Goal: Task Accomplishment & Management: Manage account settings

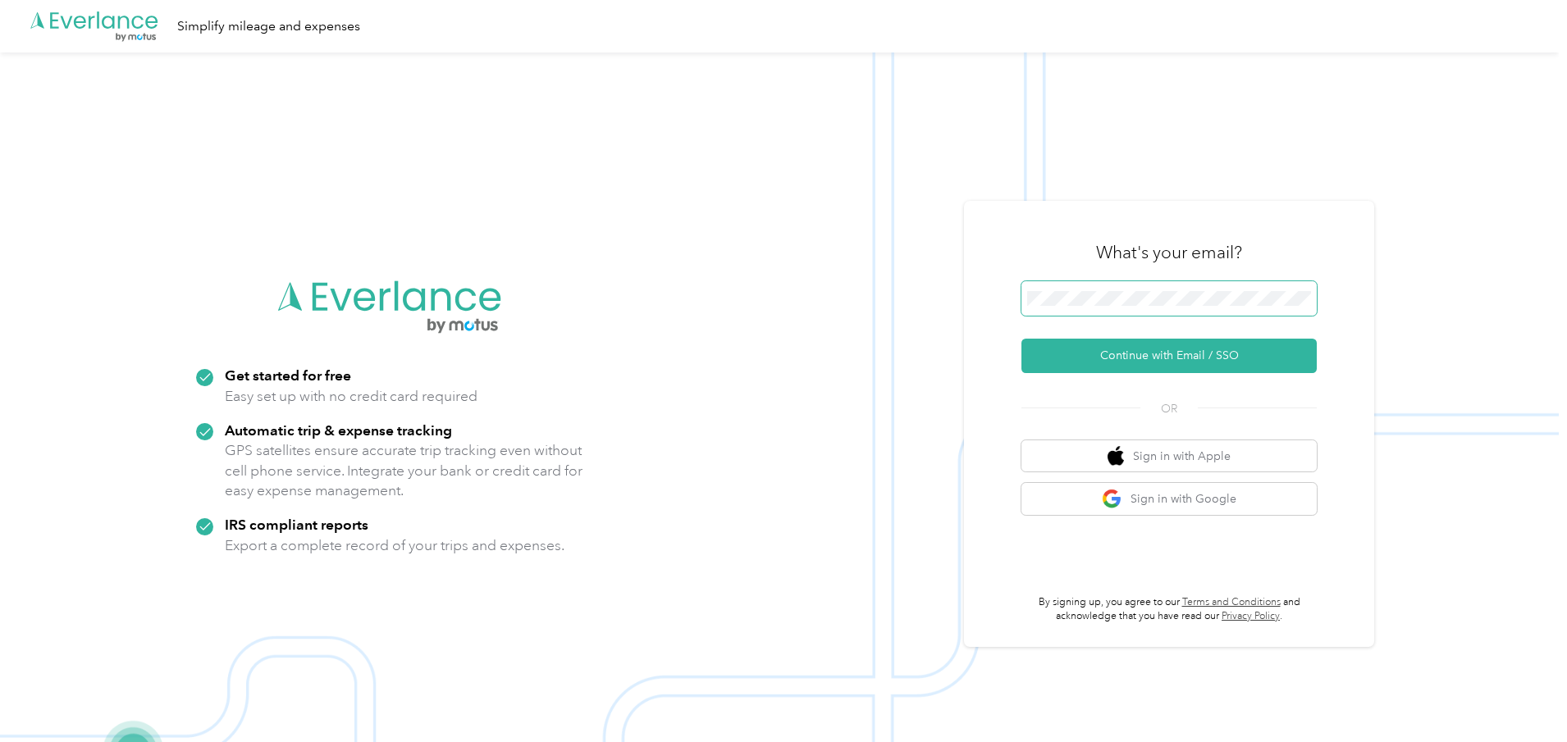
click at [1121, 290] on span at bounding box center [1168, 298] width 295 height 34
click at [1144, 355] on button "Continue with Email / SSO" at bounding box center [1168, 356] width 295 height 34
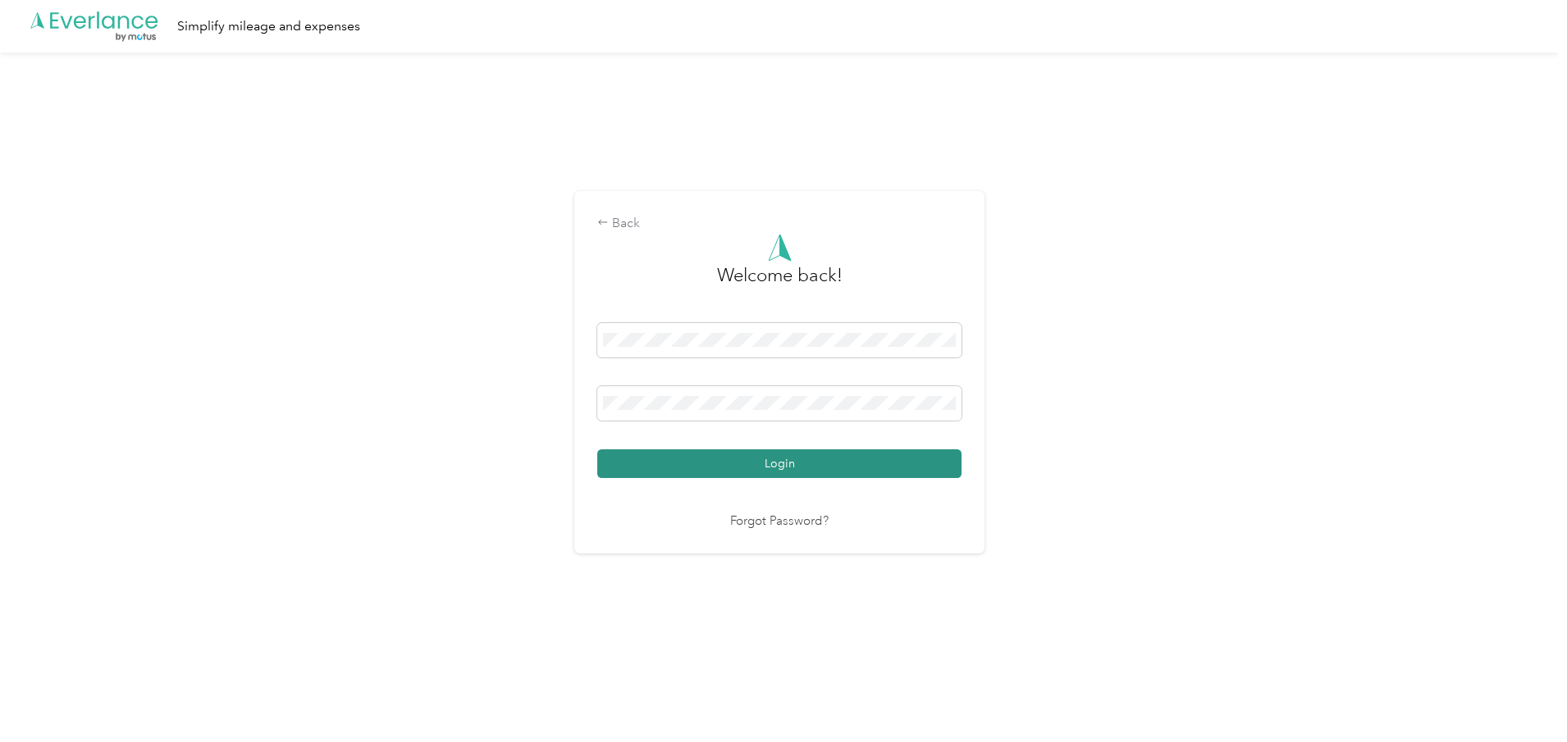
click at [783, 464] on button "Login" at bounding box center [779, 464] width 364 height 29
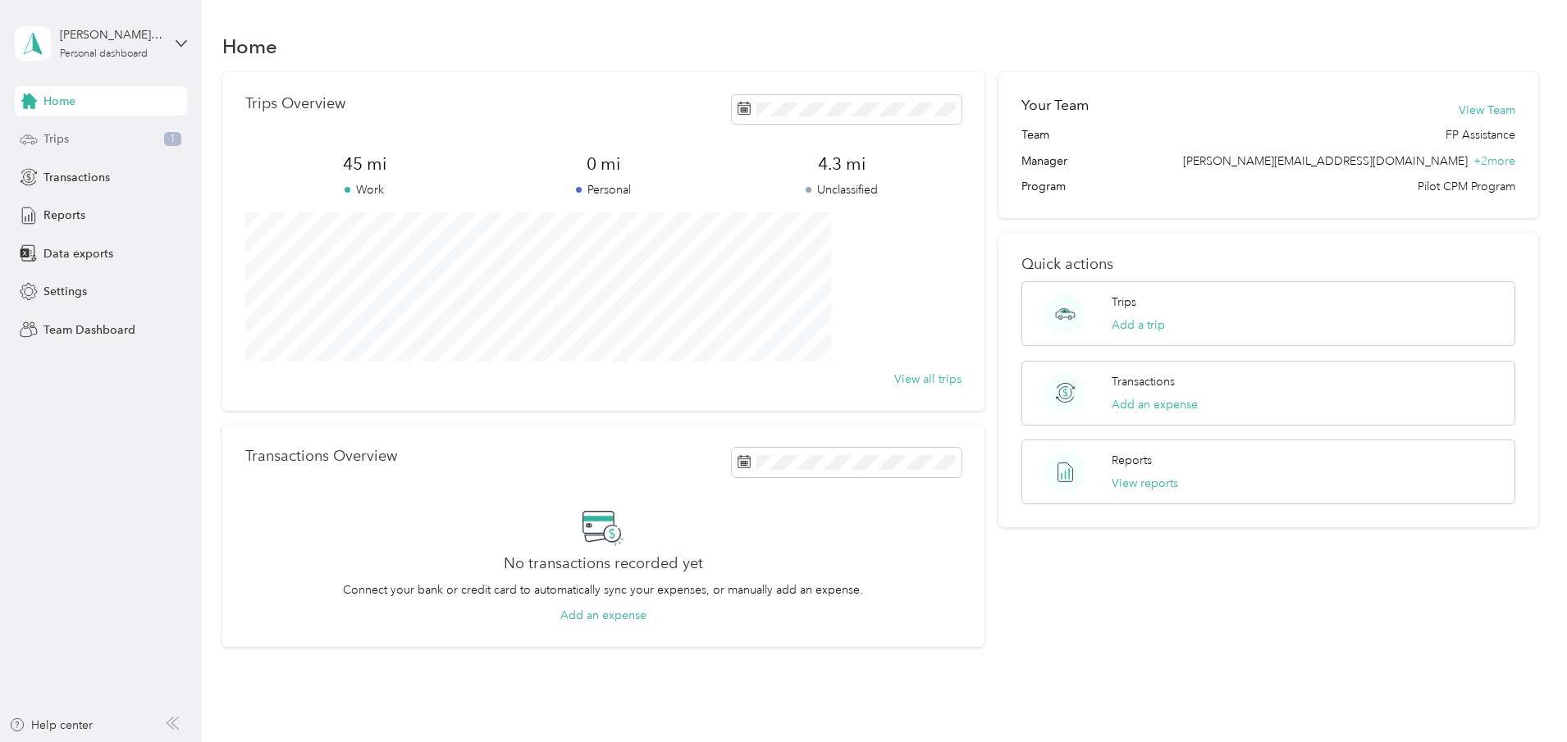
click at [47, 138] on span "Trips" at bounding box center [55, 138] width 25 height 17
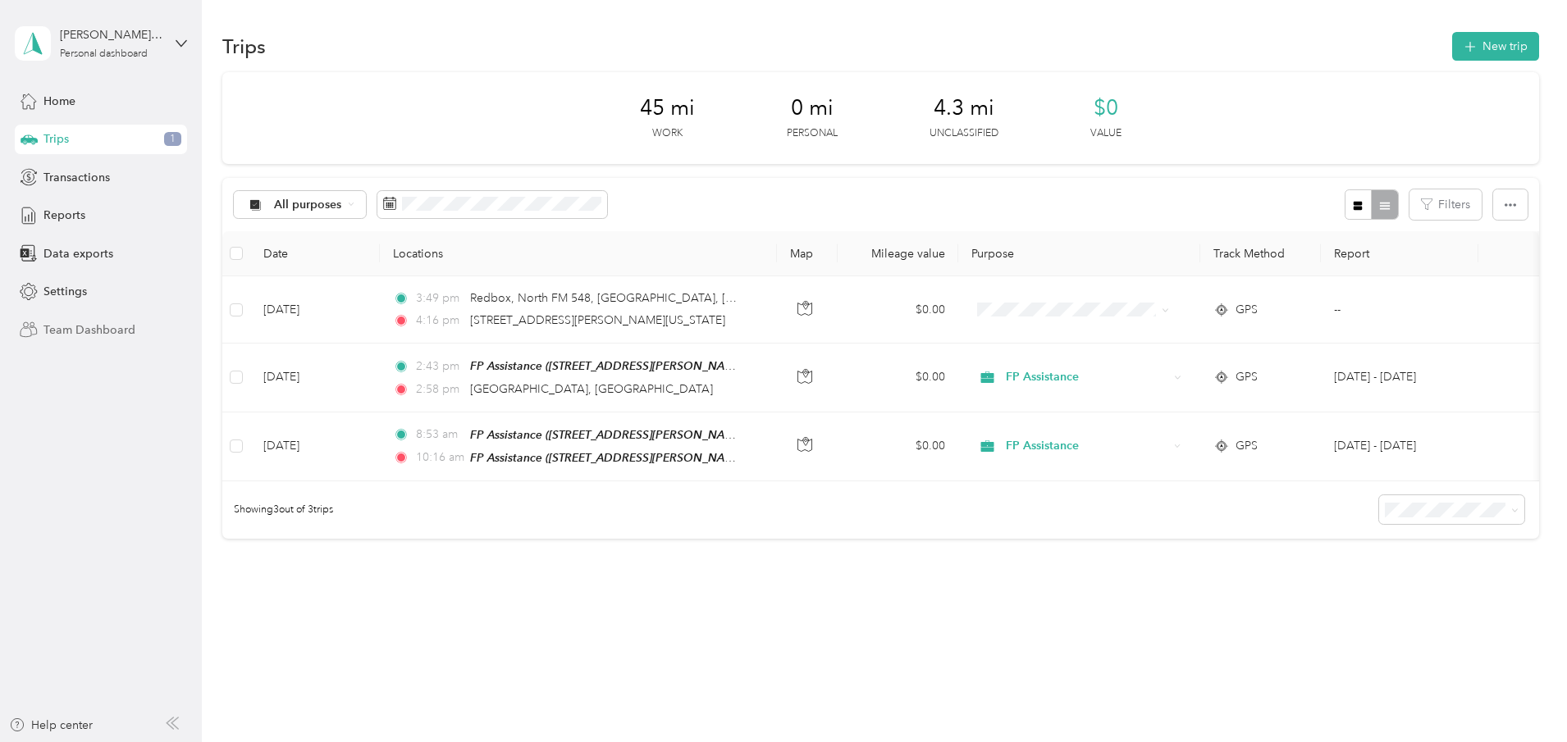
click at [83, 328] on span "Team Dashboard" at bounding box center [89, 330] width 92 height 17
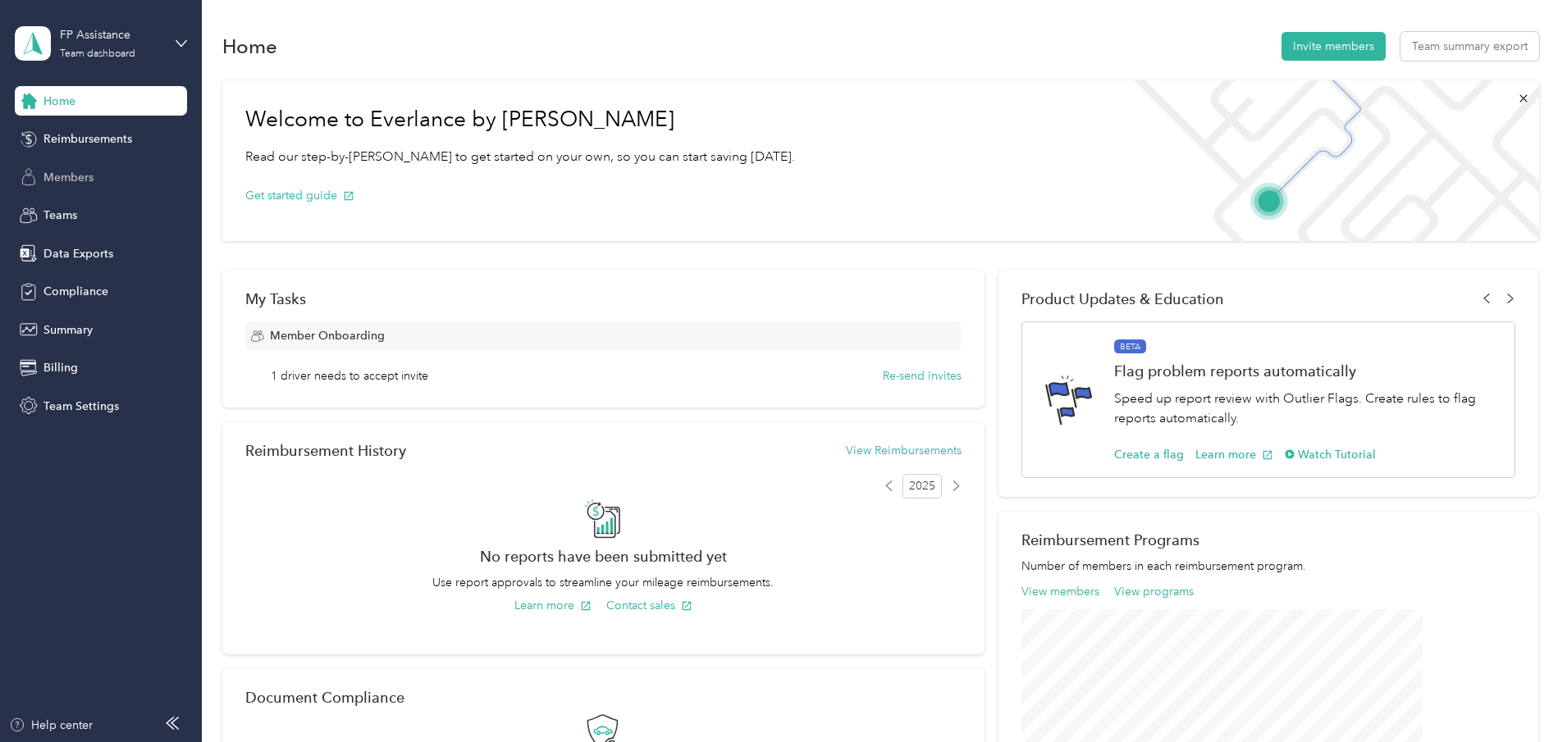
click at [60, 178] on span "Members" at bounding box center [68, 177] width 50 height 17
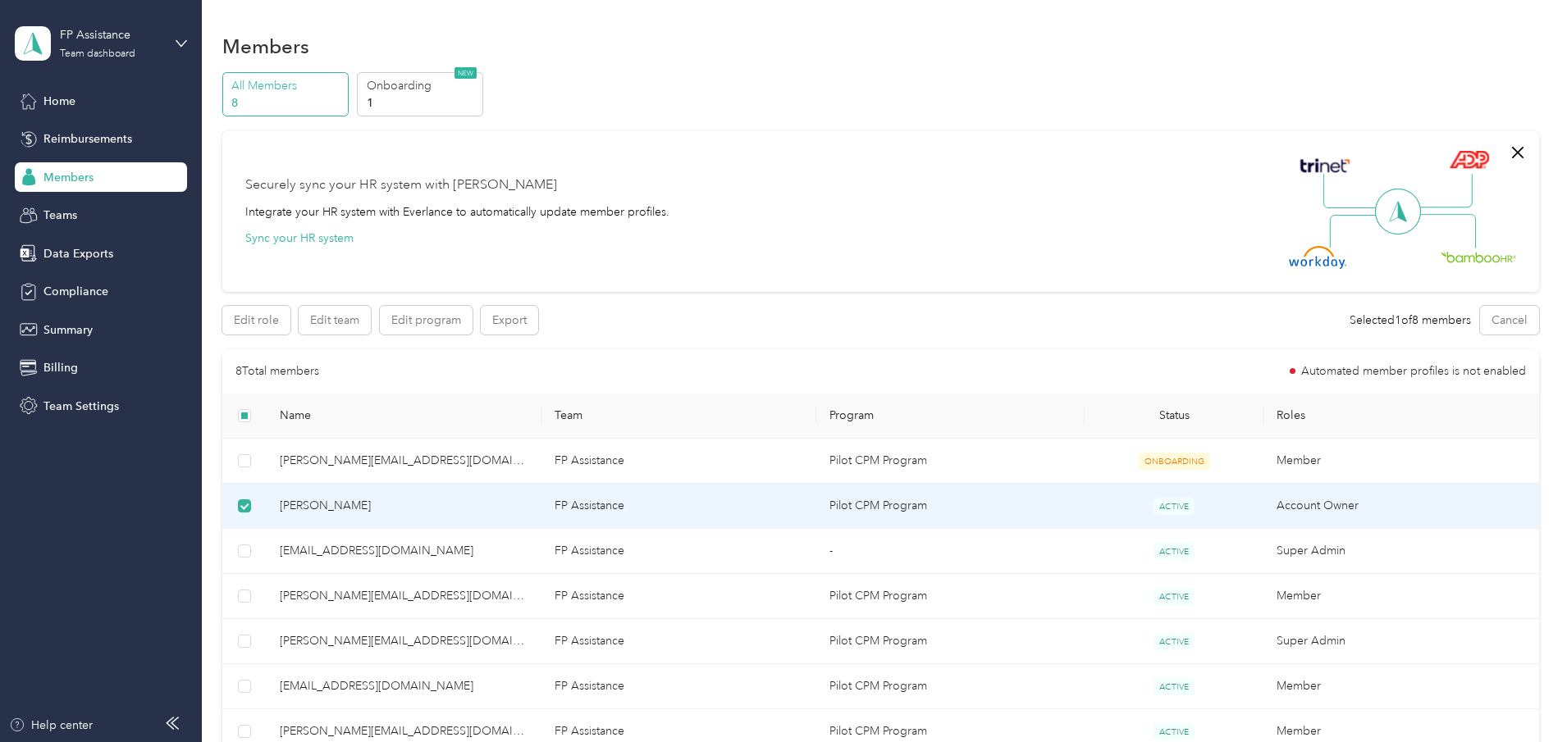
click at [1263, 503] on td "Account Owner" at bounding box center [1400, 506] width 275 height 45
click at [402, 503] on span "[PERSON_NAME]" at bounding box center [404, 506] width 249 height 18
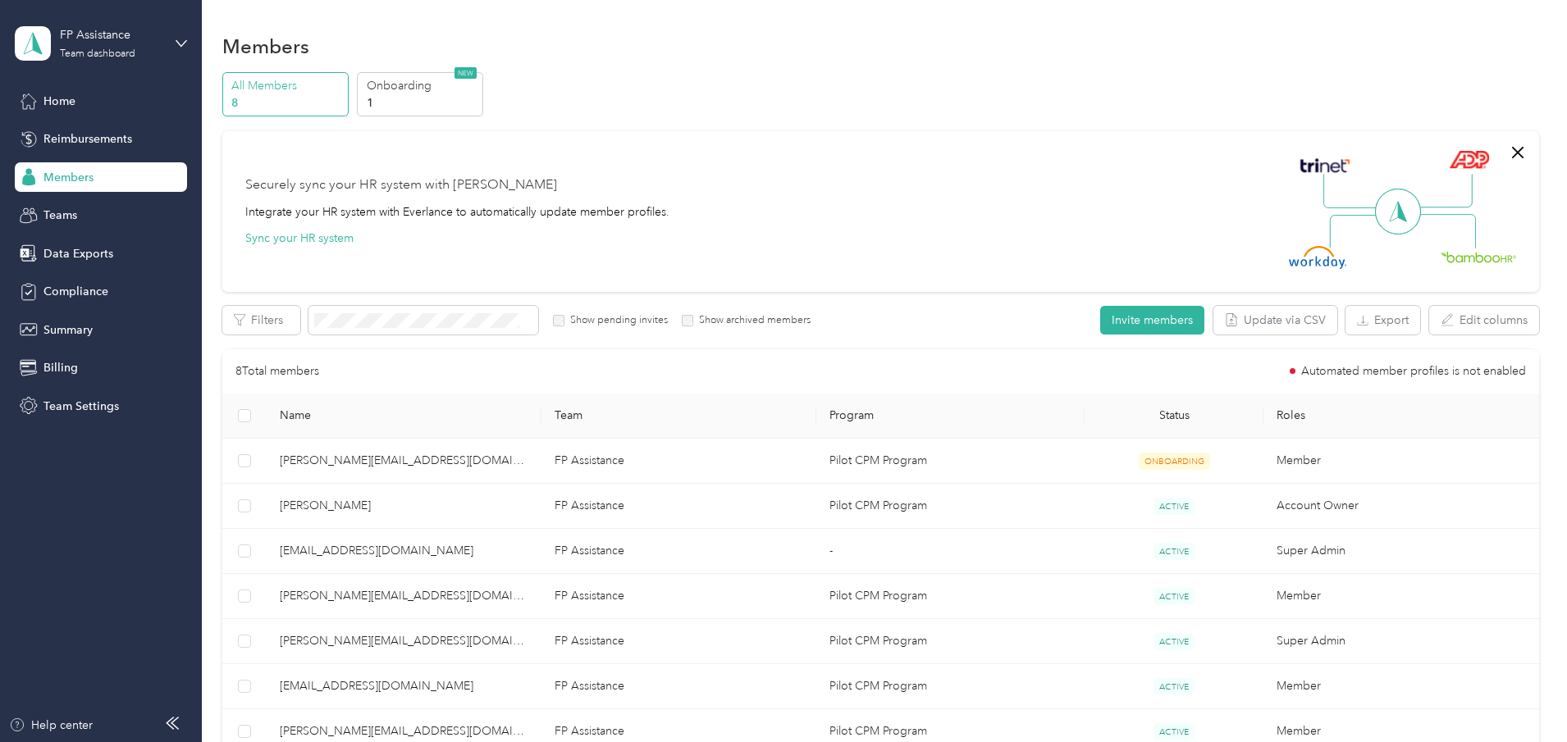
click at [308, 503] on div "All Members 8 Onboarding 1 NEW Securely sync your HR system with Everlance Inte…" at bounding box center [880, 469] width 1317 height 795
click at [66, 212] on span "Teams" at bounding box center [60, 215] width 34 height 17
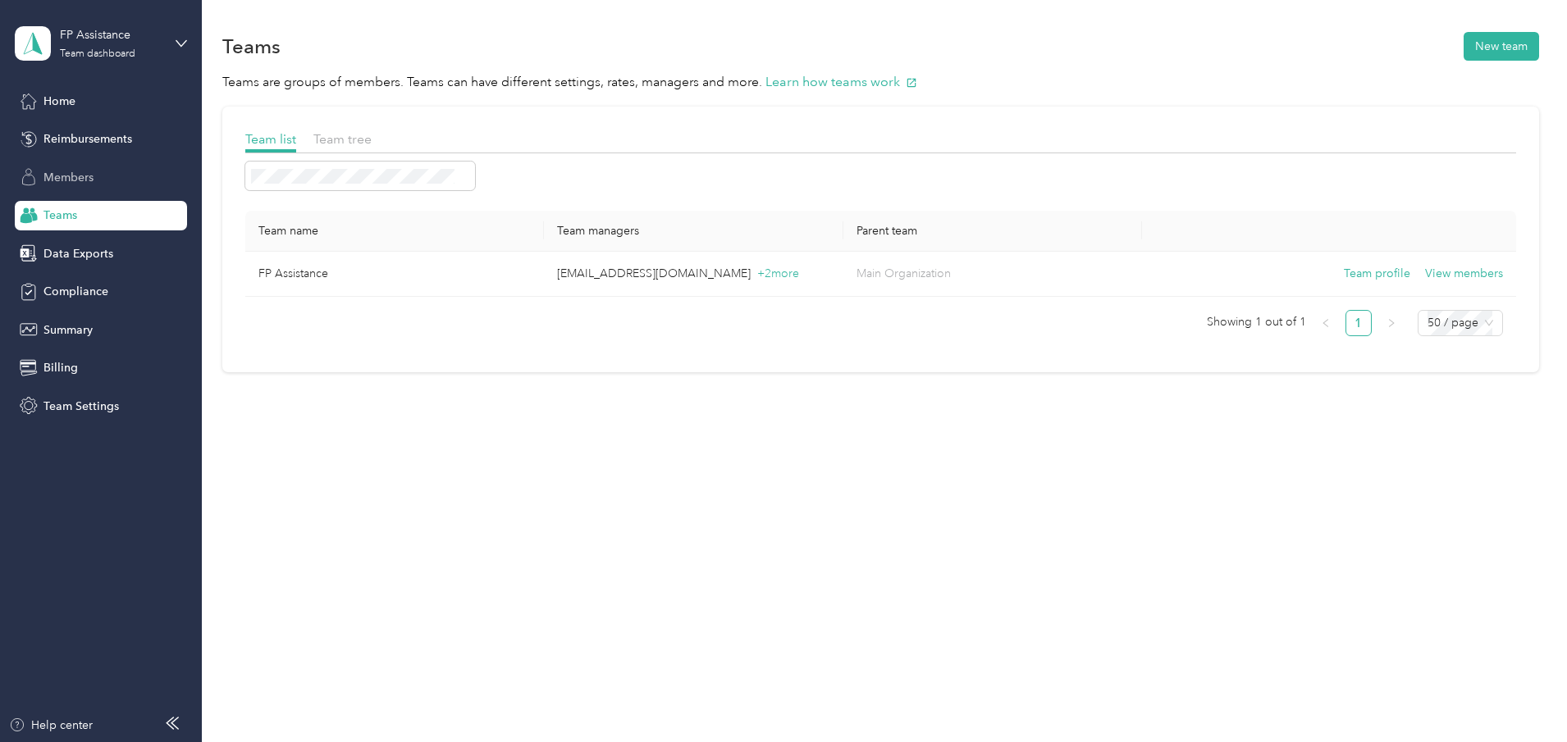
click at [85, 184] on span "Members" at bounding box center [68, 177] width 50 height 17
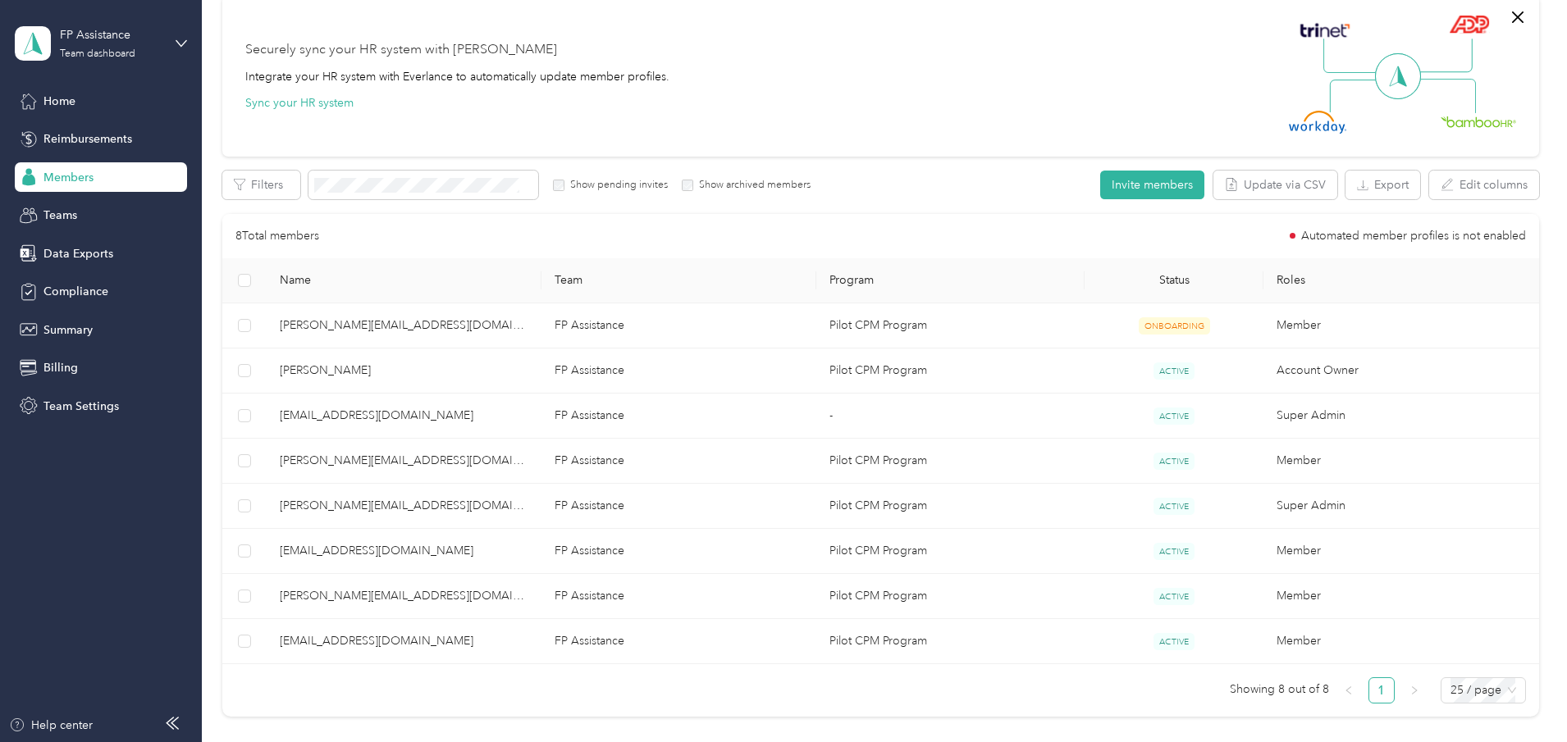
scroll to position [130, 0]
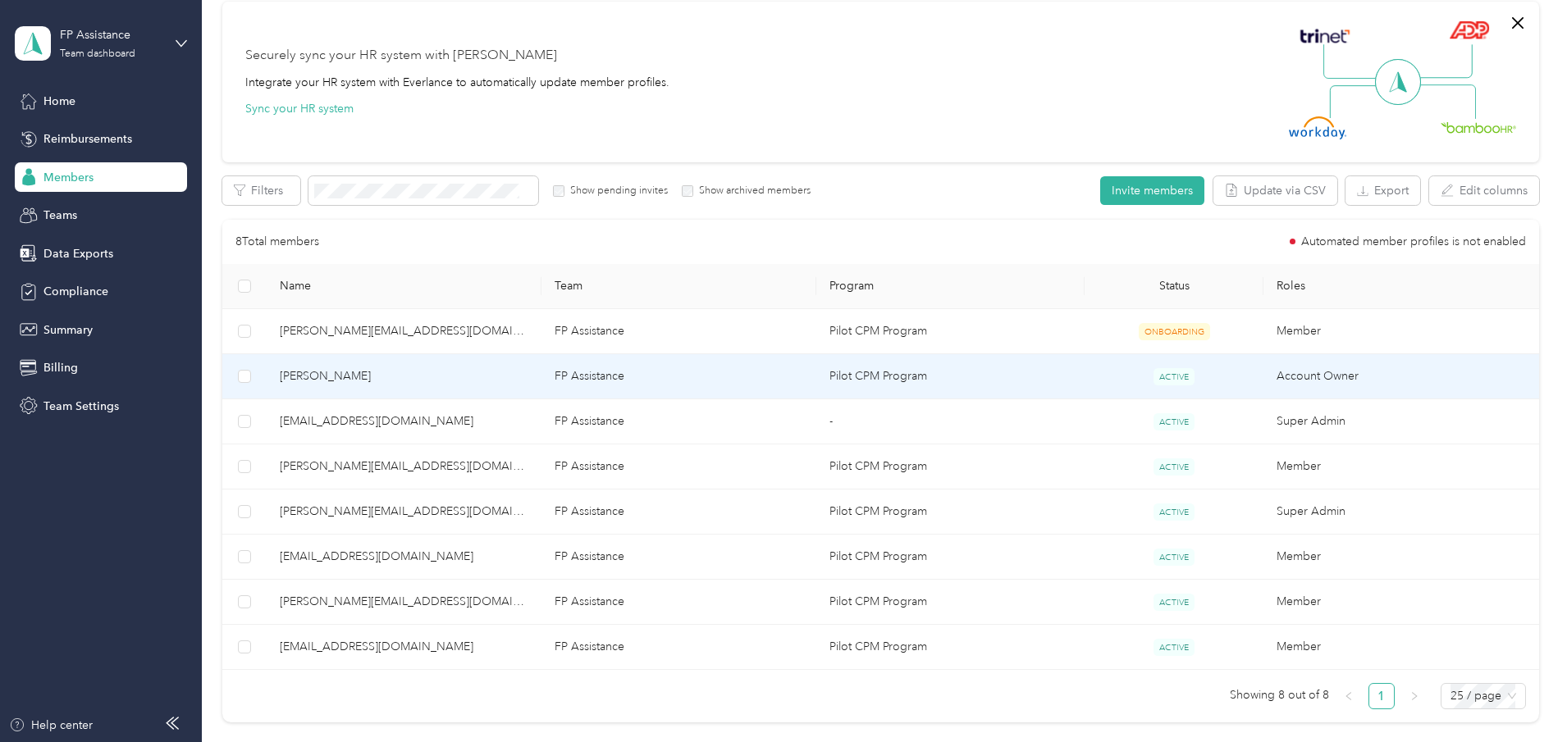
click at [405, 376] on span "[PERSON_NAME]" at bounding box center [404, 377] width 249 height 18
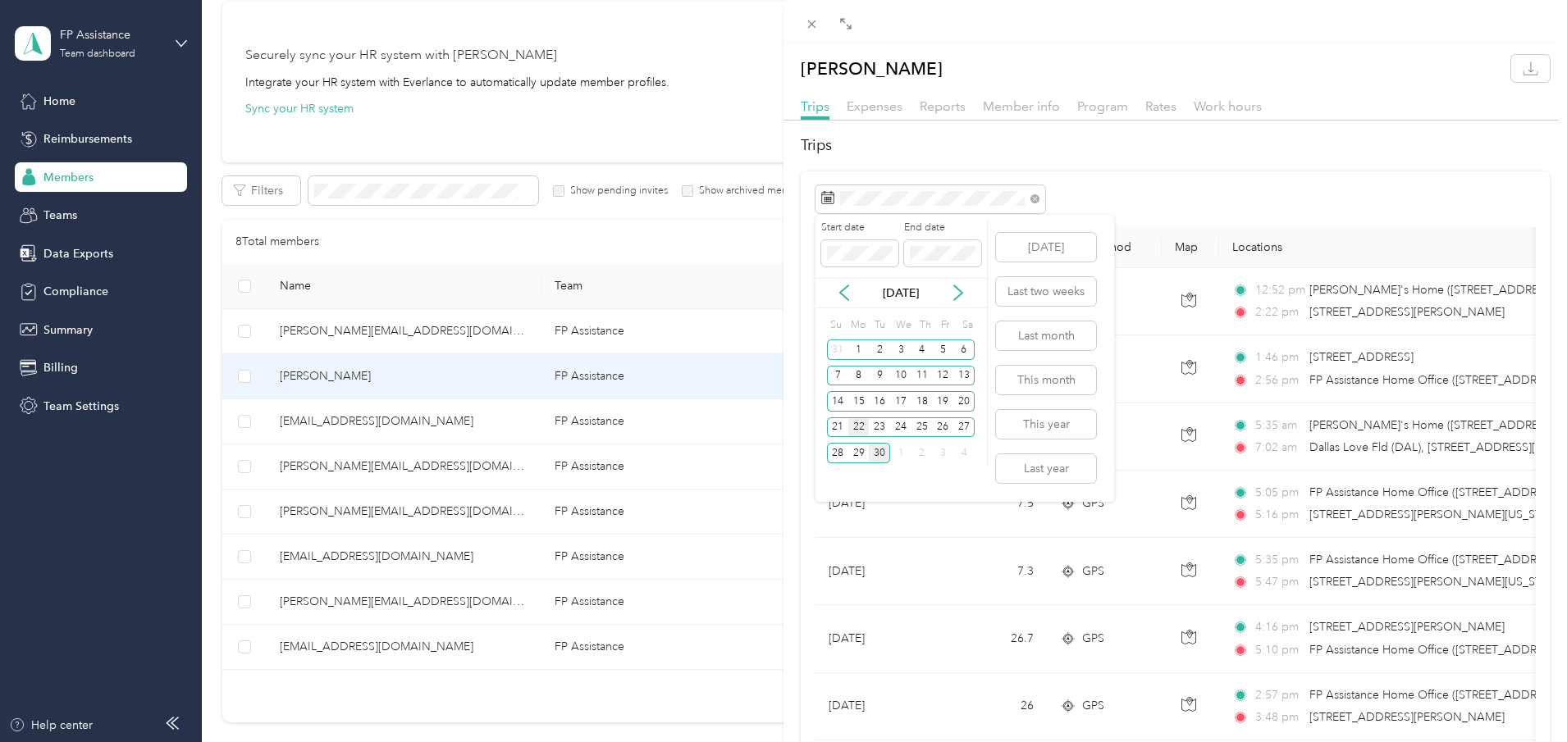
click at [857, 431] on div "22" at bounding box center [858, 428] width 21 height 21
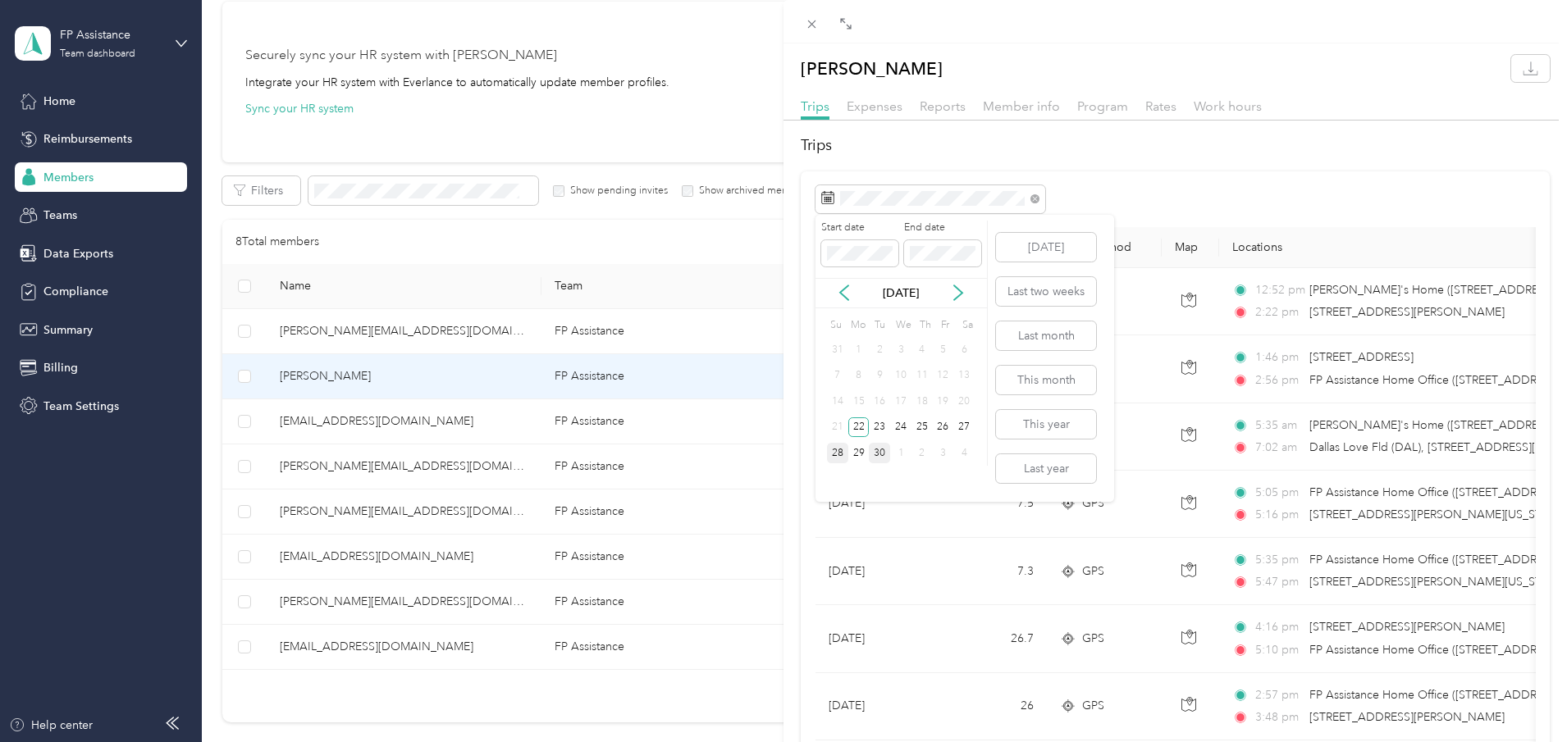
click at [834, 454] on div "28" at bounding box center [837, 453] width 21 height 21
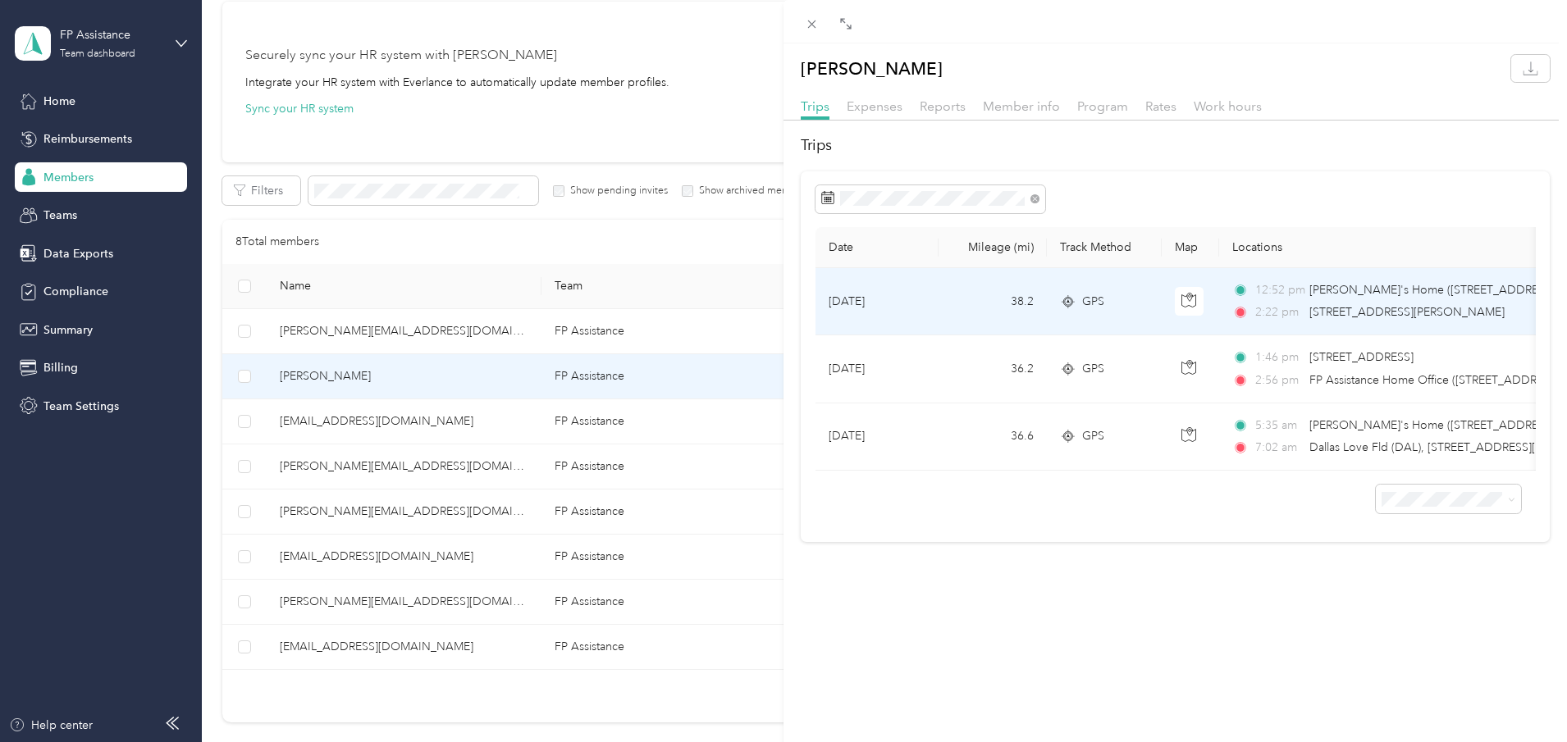
click at [1406, 307] on span "[STREET_ADDRESS][PERSON_NAME]" at bounding box center [1406, 312] width 195 height 14
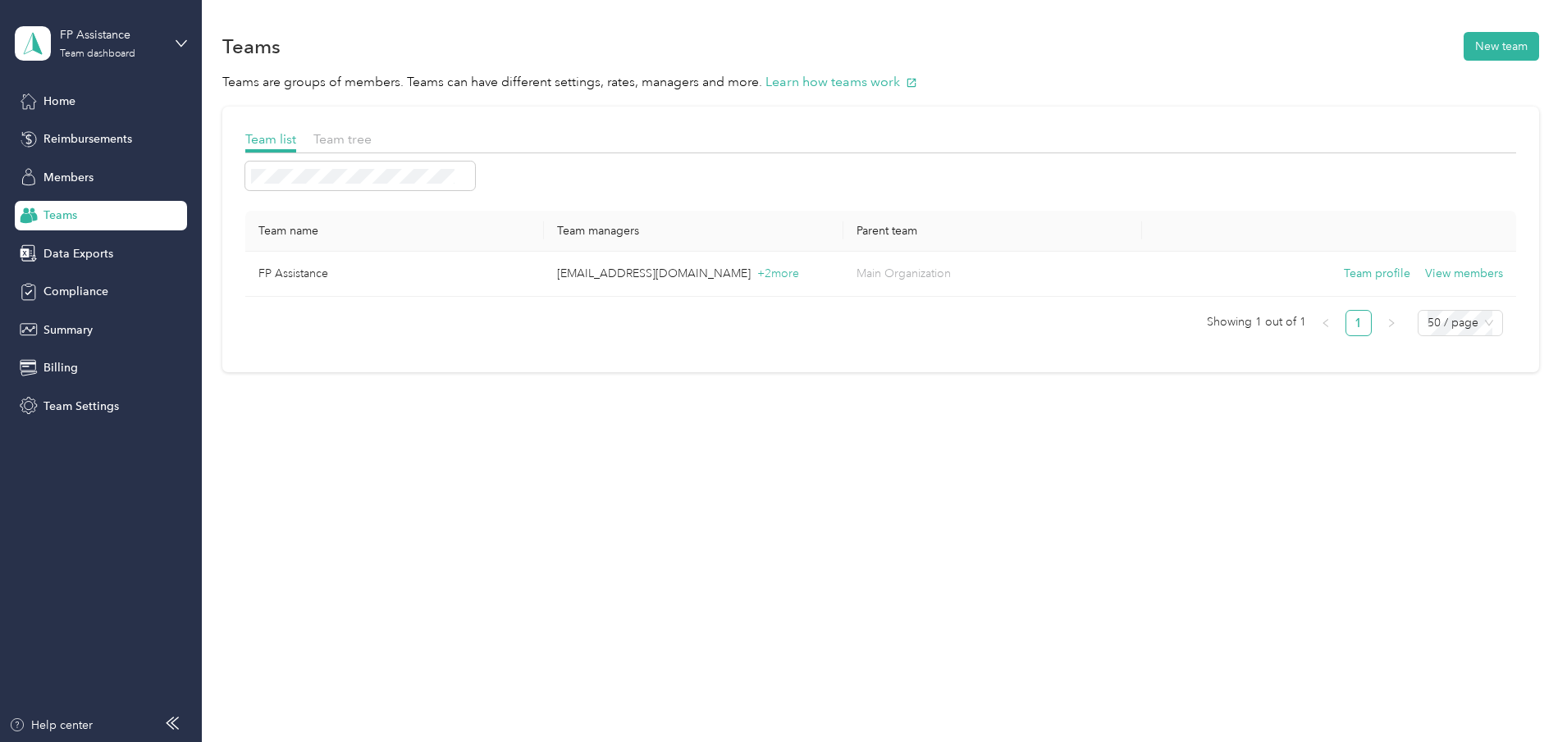
click at [66, 214] on span "Teams" at bounding box center [60, 215] width 34 height 17
click at [67, 179] on span "Members" at bounding box center [68, 177] width 50 height 17
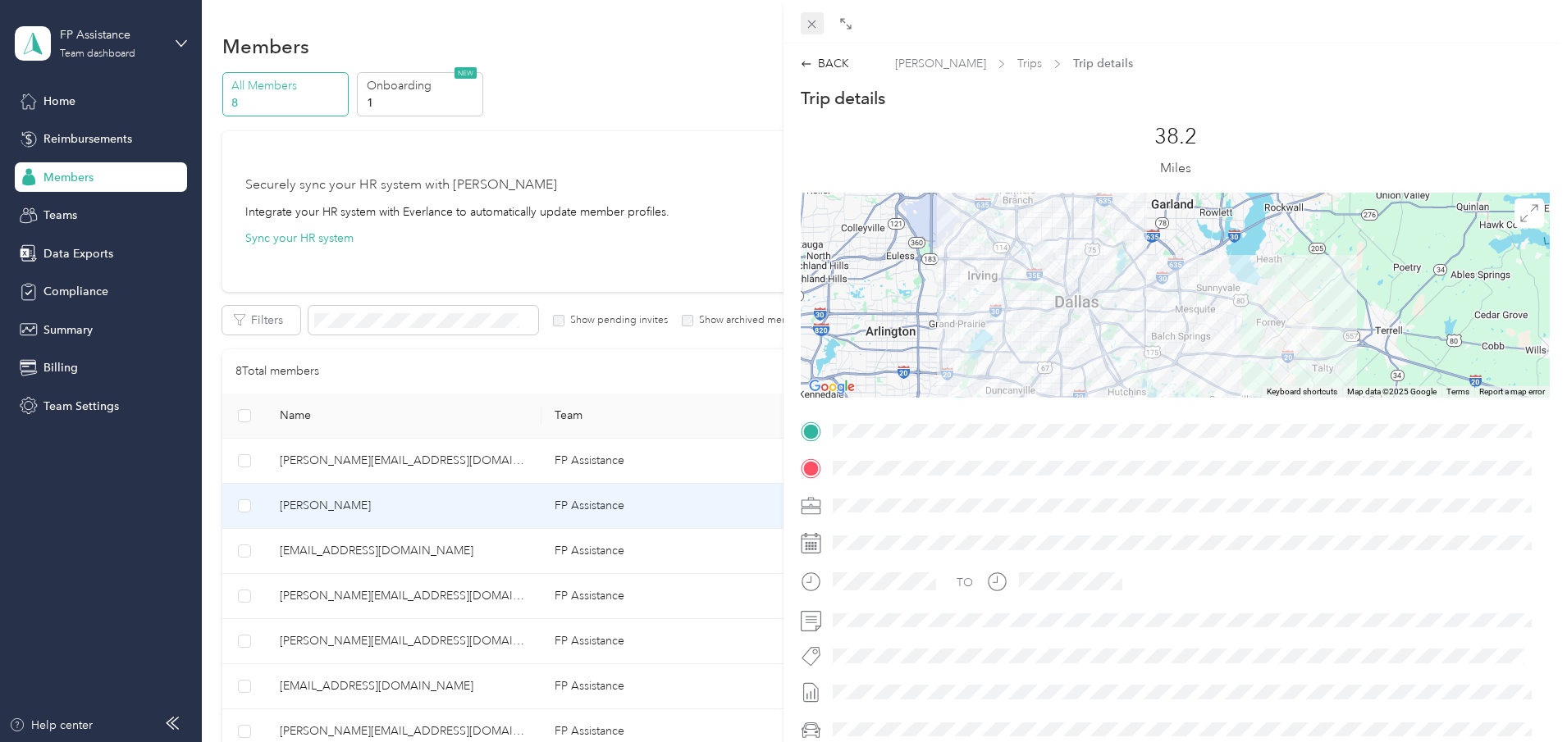
click at [813, 26] on icon at bounding box center [812, 24] width 14 height 14
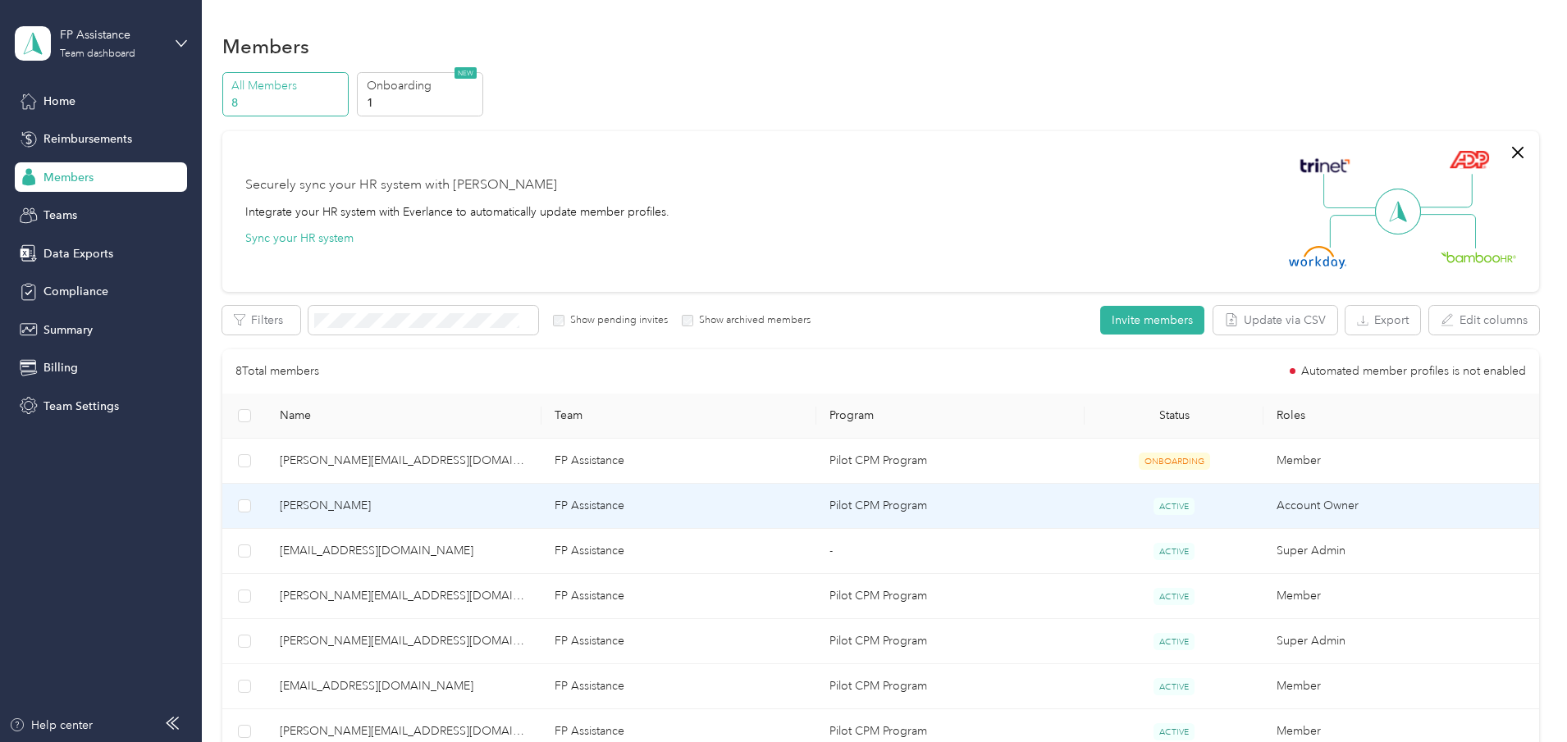
click at [419, 505] on span "[PERSON_NAME]" at bounding box center [404, 506] width 249 height 18
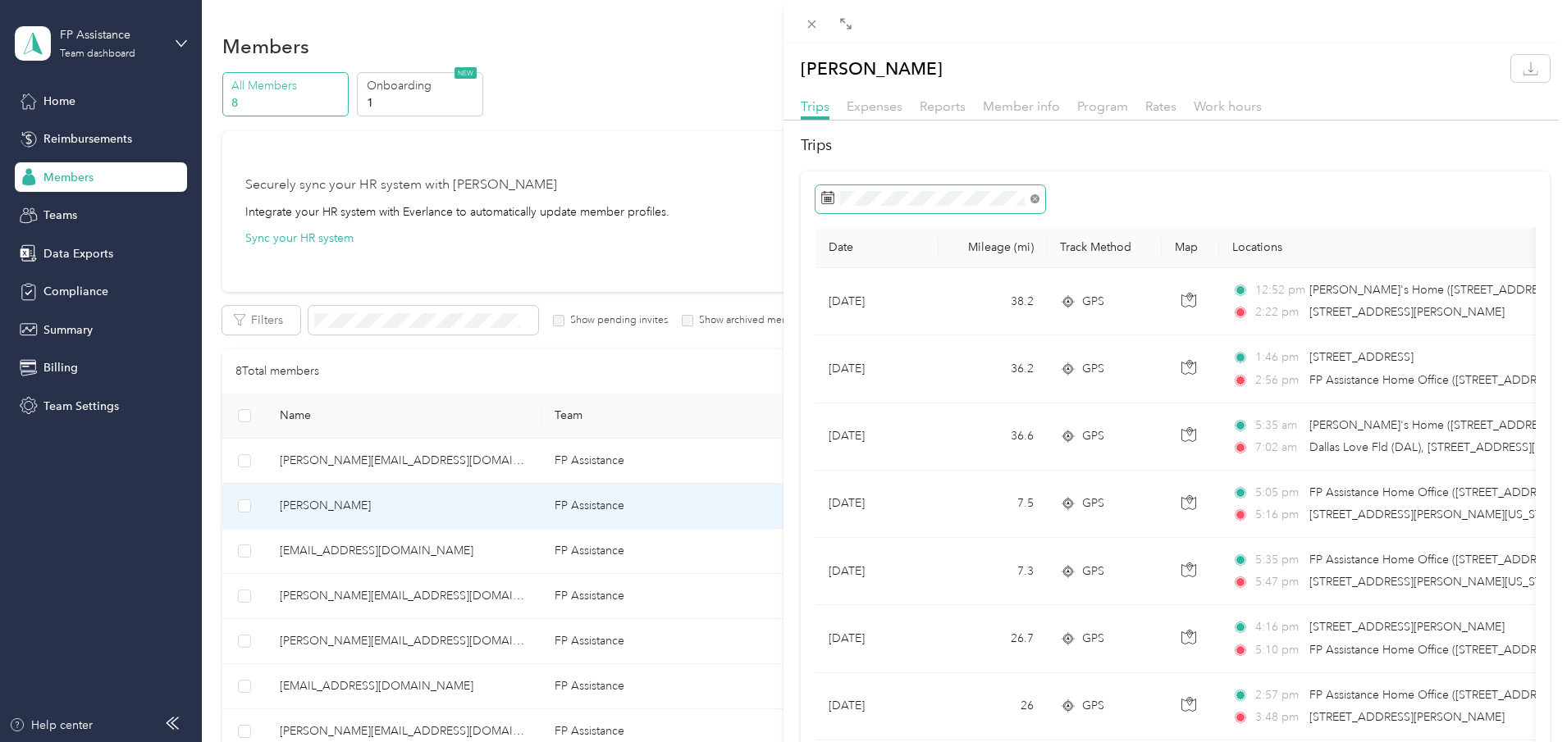
click at [1035, 197] on icon at bounding box center [1034, 198] width 9 height 9
click at [964, 208] on span at bounding box center [931, 199] width 230 height 28
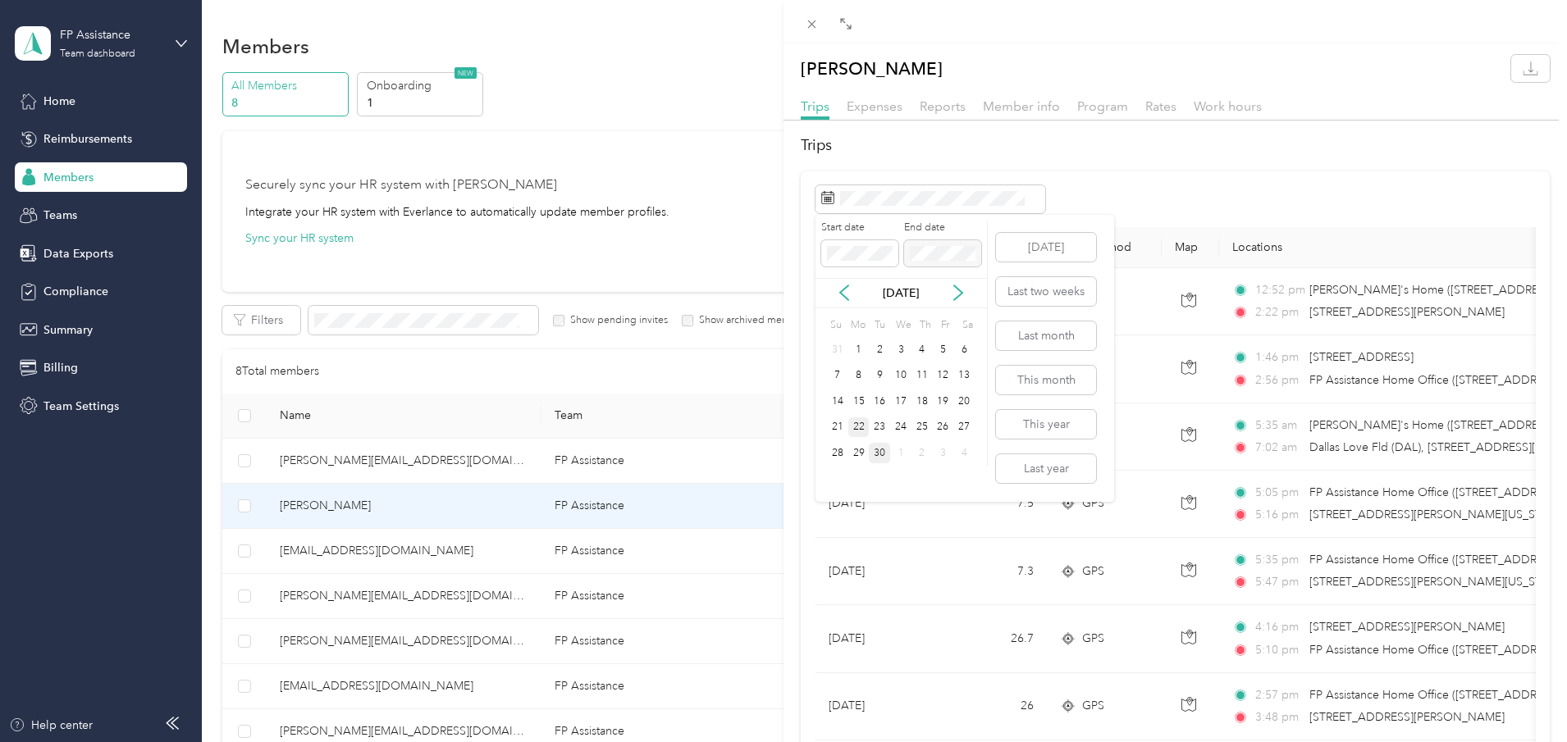
click at [855, 427] on div "22" at bounding box center [858, 428] width 21 height 21
click at [946, 431] on div "26" at bounding box center [943, 428] width 21 height 21
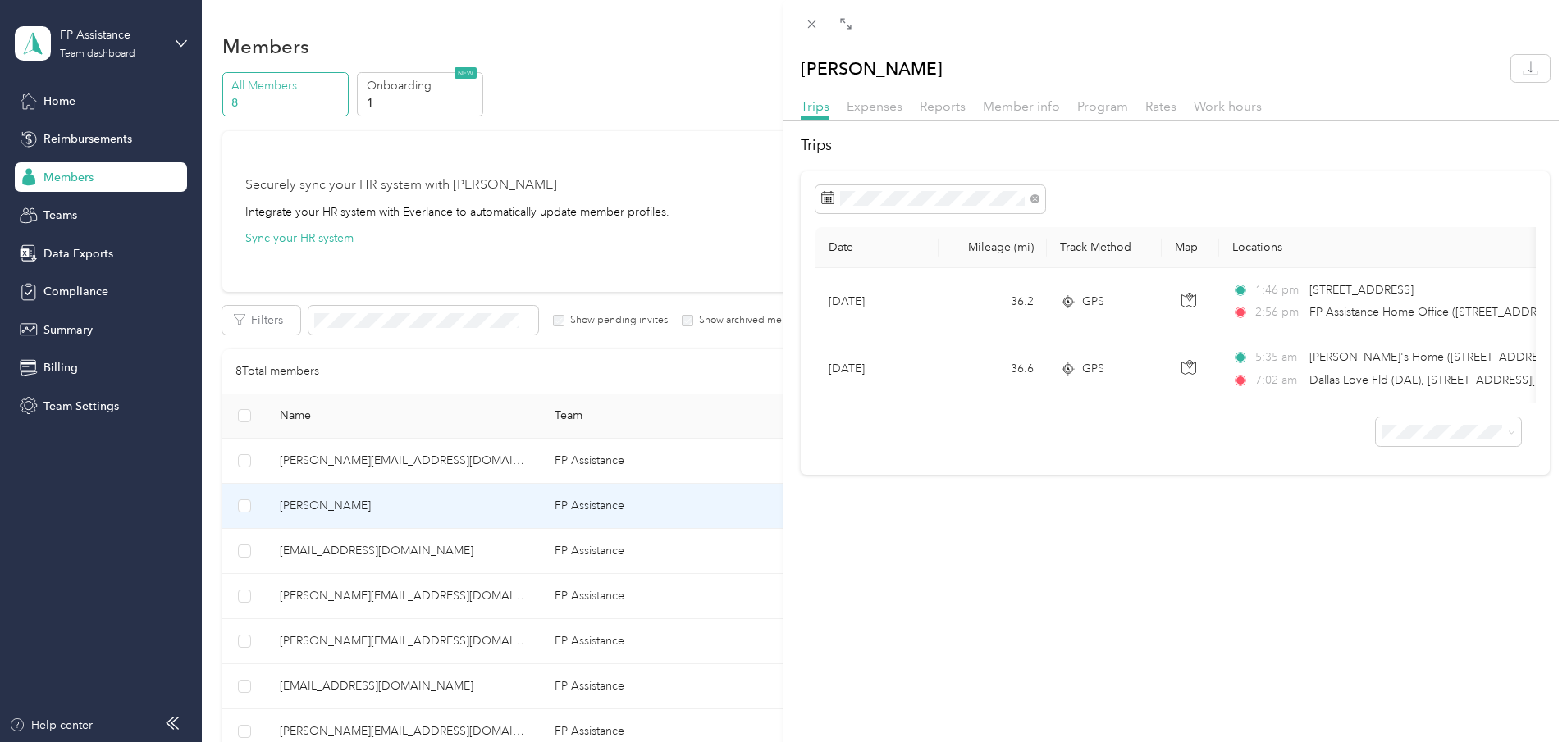
click at [86, 136] on div "[PERSON_NAME] Trips Expenses Reports Member info Program Rates Work hours Trips…" at bounding box center [783, 371] width 1567 height 742
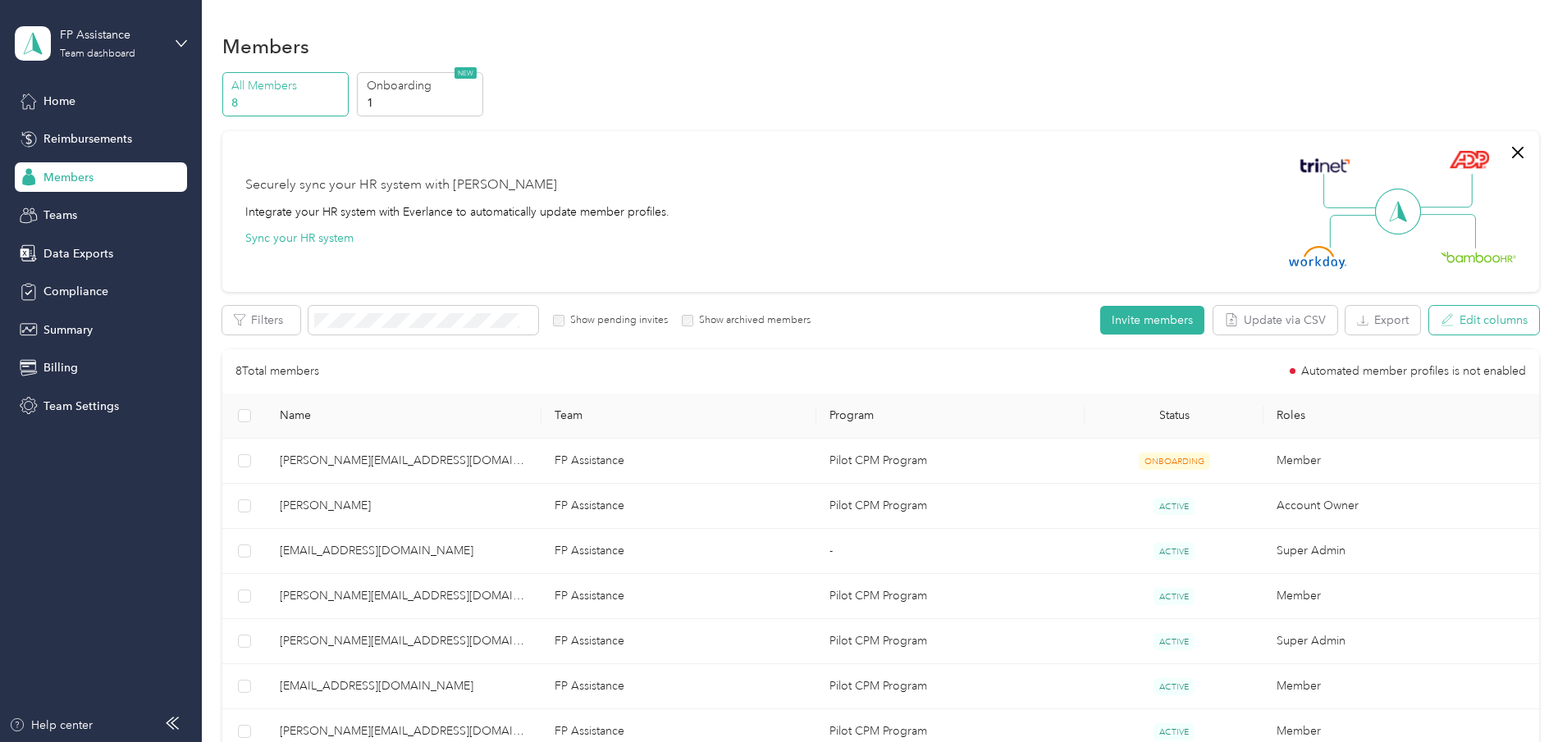
click at [1429, 320] on button "Edit columns" at bounding box center [1484, 320] width 110 height 29
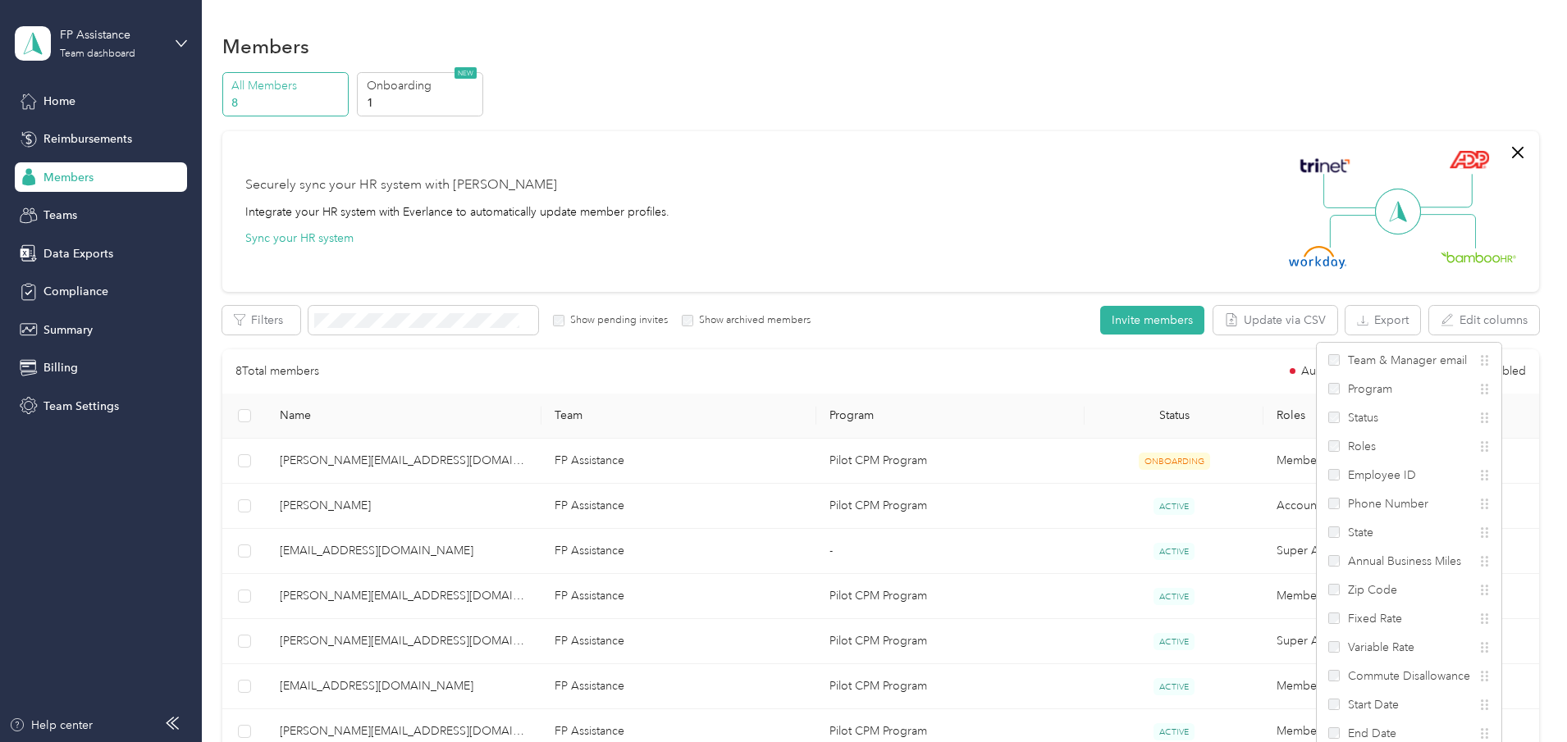
click at [231, 146] on div "All Members 8 Onboarding 1 NEW Securely sync your HR system with Everlance Inte…" at bounding box center [880, 469] width 1317 height 795
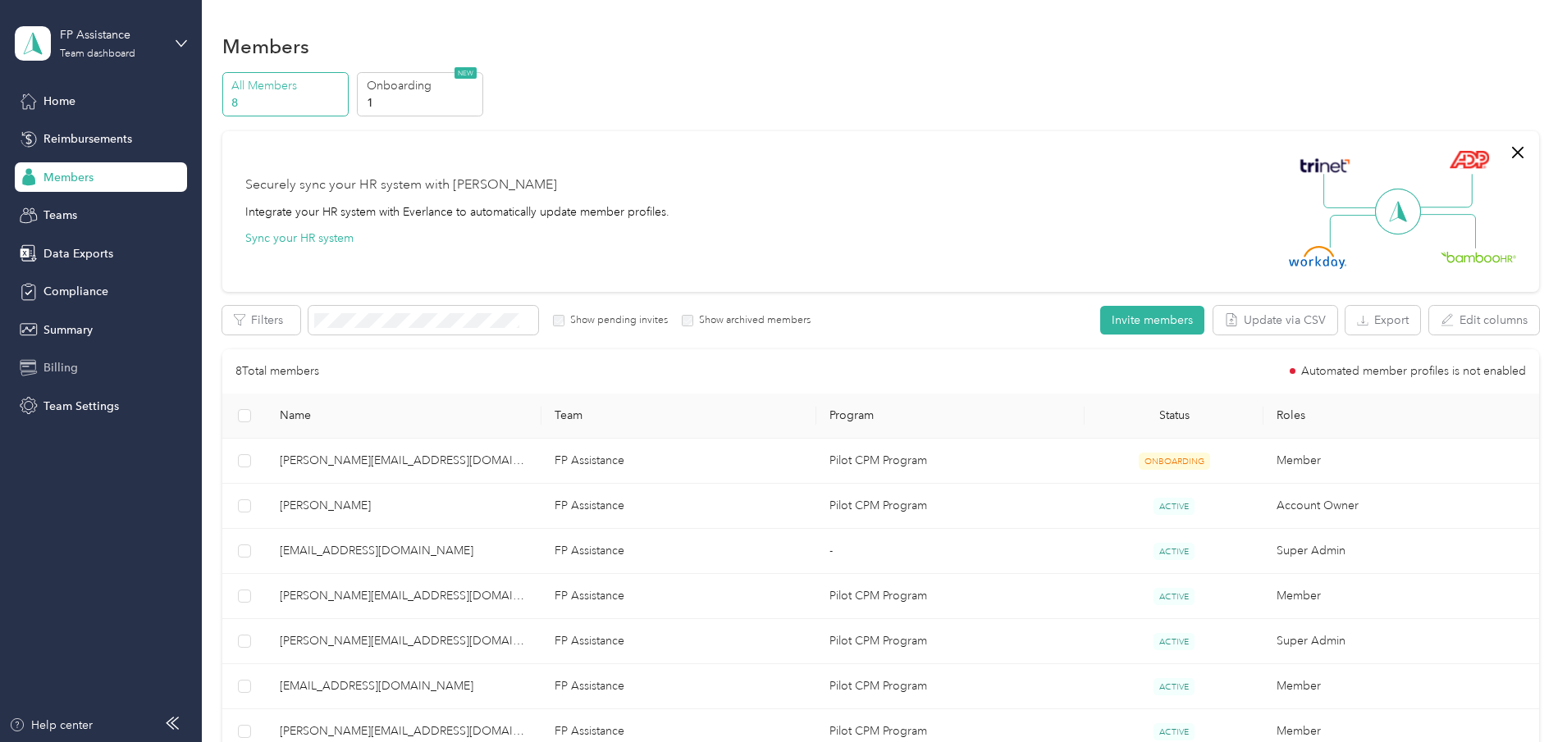
click at [64, 367] on span "Billing" at bounding box center [60, 367] width 34 height 17
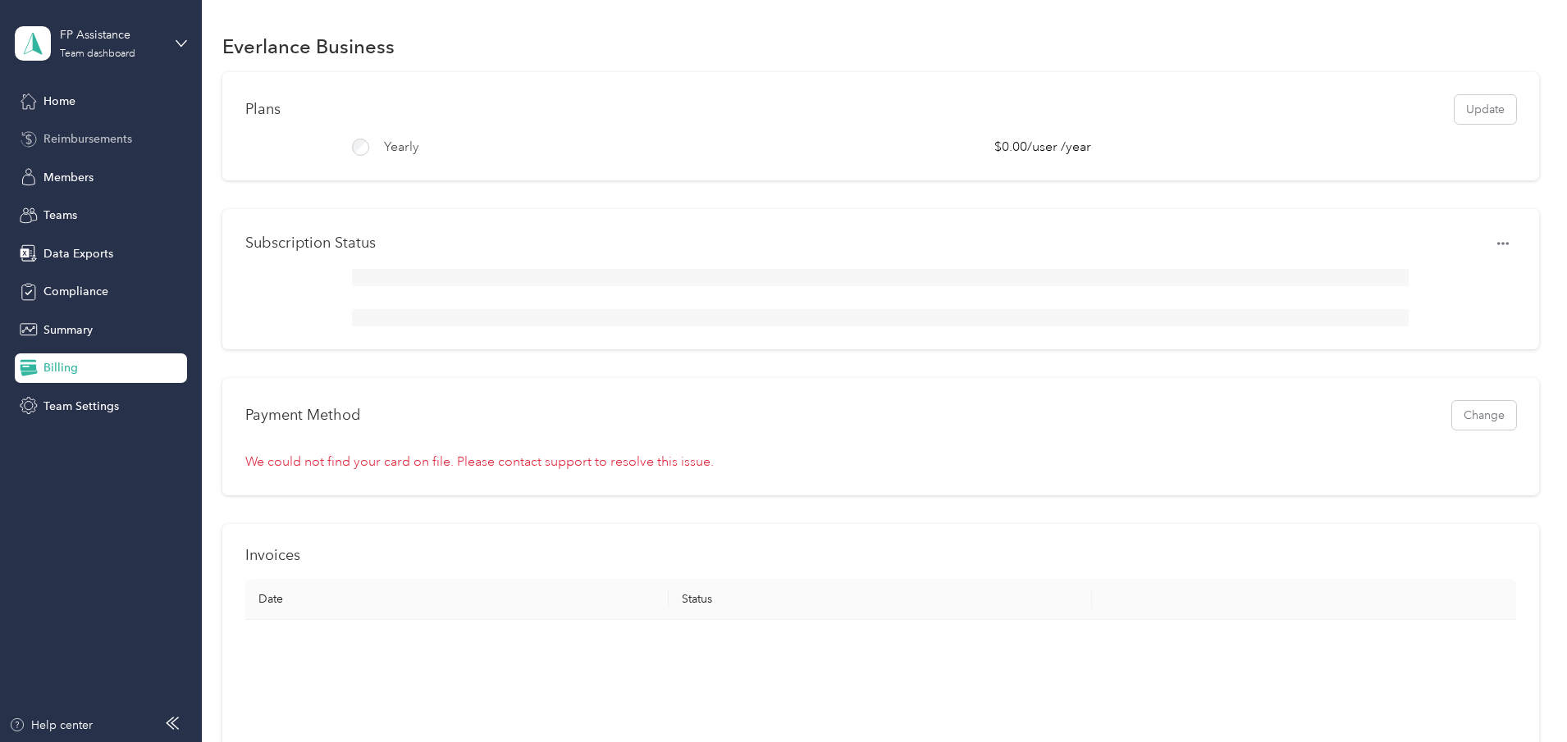
click at [85, 139] on span "Reimbursements" at bounding box center [87, 138] width 89 height 17
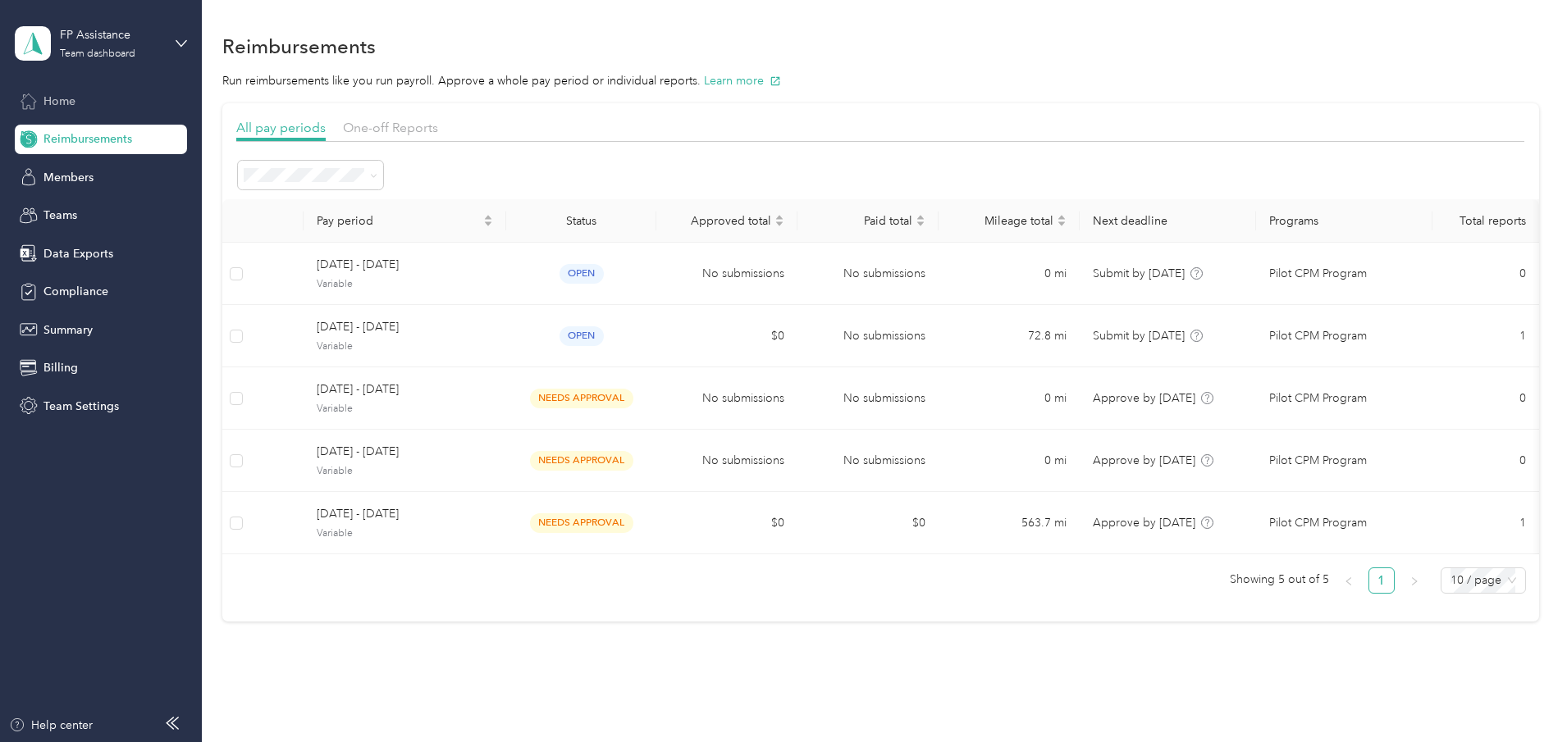
click at [55, 99] on span "Home" at bounding box center [59, 101] width 32 height 17
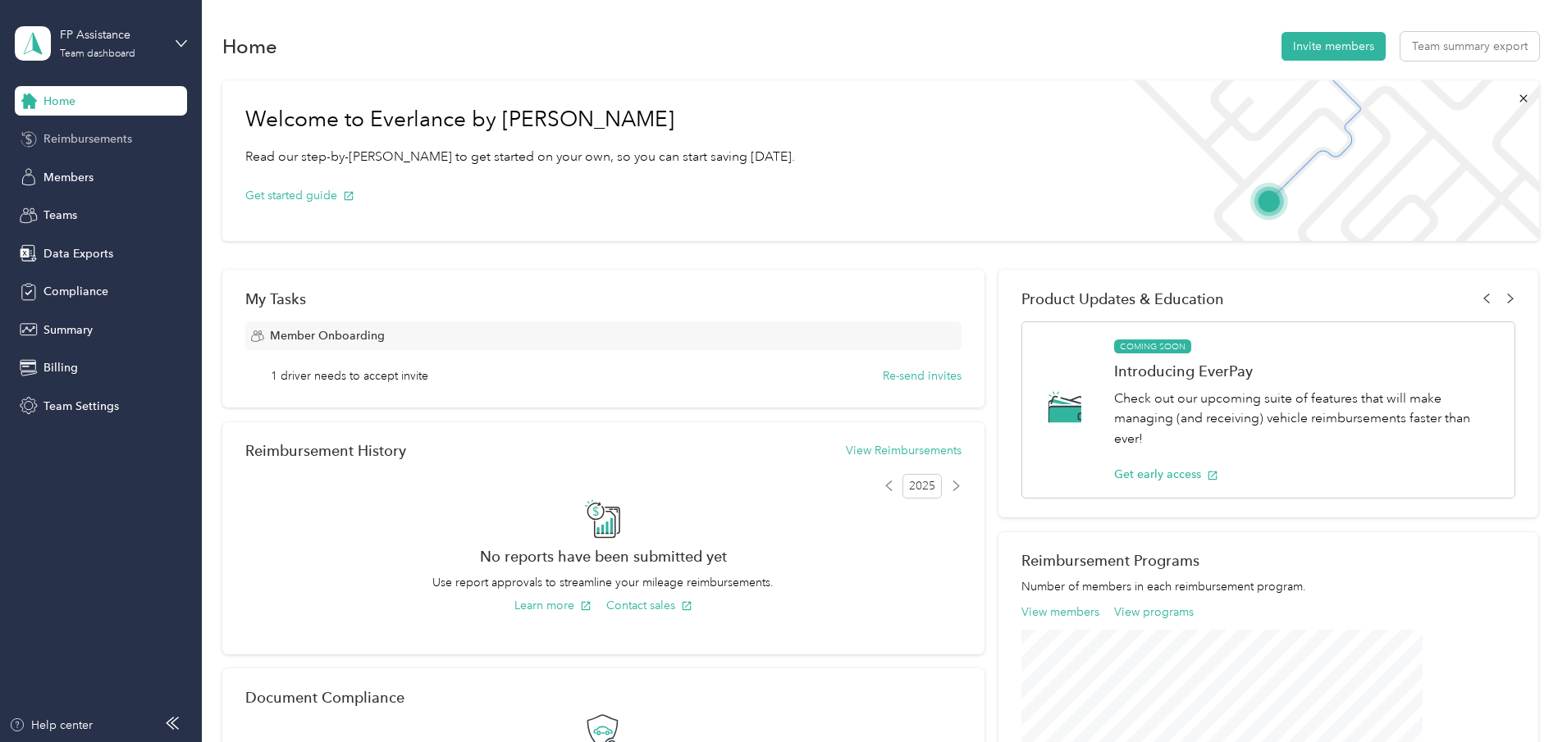
click at [100, 140] on span "Reimbursements" at bounding box center [87, 138] width 89 height 17
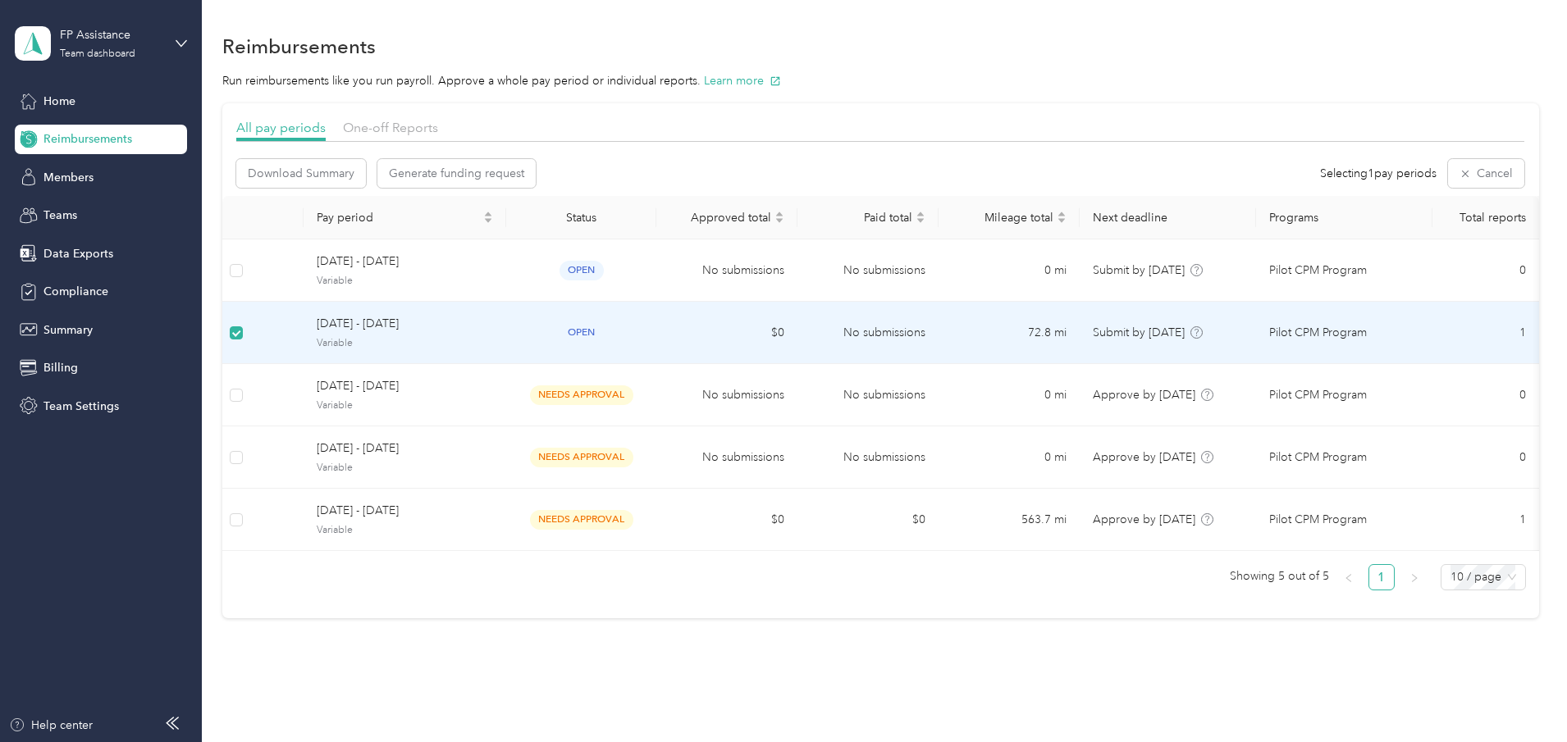
click at [463, 322] on span "[DATE] - [DATE]" at bounding box center [405, 324] width 176 height 18
click at [257, 318] on div "All pay periods One-off Reports Download Summary Generate funding request Selec…" at bounding box center [880, 360] width 1317 height 515
click at [524, 176] on span "Generate funding request" at bounding box center [456, 173] width 135 height 17
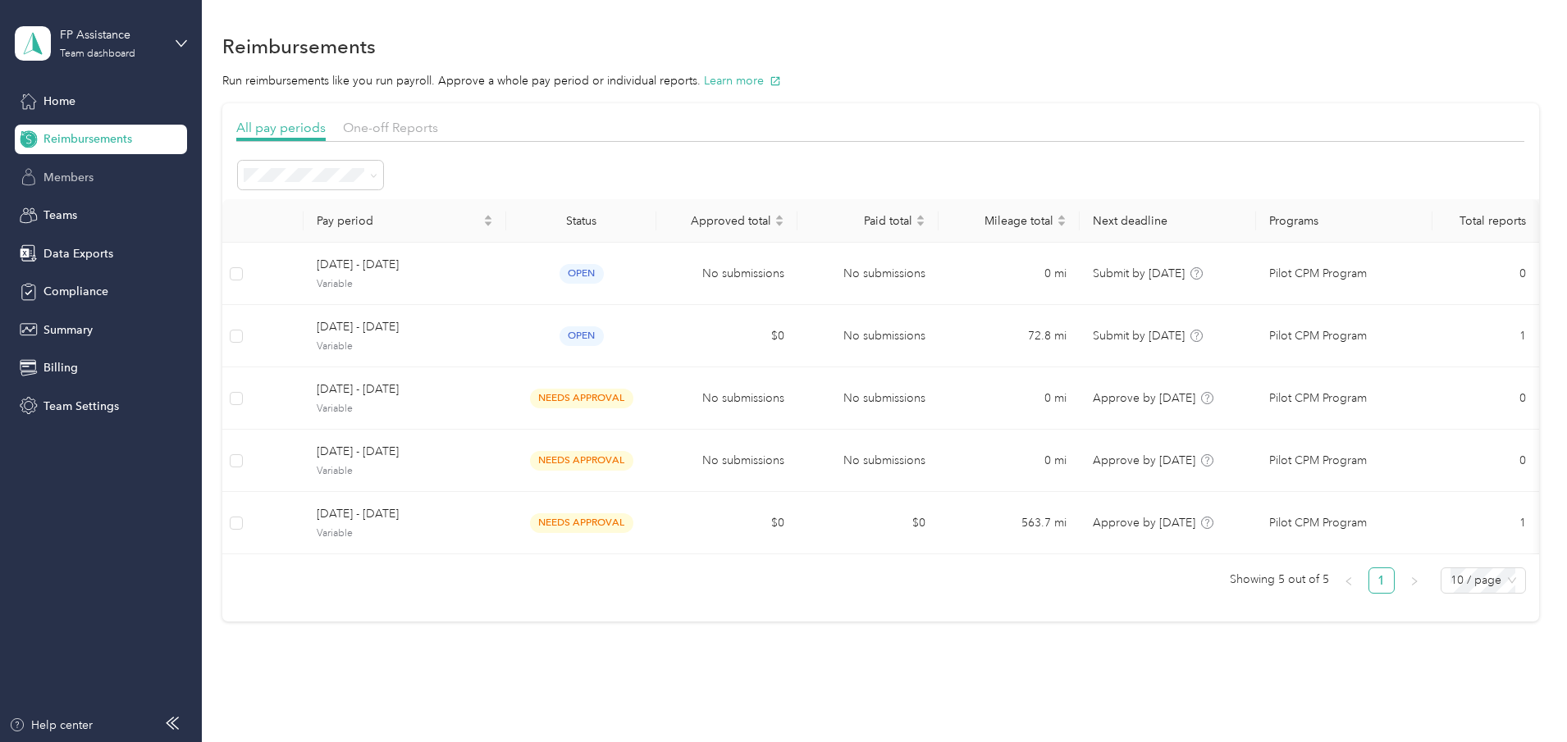
click at [56, 178] on span "Members" at bounding box center [68, 177] width 50 height 17
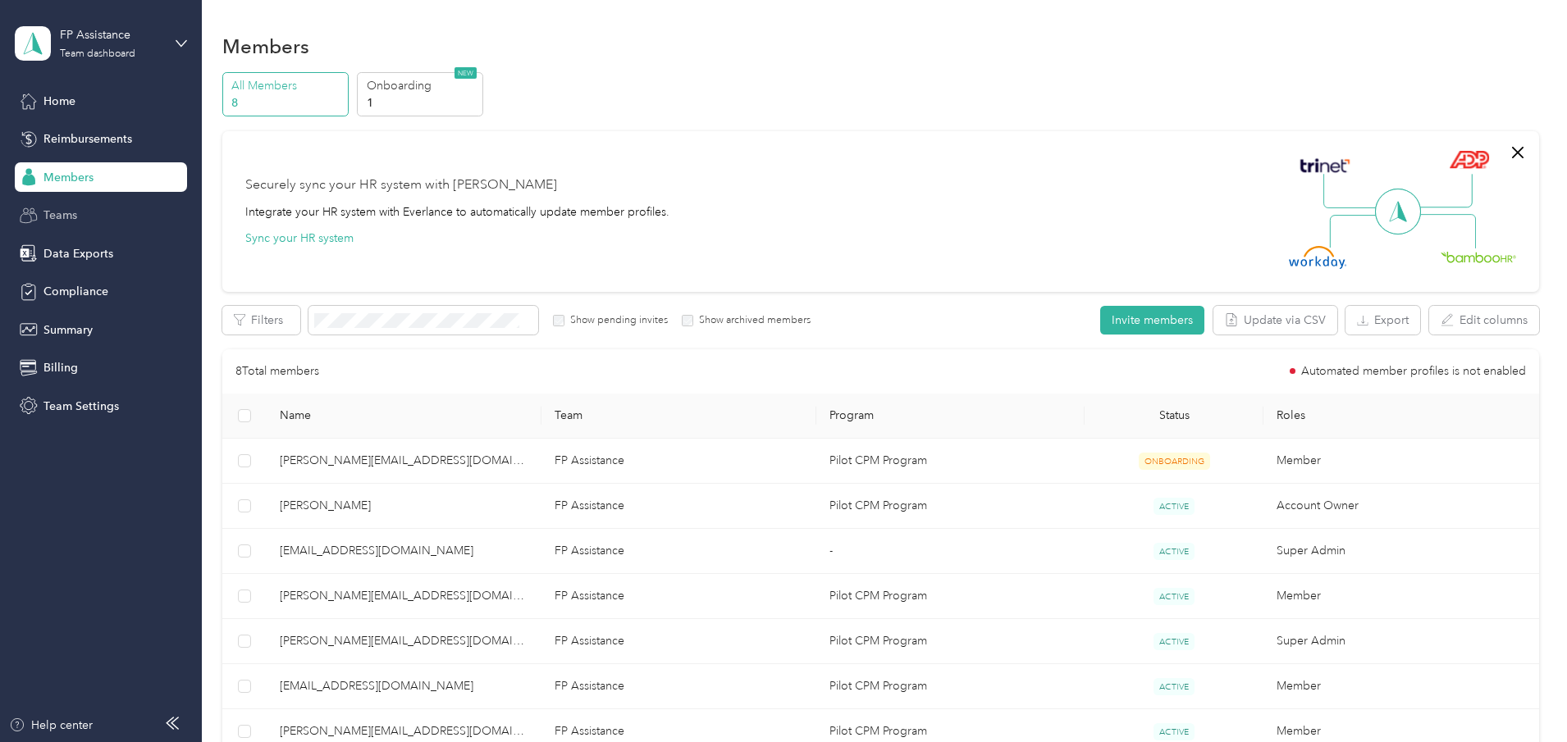
click at [80, 218] on div "Teams" at bounding box center [101, 216] width 172 height 30
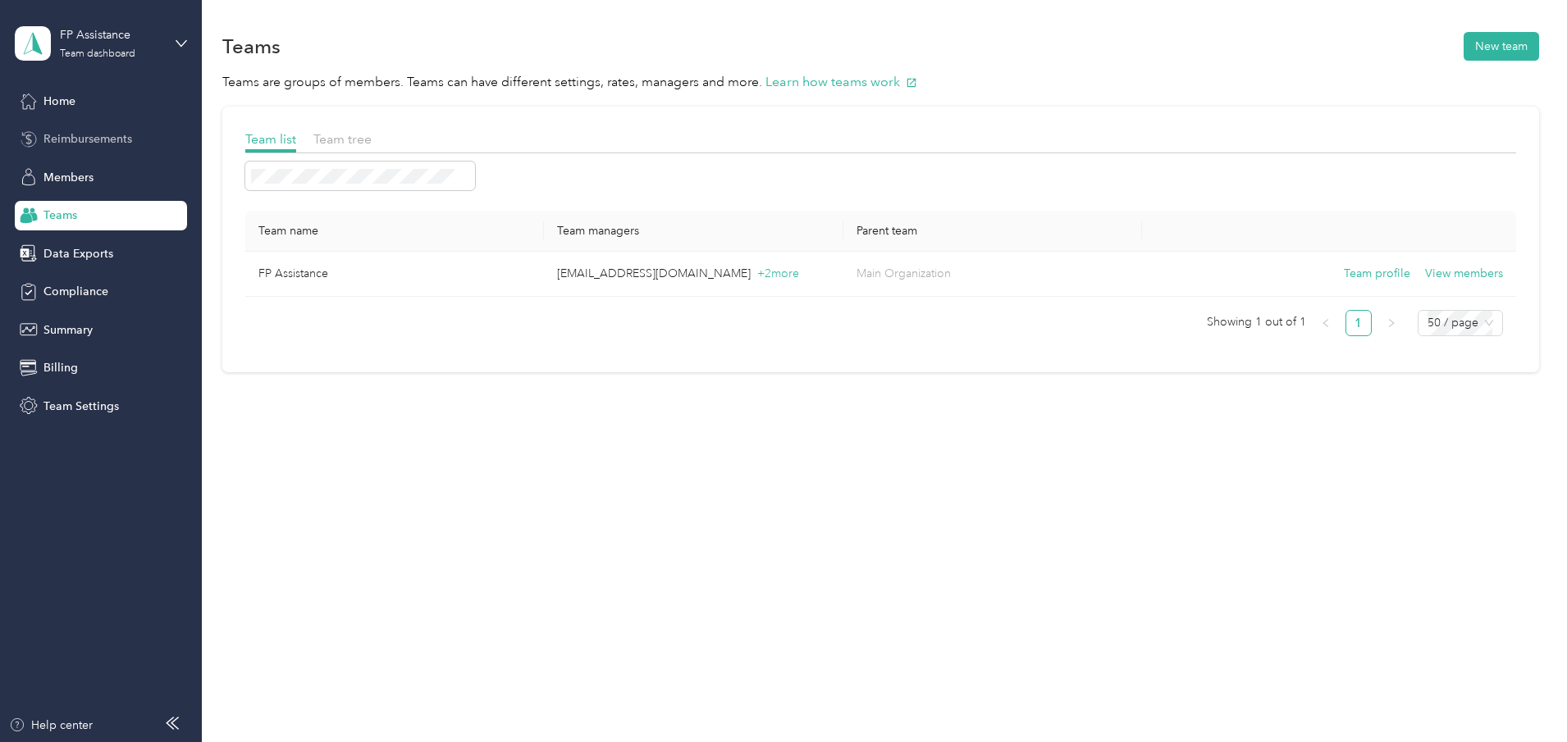
click at [64, 136] on span "Reimbursements" at bounding box center [87, 138] width 89 height 17
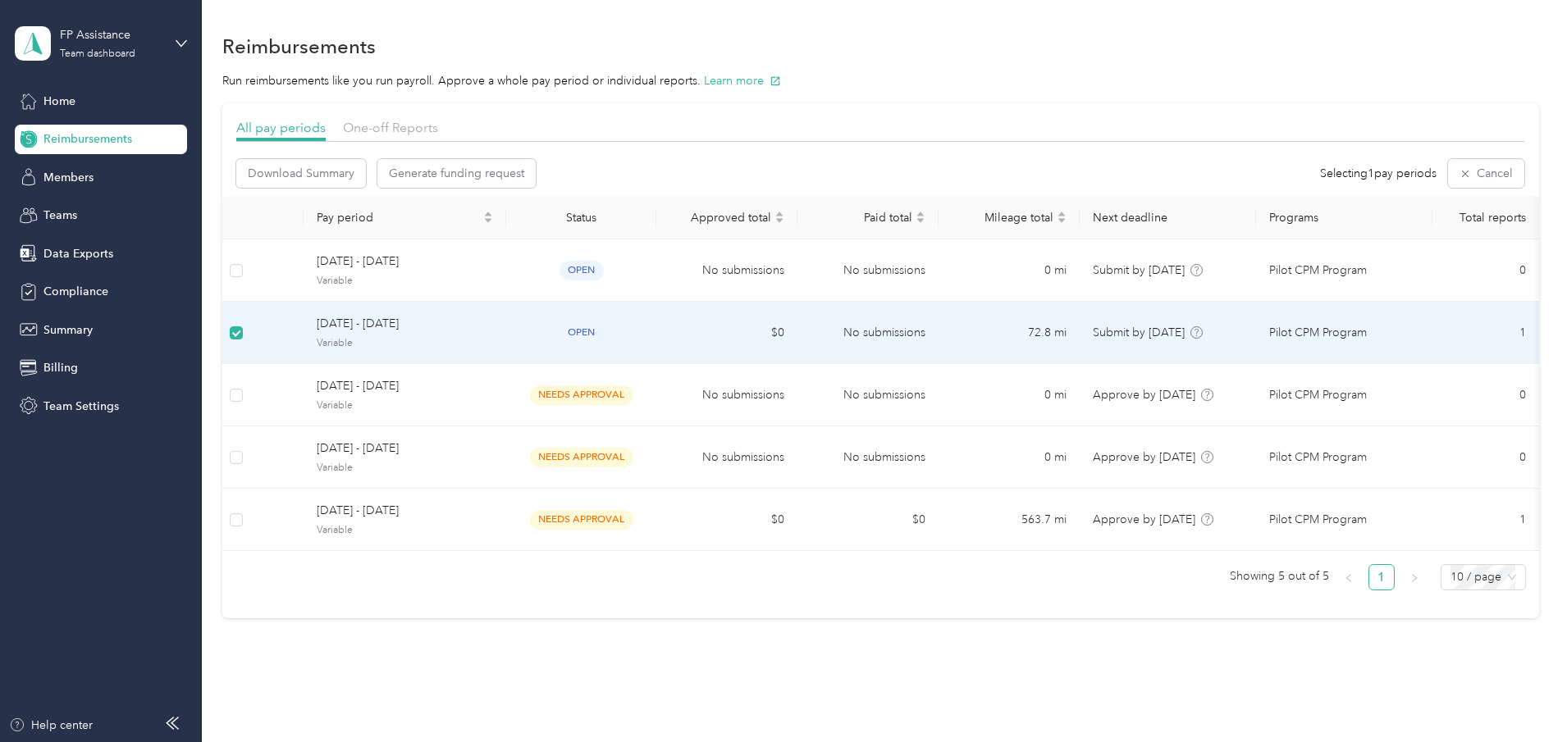
click at [604, 331] on span "open" at bounding box center [582, 332] width 44 height 19
click at [479, 322] on span "[DATE] - [DATE]" at bounding box center [405, 324] width 176 height 18
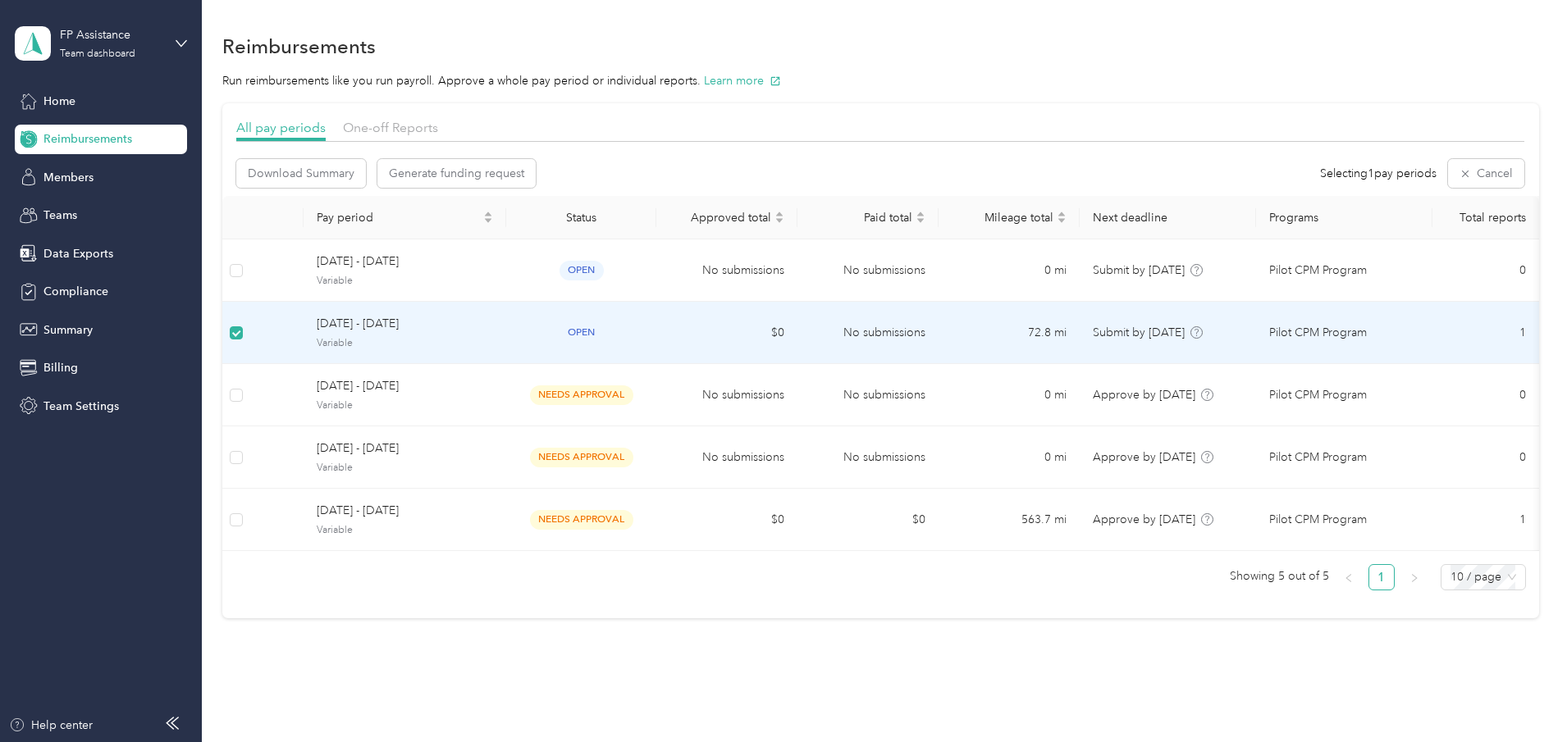
click at [438, 322] on span "[DATE] - [DATE]" at bounding box center [405, 324] width 176 height 18
click at [781, 80] on button "Learn more" at bounding box center [742, 80] width 77 height 17
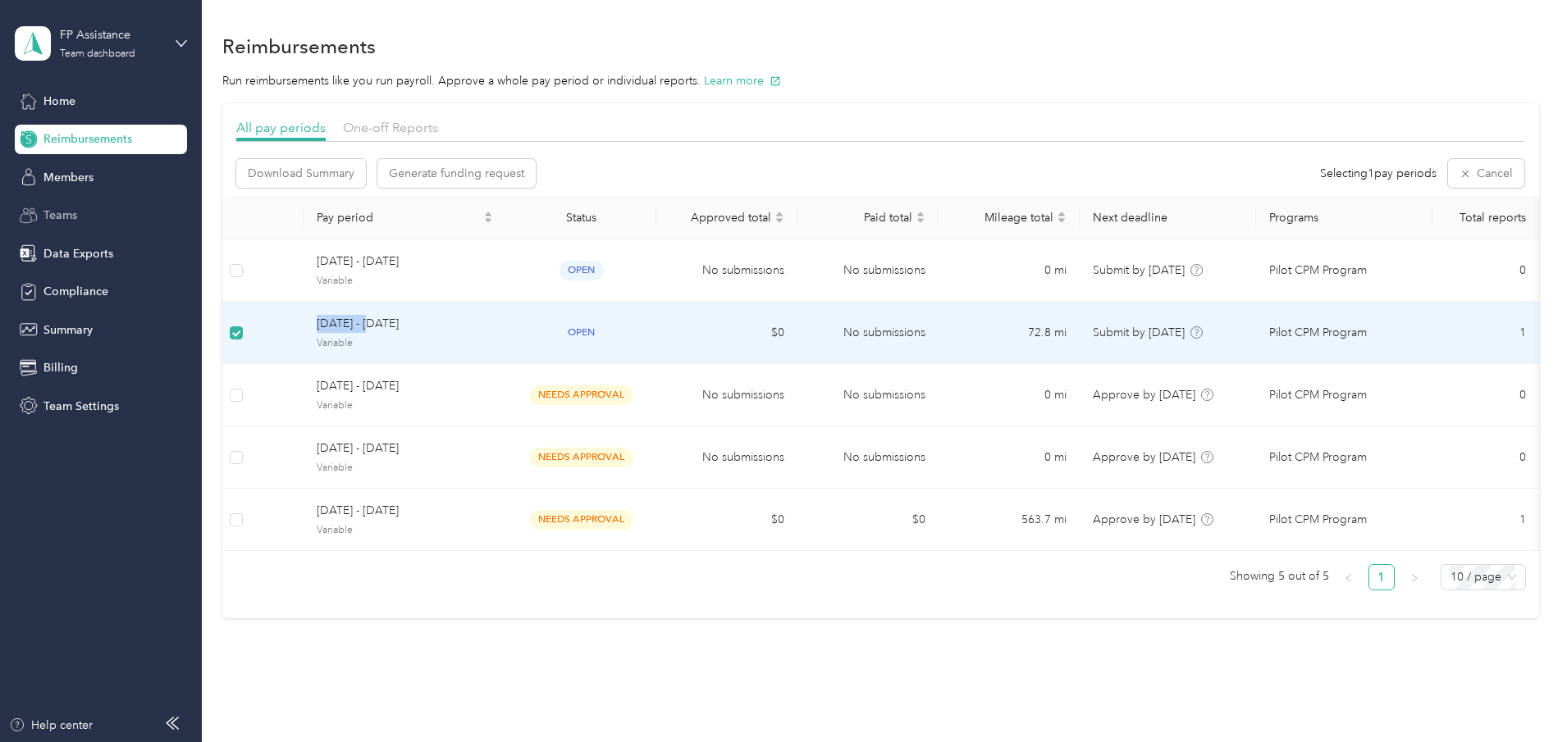
click at [70, 212] on span "Teams" at bounding box center [60, 215] width 34 height 17
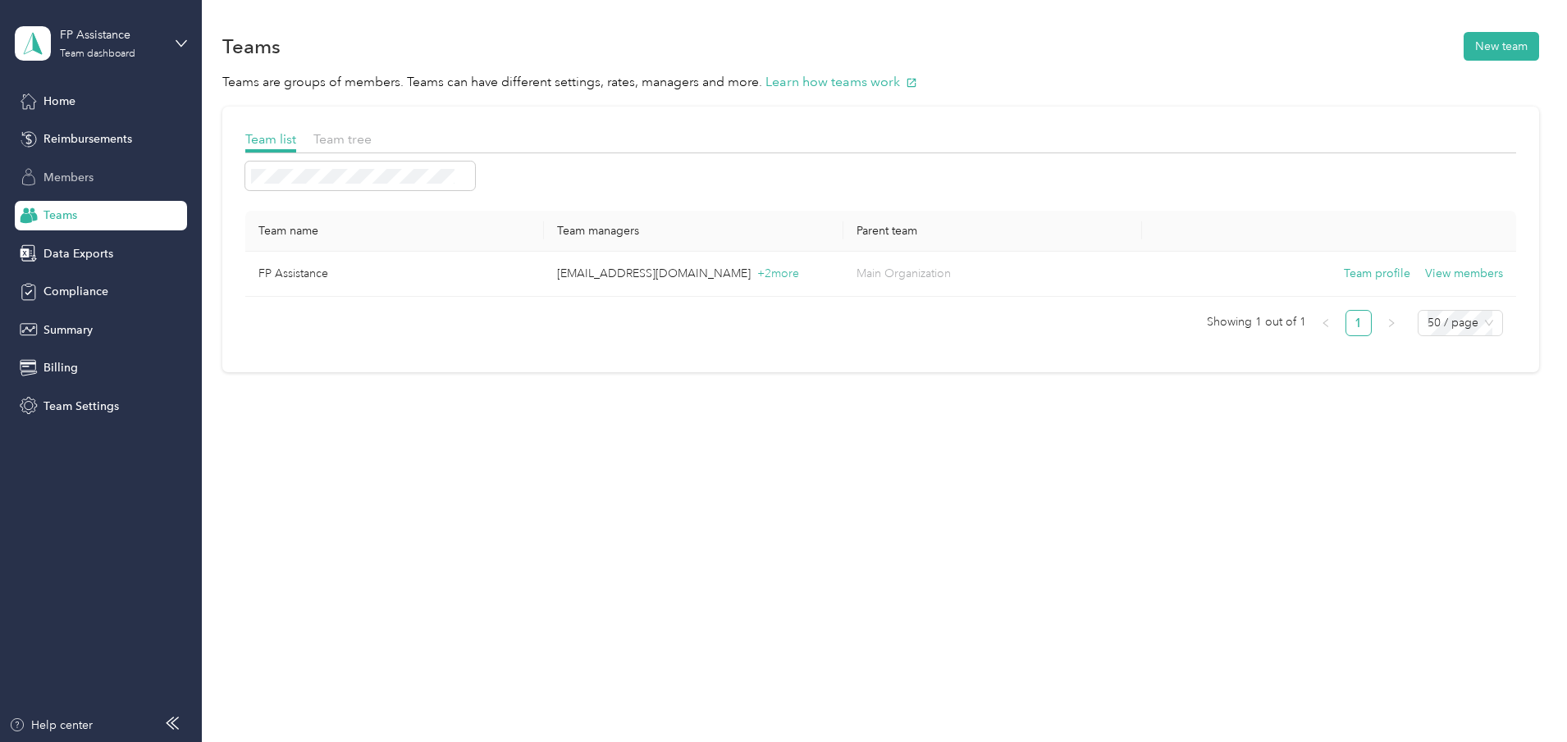
click at [71, 179] on span "Members" at bounding box center [68, 177] width 50 height 17
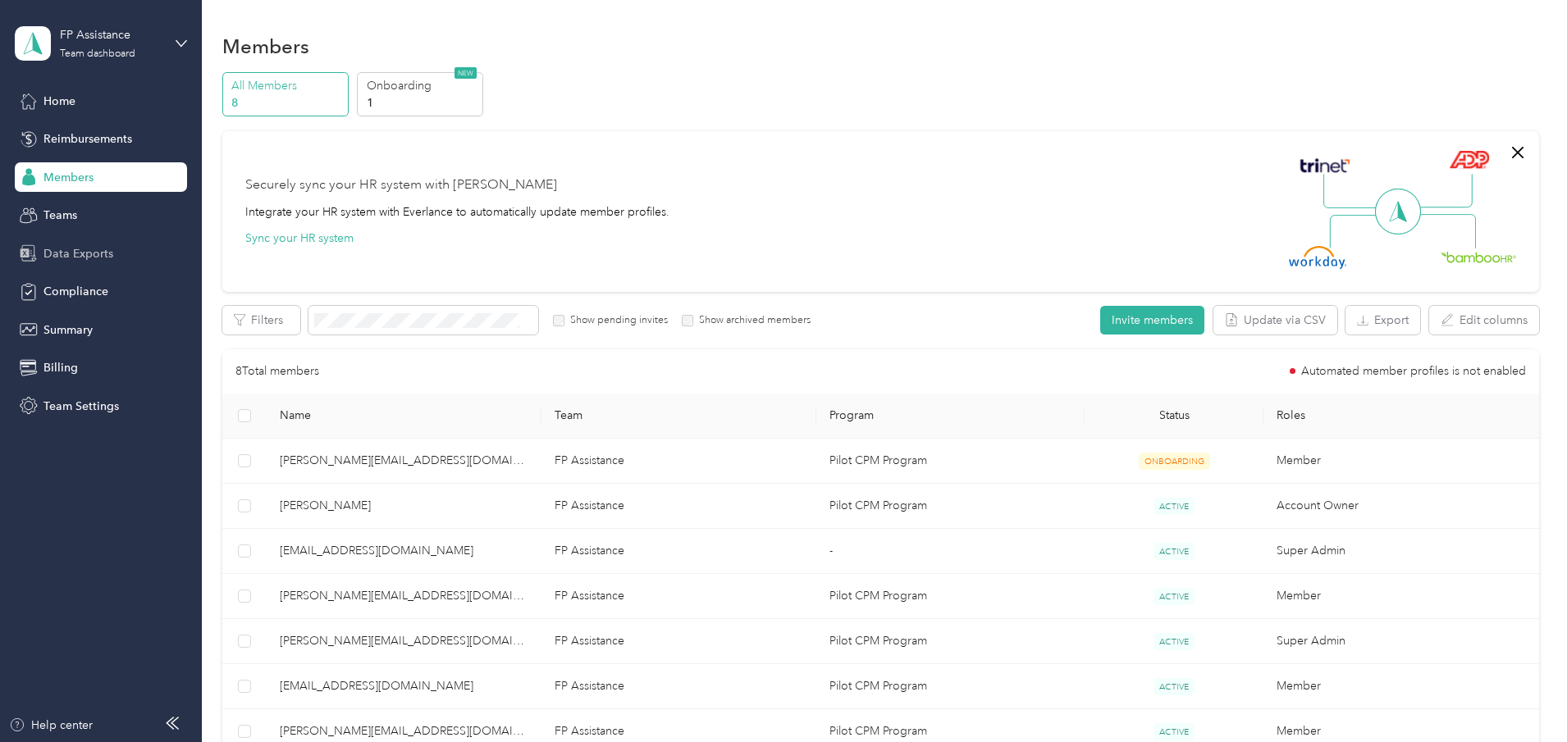
click at [65, 250] on span "Data Exports" at bounding box center [78, 253] width 70 height 17
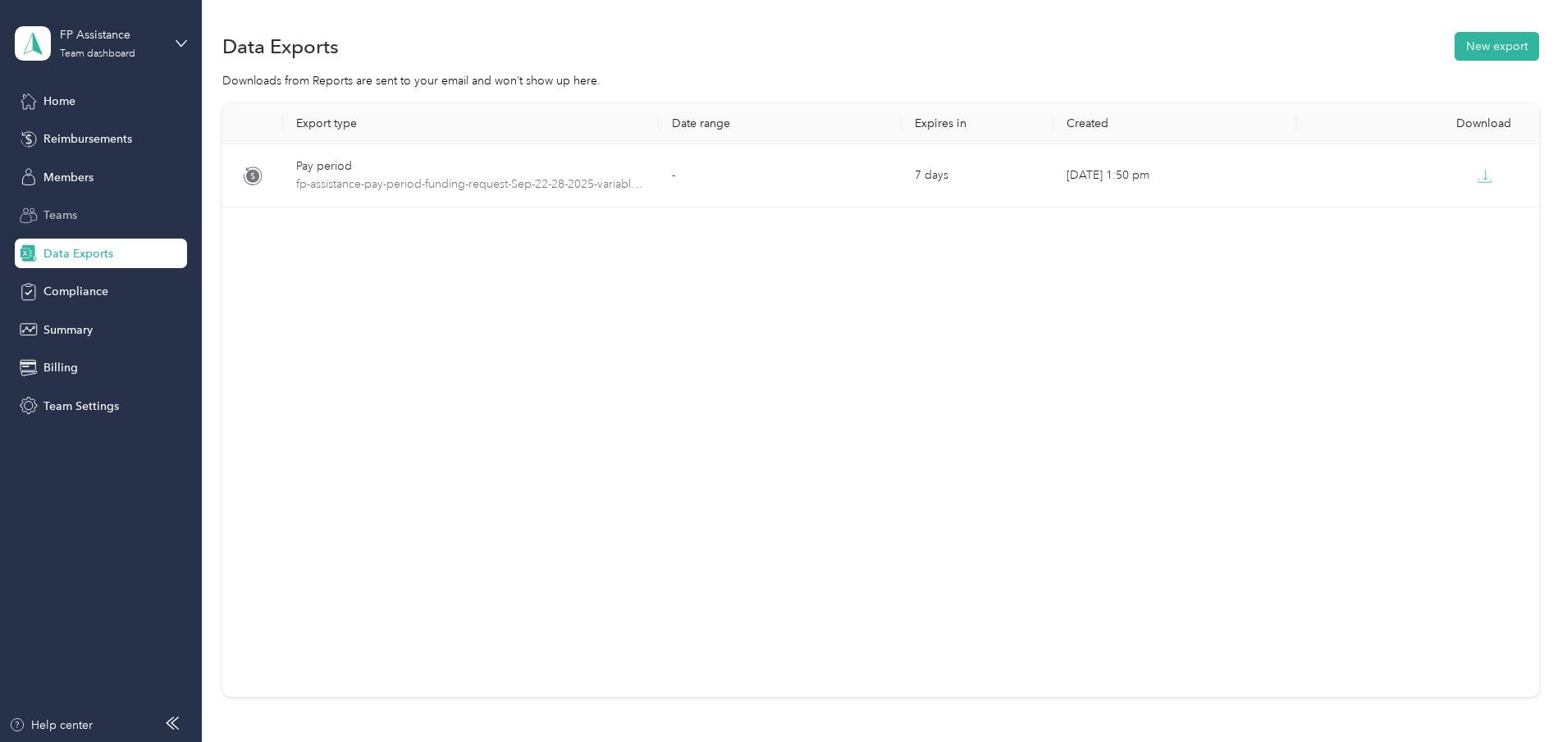
click at [54, 213] on span "Teams" at bounding box center [60, 215] width 34 height 17
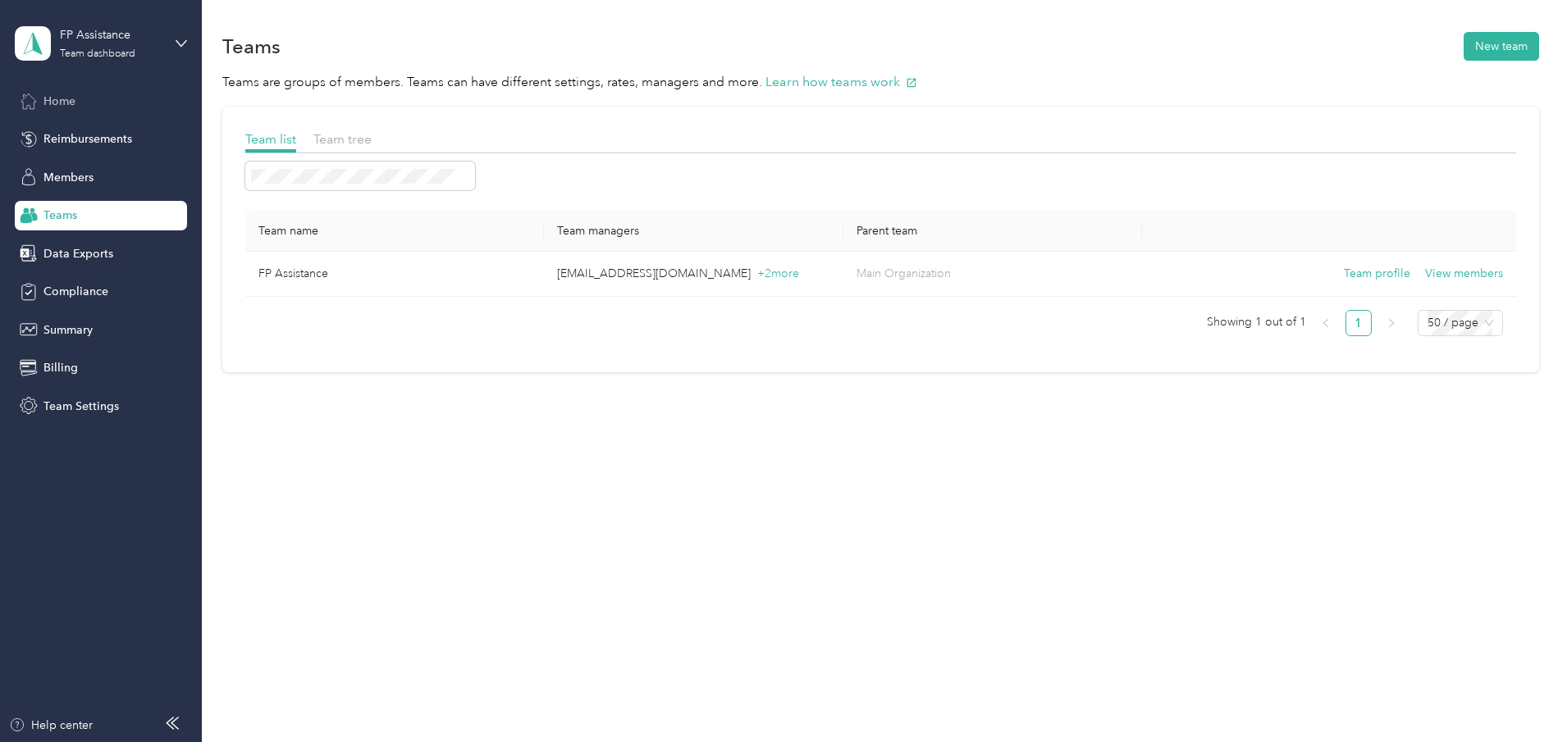
click at [55, 105] on span "Home" at bounding box center [59, 101] width 32 height 17
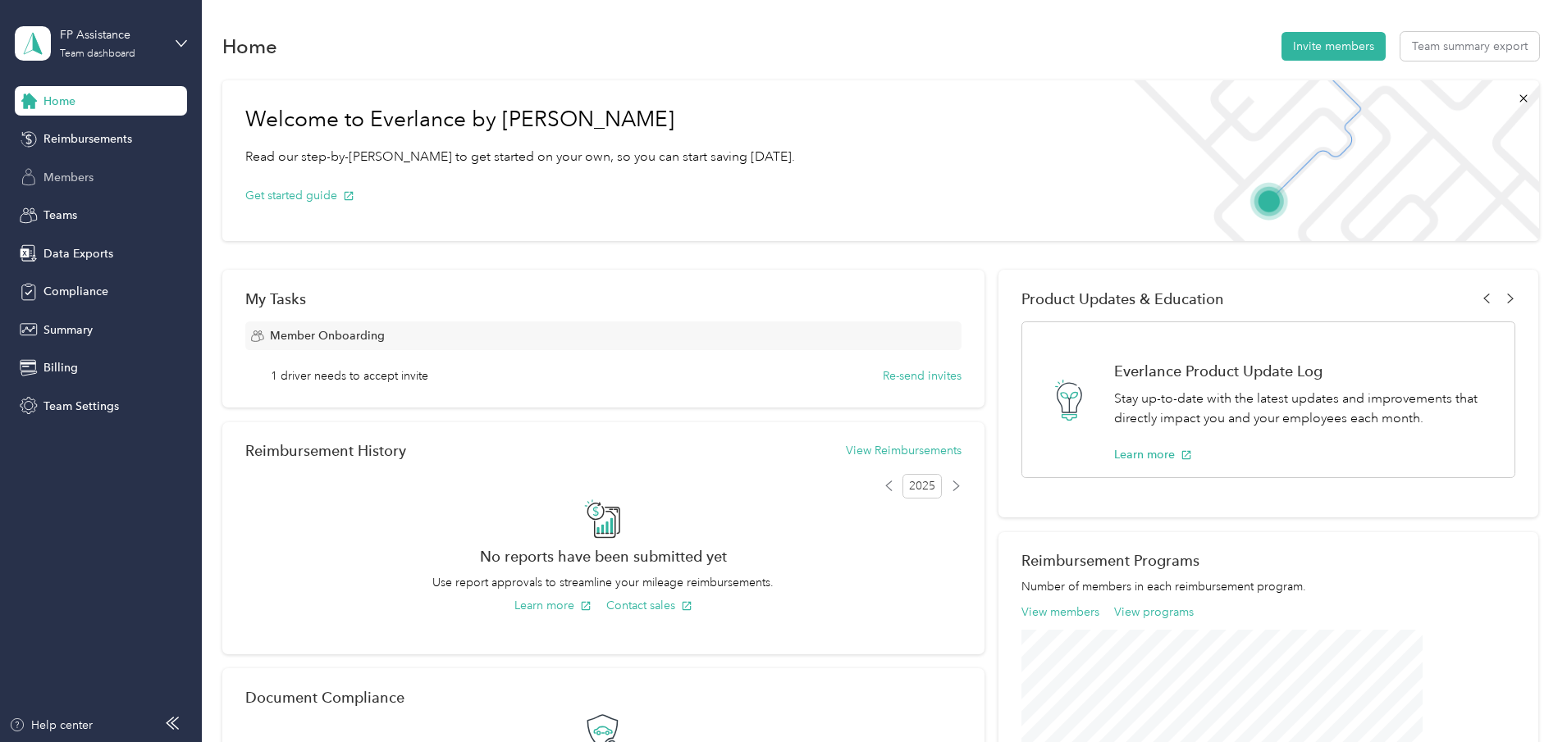
click at [53, 177] on span "Members" at bounding box center [68, 177] width 50 height 17
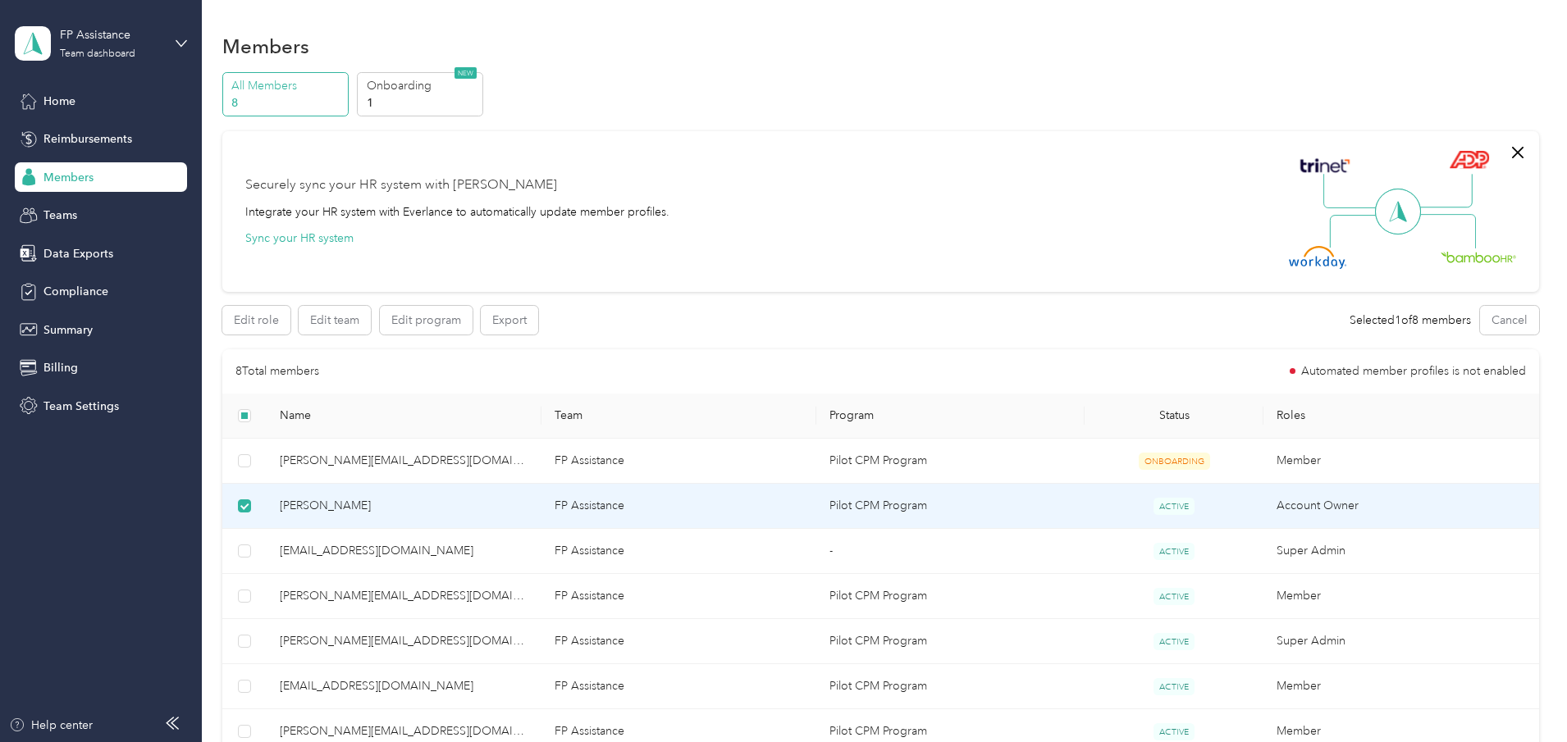
click at [405, 505] on span "[PERSON_NAME]" at bounding box center [404, 506] width 249 height 18
click at [73, 217] on span "Teams" at bounding box center [60, 215] width 34 height 17
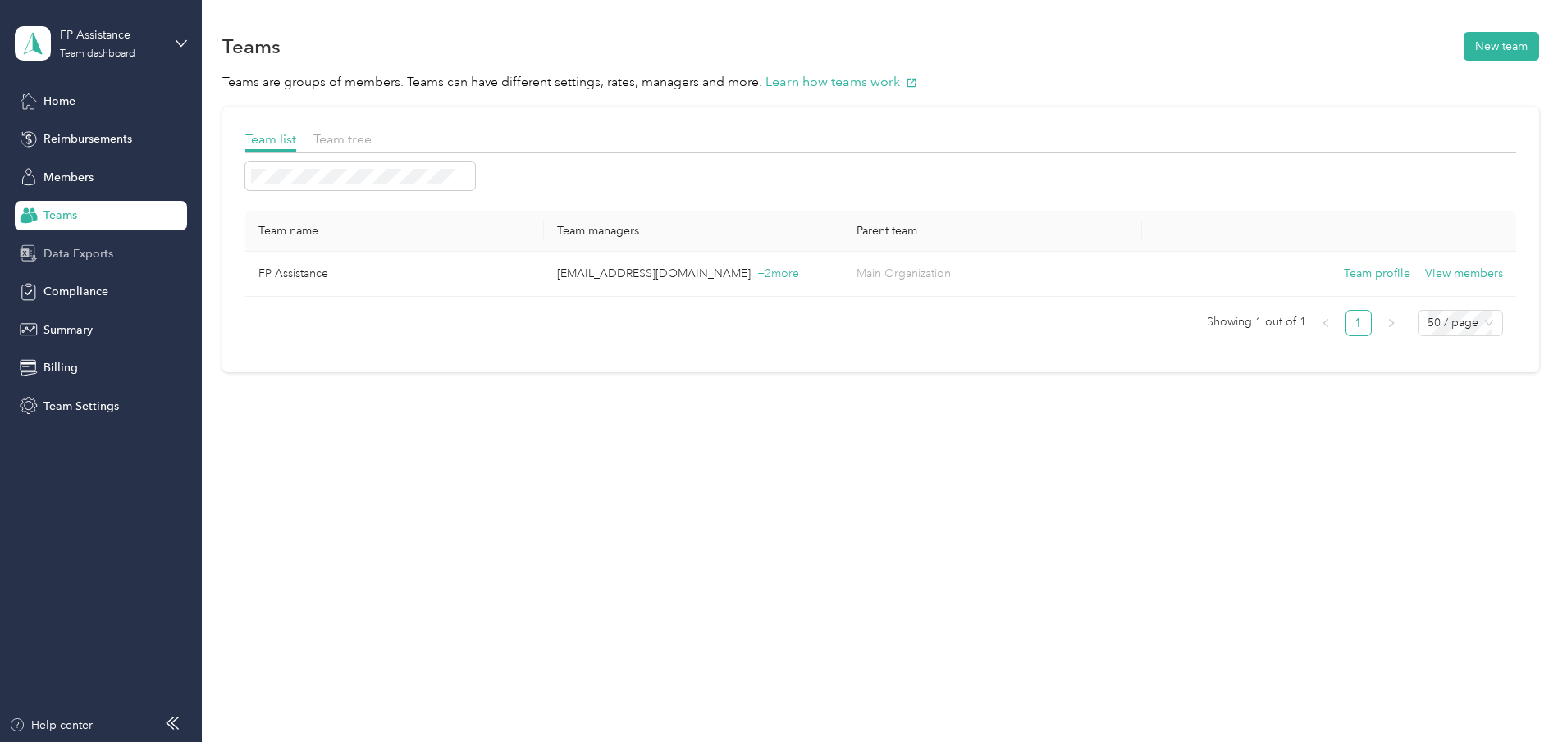
click at [92, 257] on span "Data Exports" at bounding box center [78, 253] width 70 height 17
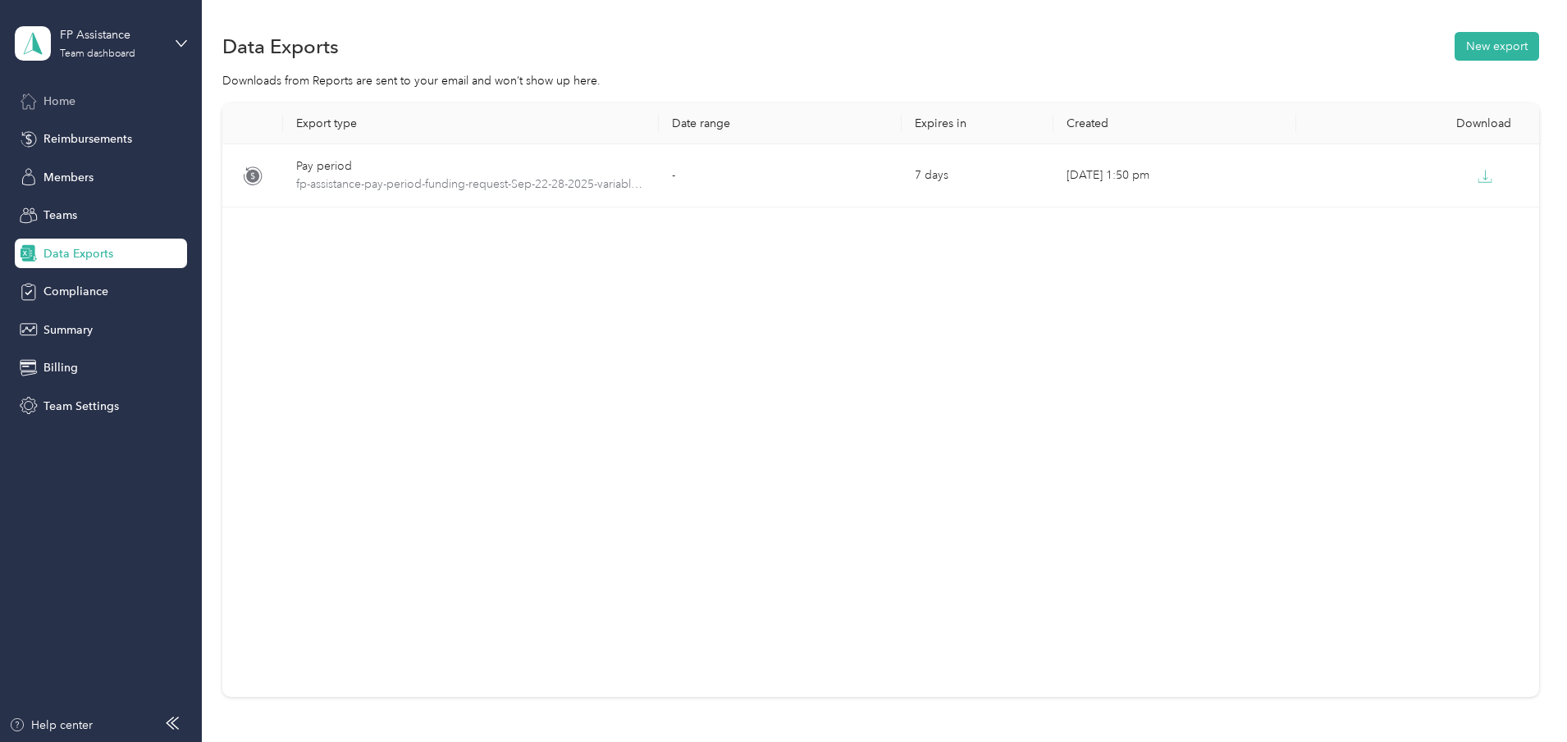
click at [64, 104] on span "Home" at bounding box center [59, 101] width 32 height 17
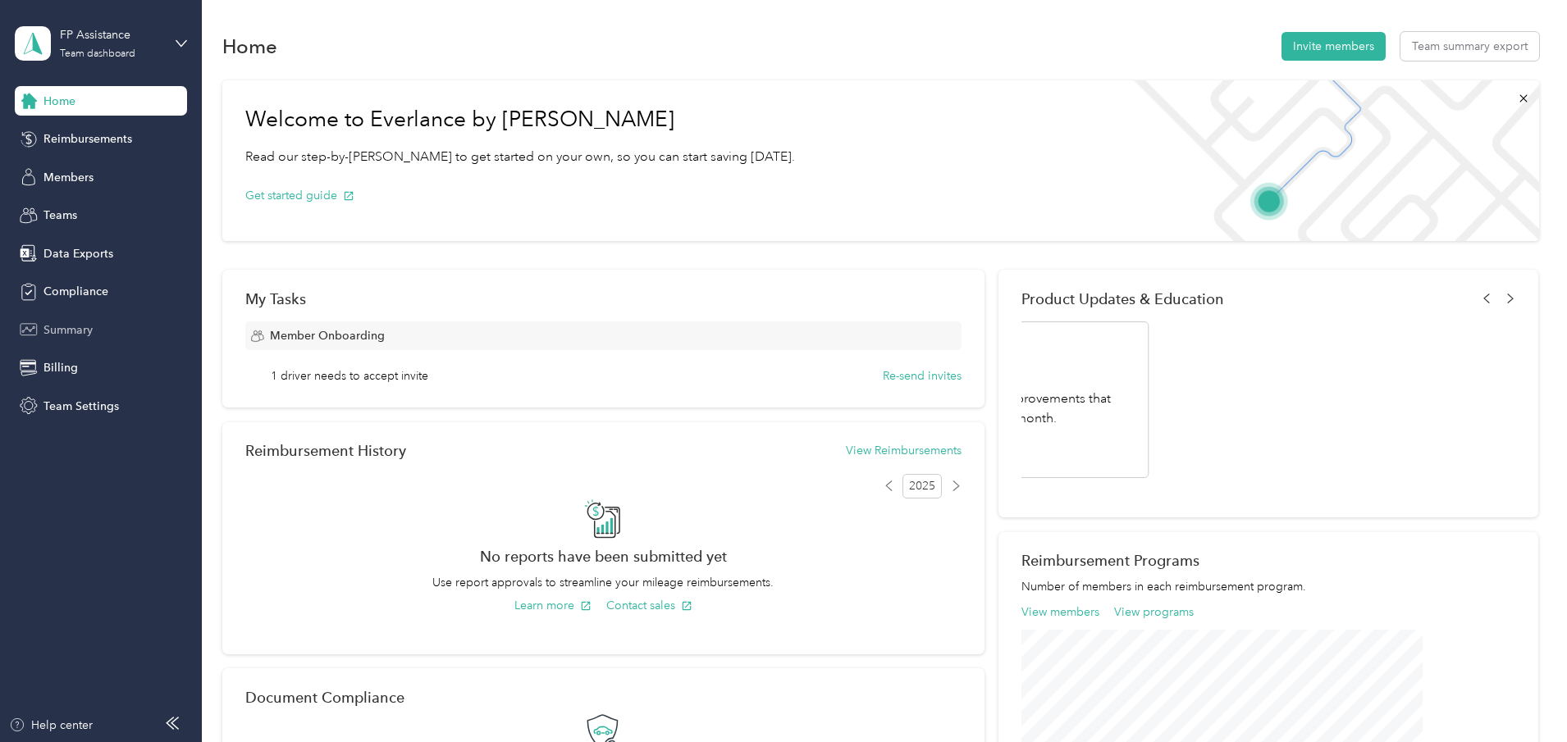
click at [83, 330] on span "Summary" at bounding box center [67, 330] width 49 height 17
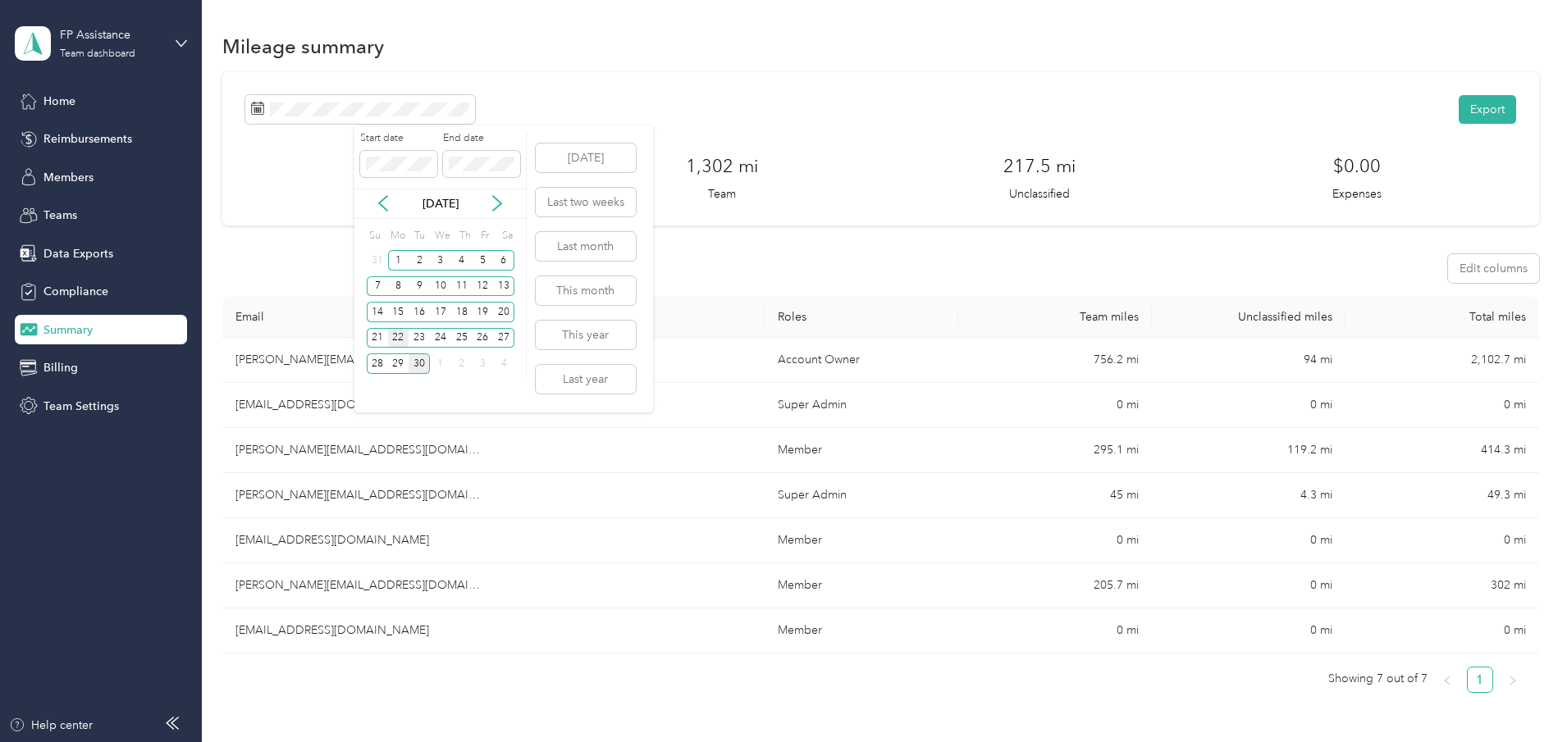
click at [394, 338] on div "22" at bounding box center [398, 338] width 21 height 21
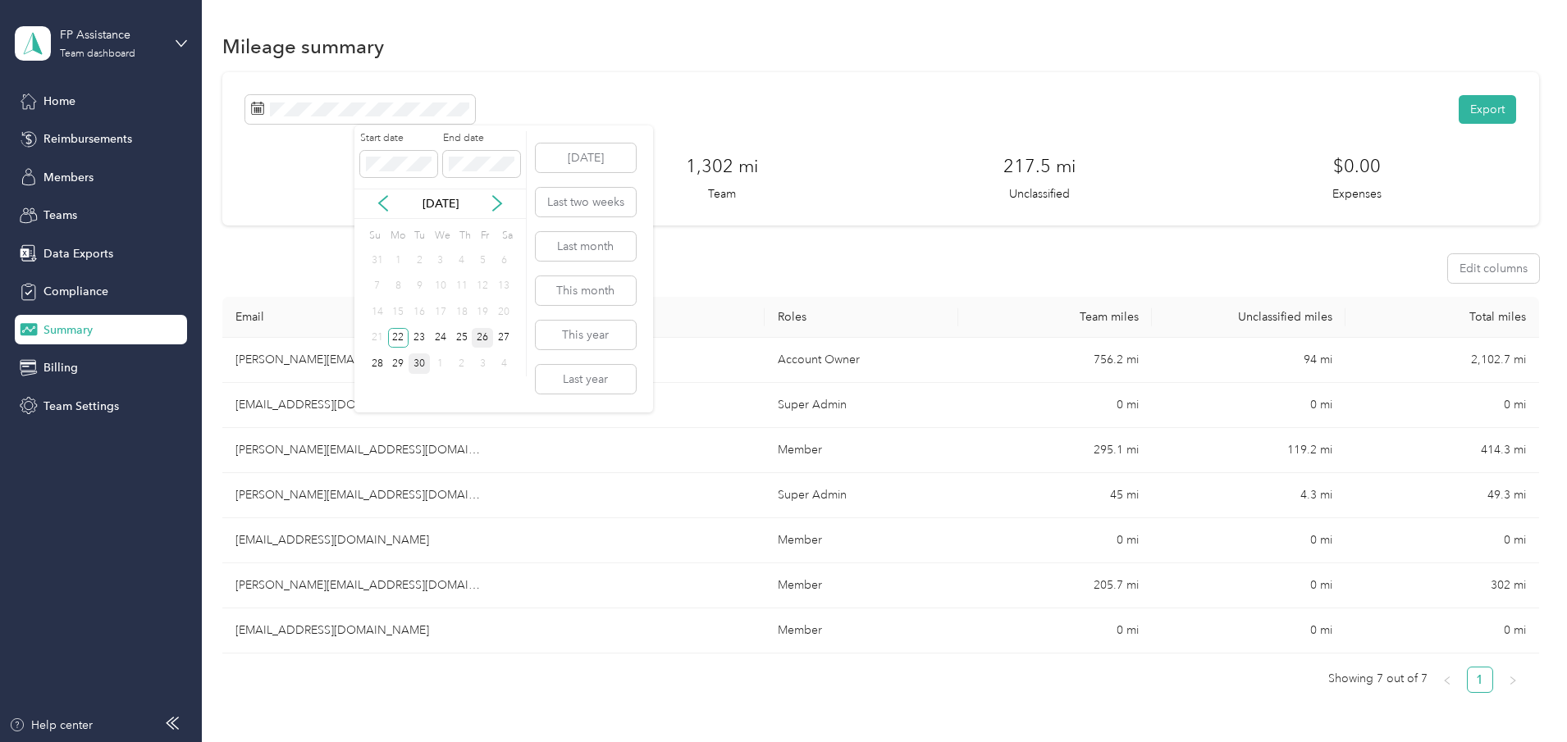
click at [481, 337] on div "26" at bounding box center [482, 338] width 21 height 21
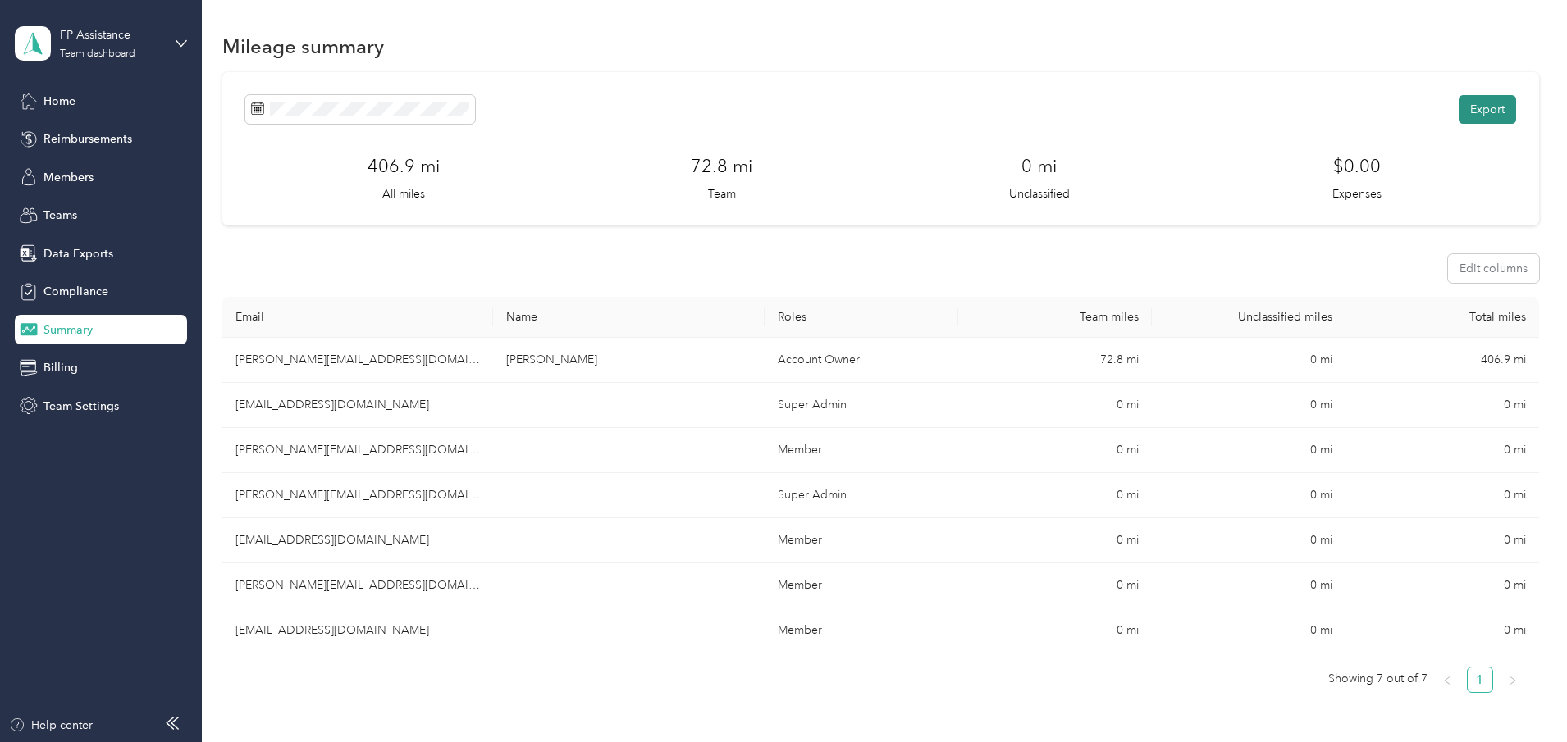
click at [1459, 109] on button "Export" at bounding box center [1487, 109] width 57 height 29
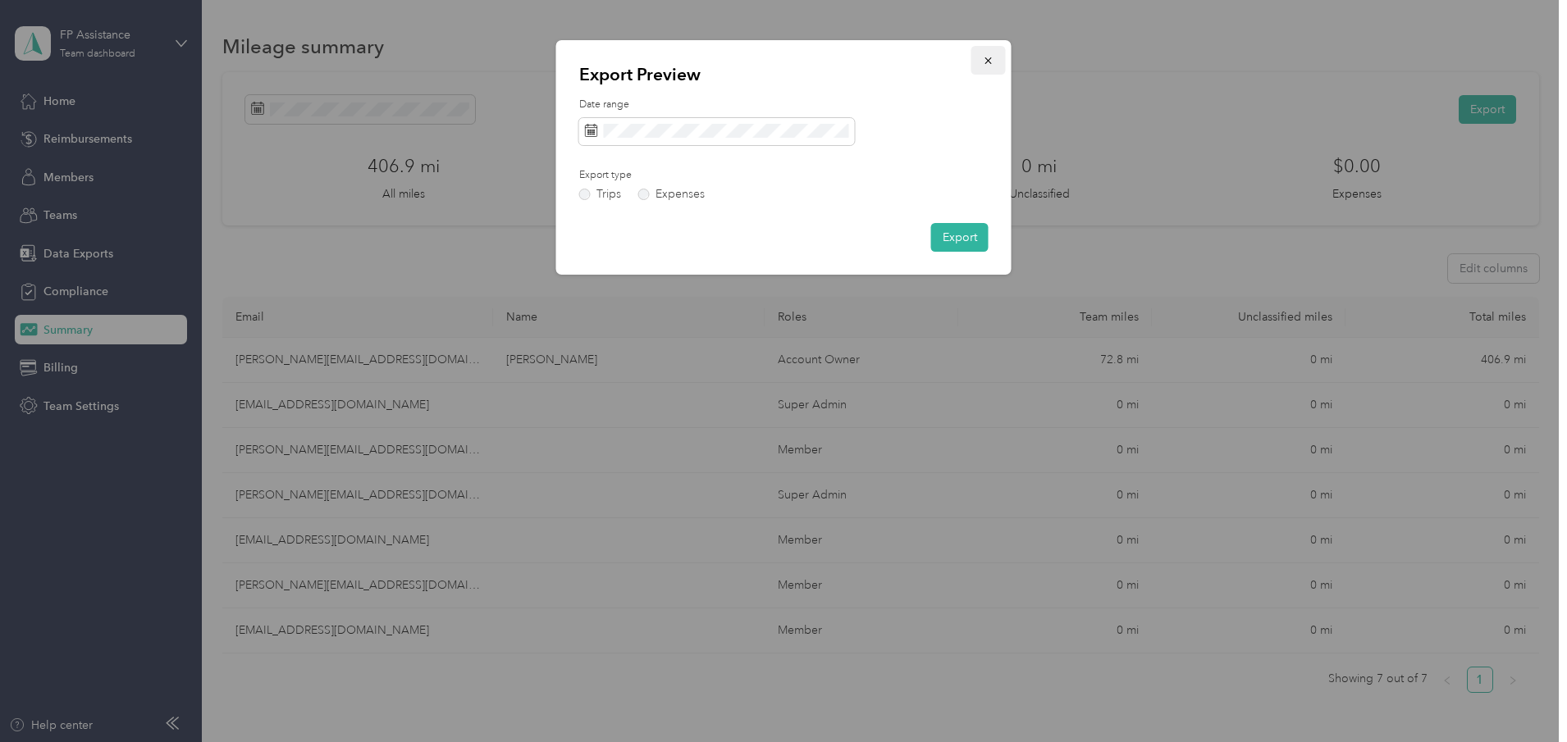
click at [989, 59] on icon "button" at bounding box center [988, 60] width 7 height 7
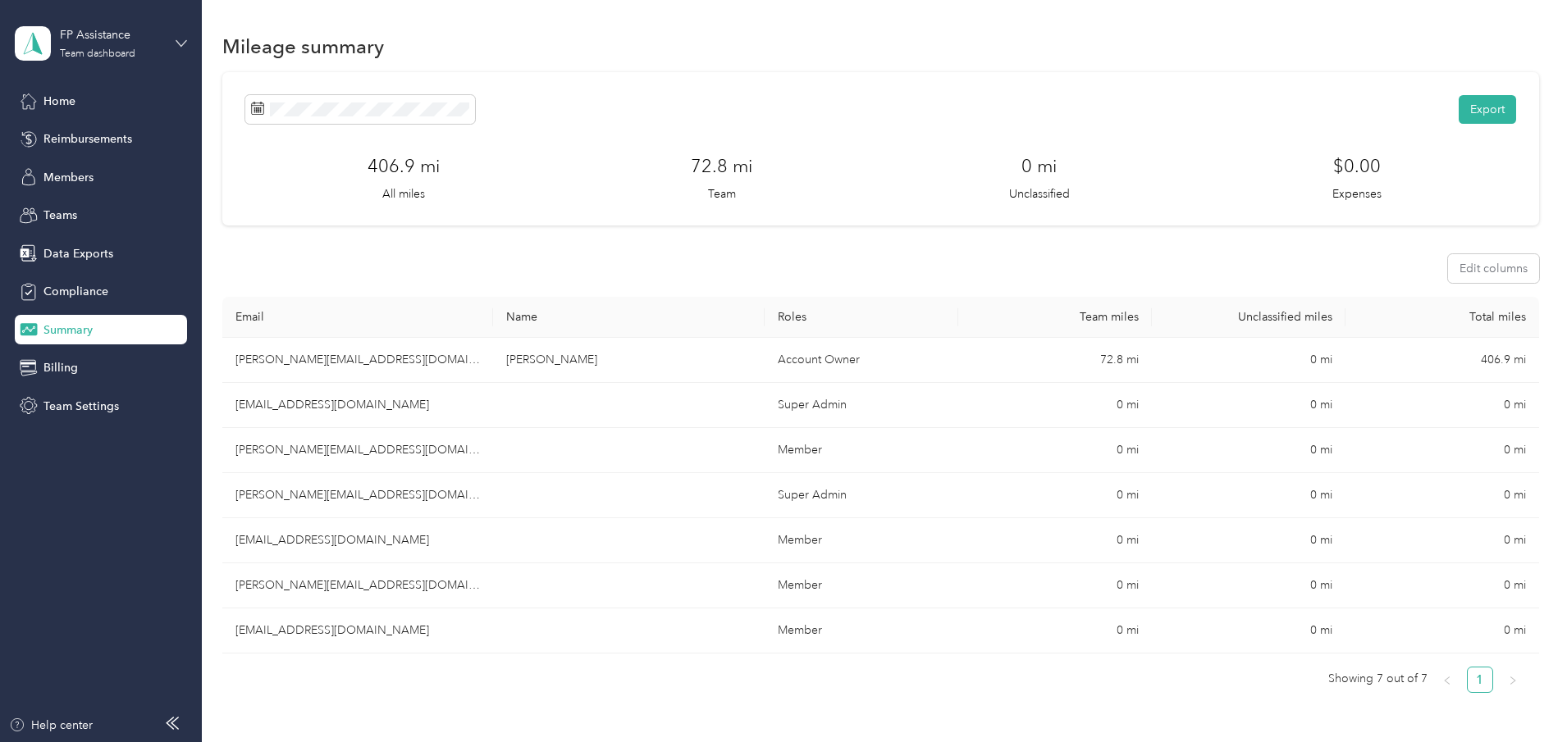
click at [178, 43] on icon at bounding box center [181, 43] width 11 height 11
click at [191, 141] on div "Team dashboard Personal dashboard Log out" at bounding box center [233, 162] width 415 height 103
click at [64, 97] on span "Home" at bounding box center [59, 101] width 32 height 17
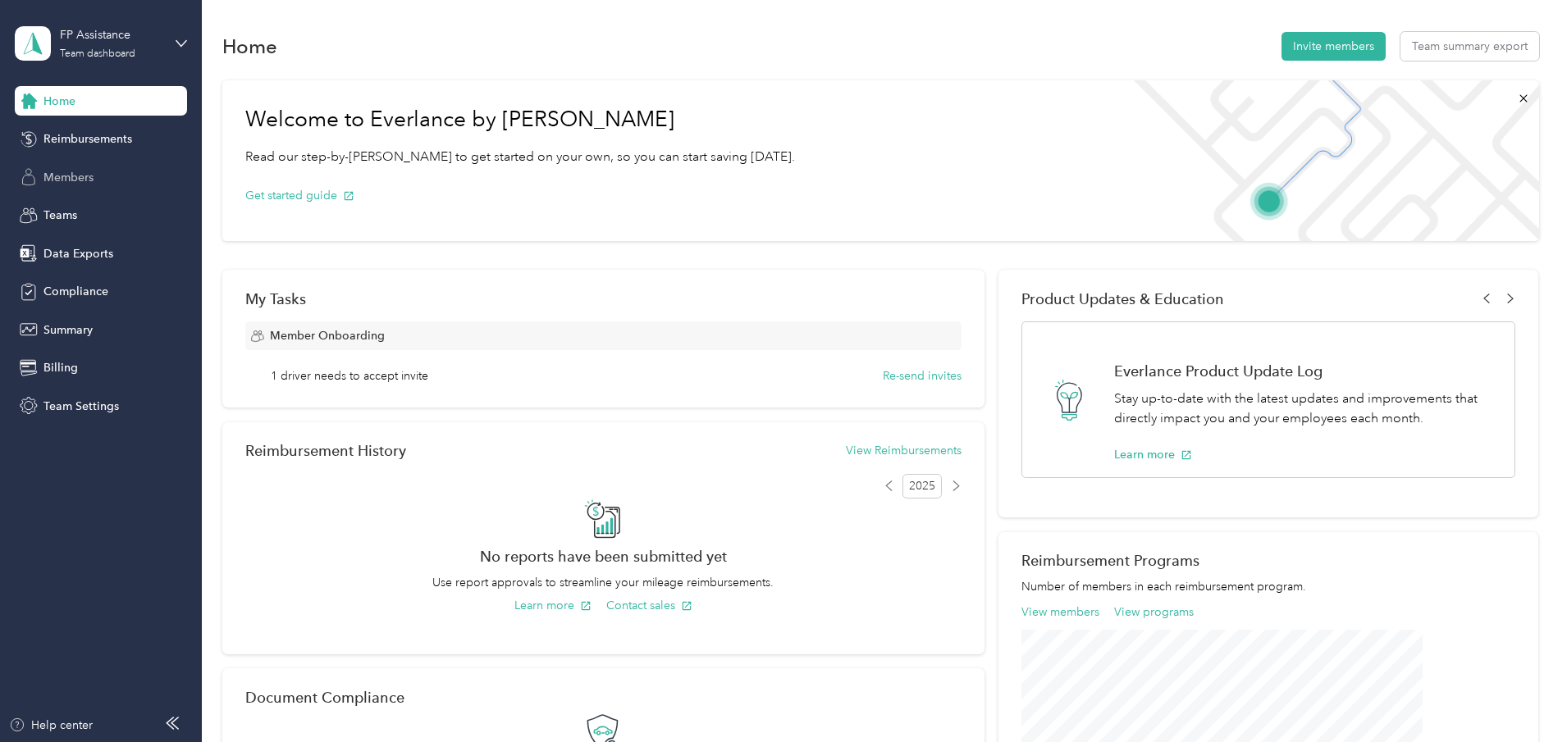
click at [67, 176] on span "Members" at bounding box center [68, 177] width 50 height 17
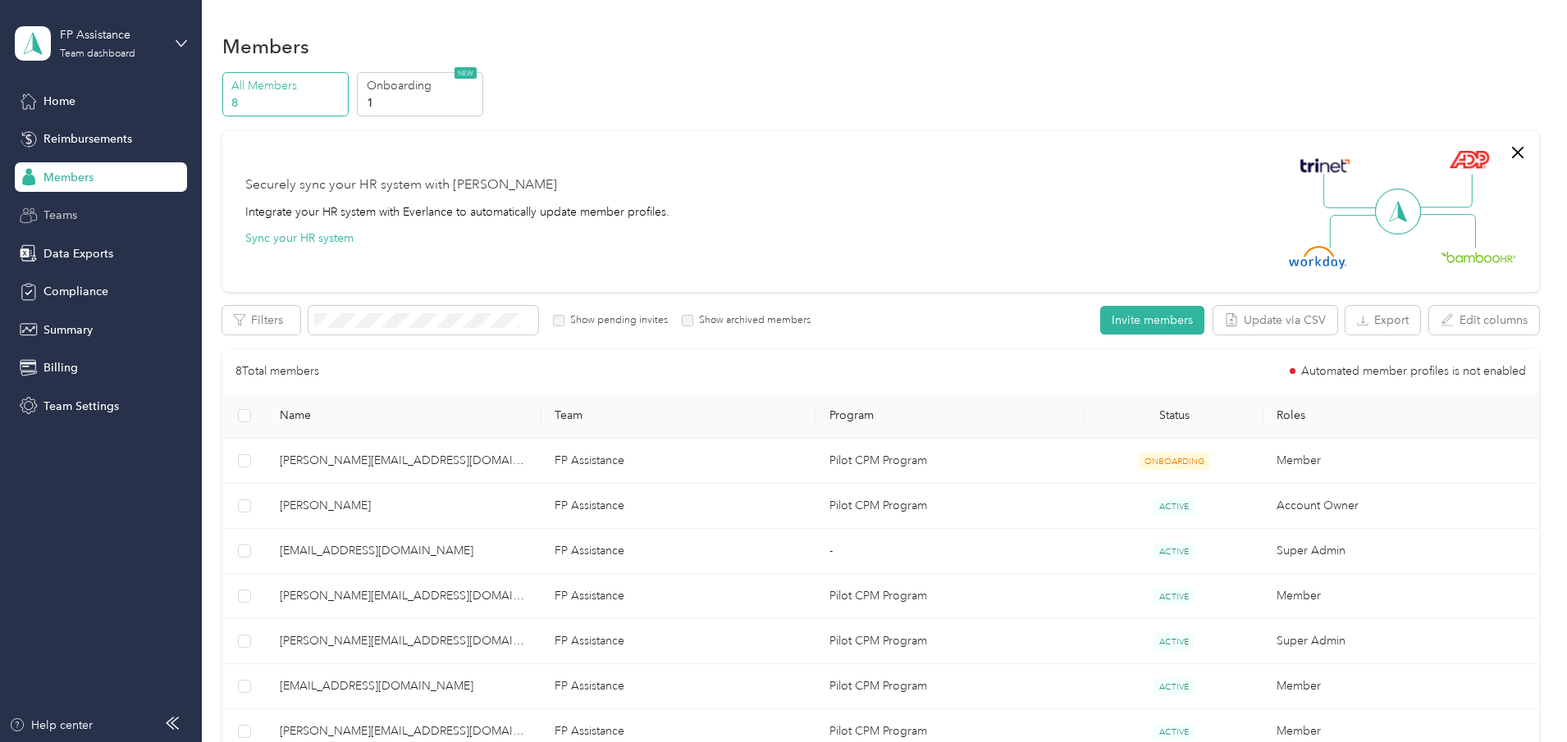
click at [84, 214] on div "Teams" at bounding box center [101, 216] width 172 height 30
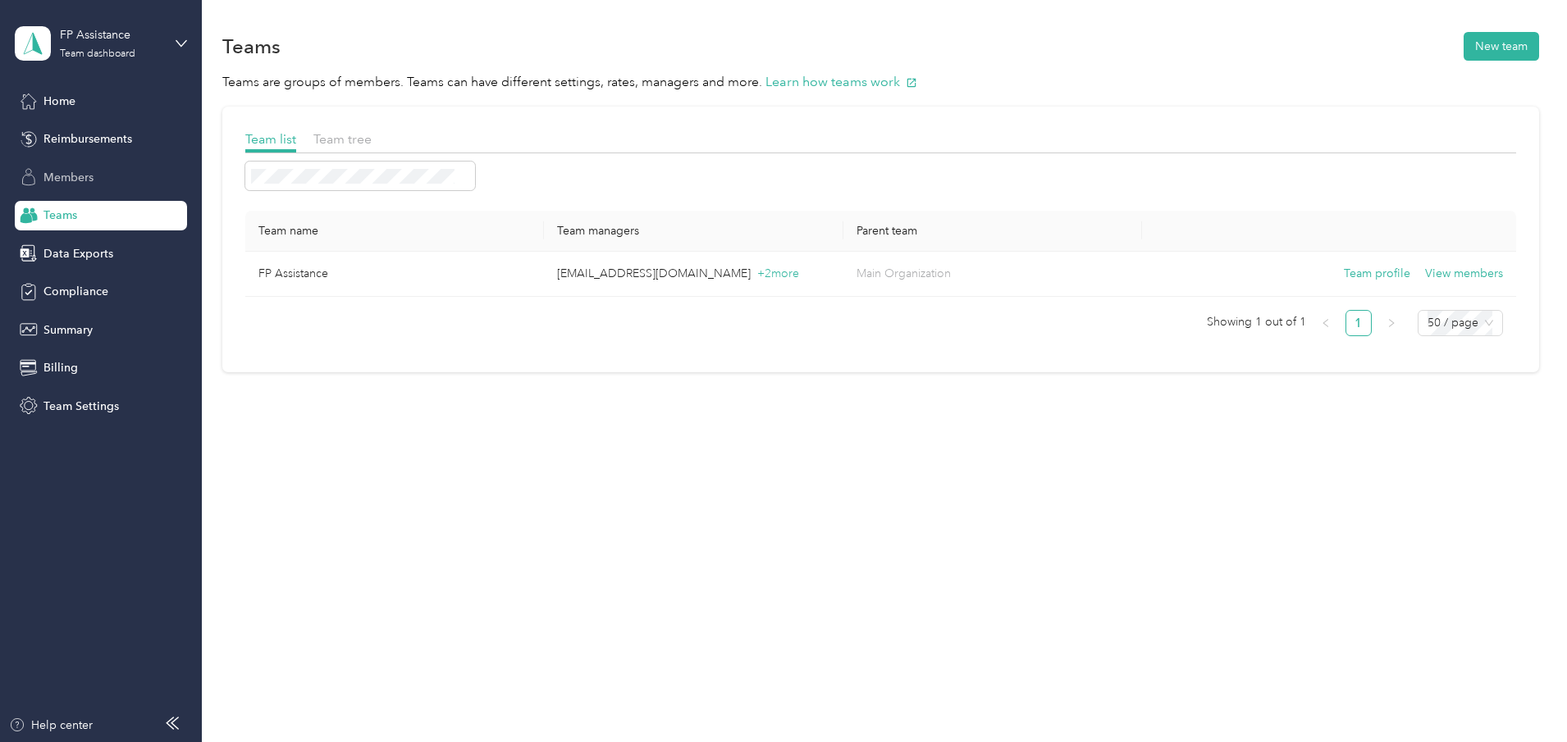
click at [78, 178] on span "Members" at bounding box center [68, 177] width 50 height 17
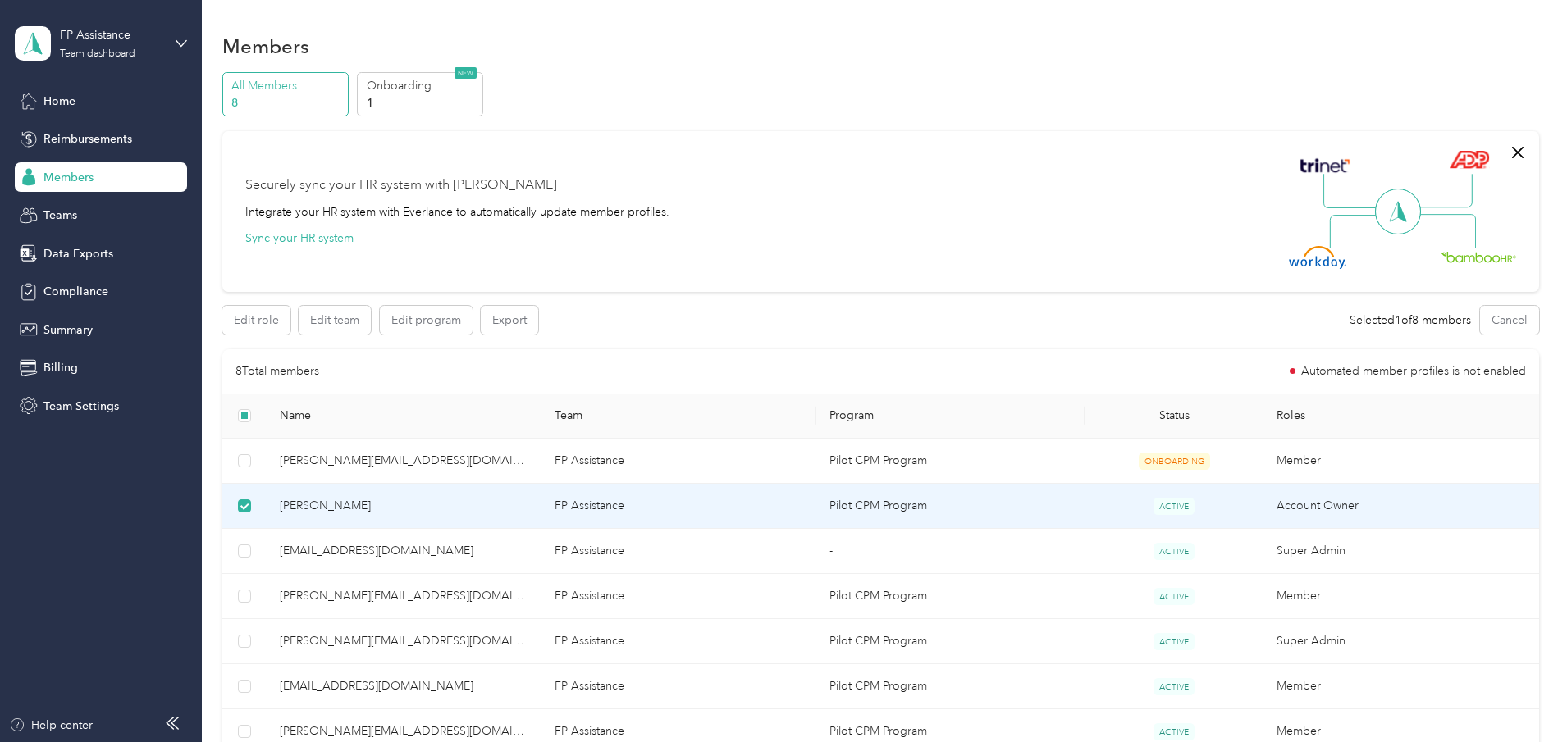
click at [427, 502] on span "[PERSON_NAME]" at bounding box center [404, 506] width 249 height 18
click at [394, 504] on span "[PERSON_NAME]" at bounding box center [404, 506] width 249 height 18
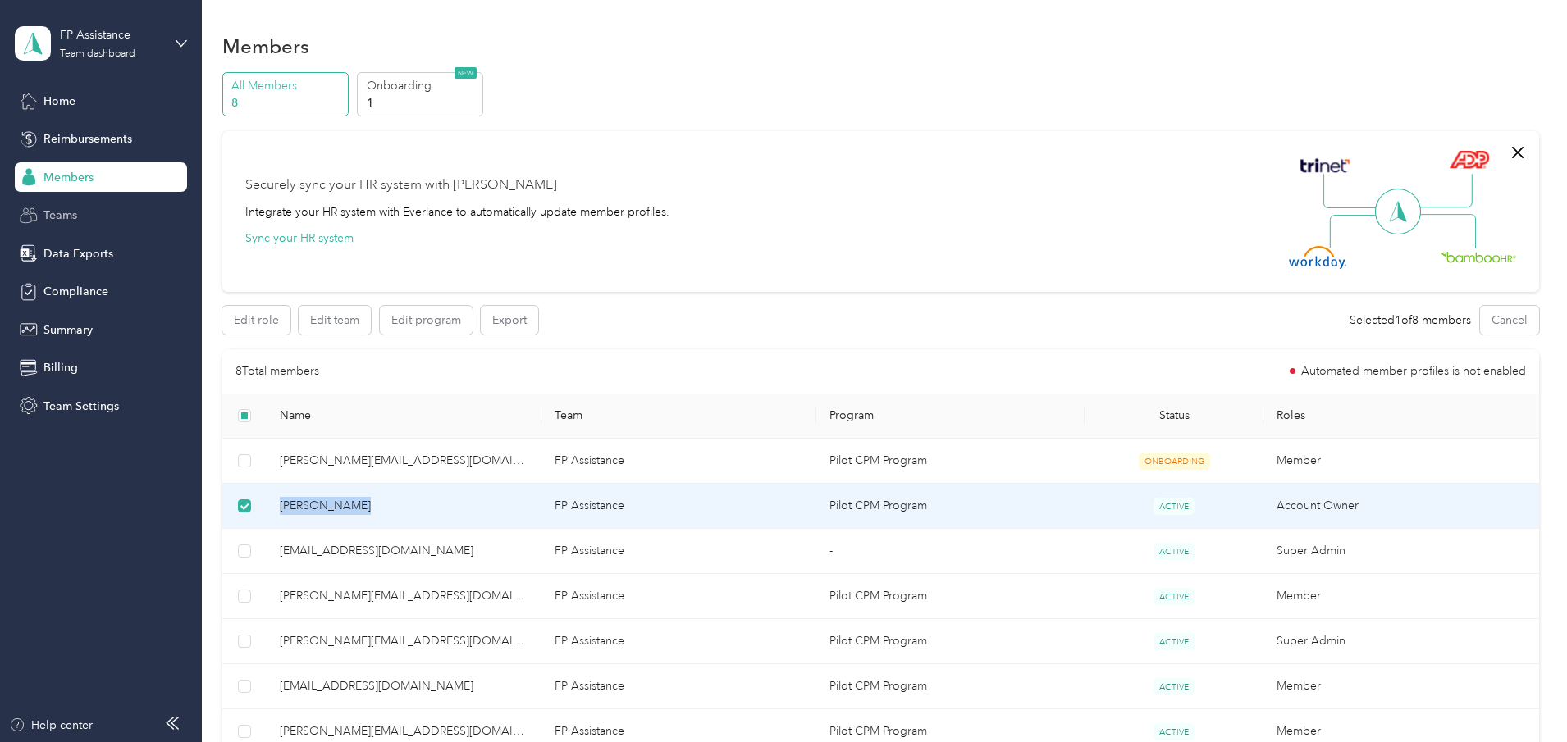
click at [70, 217] on span "Teams" at bounding box center [60, 215] width 34 height 17
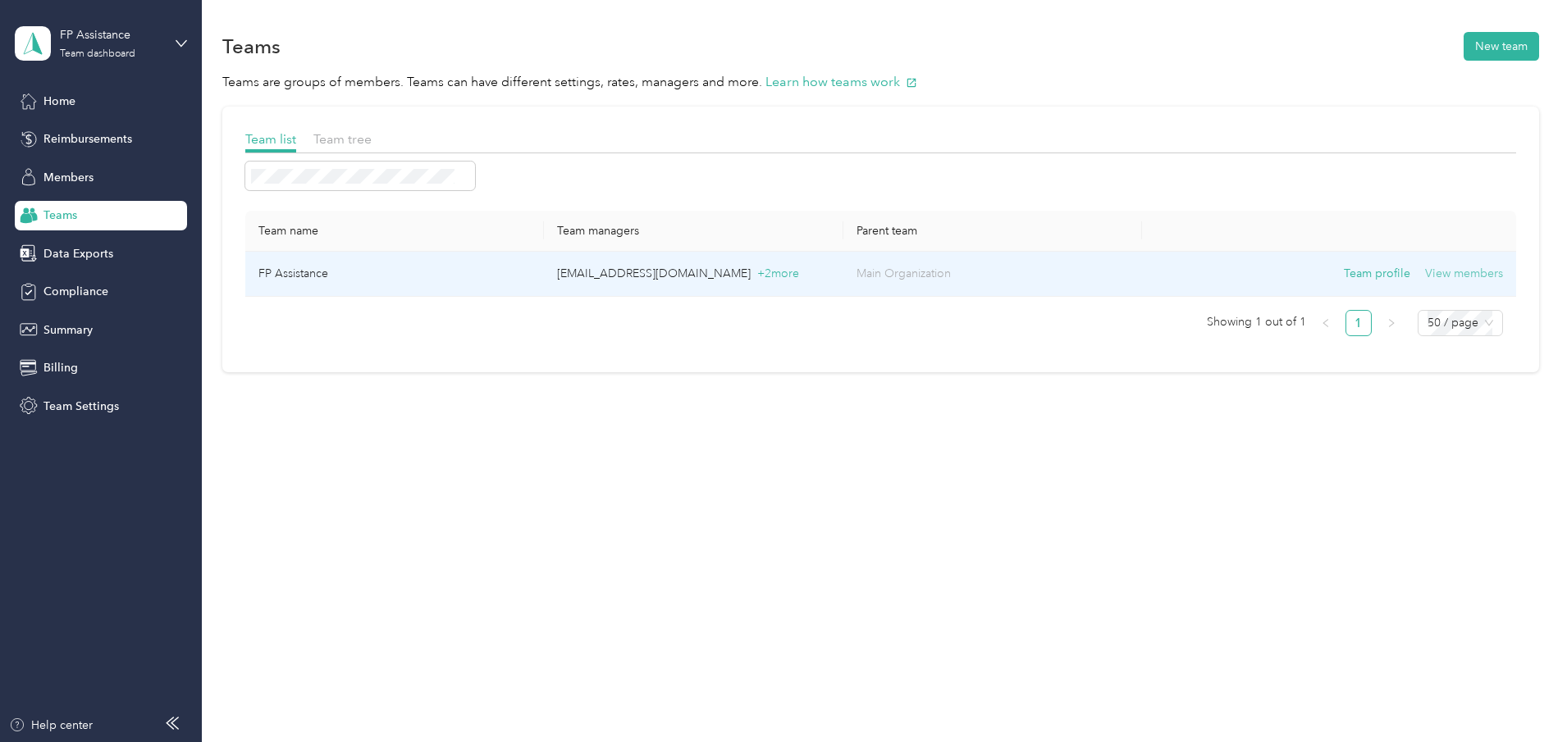
click at [1425, 272] on button "View members" at bounding box center [1464, 274] width 78 height 18
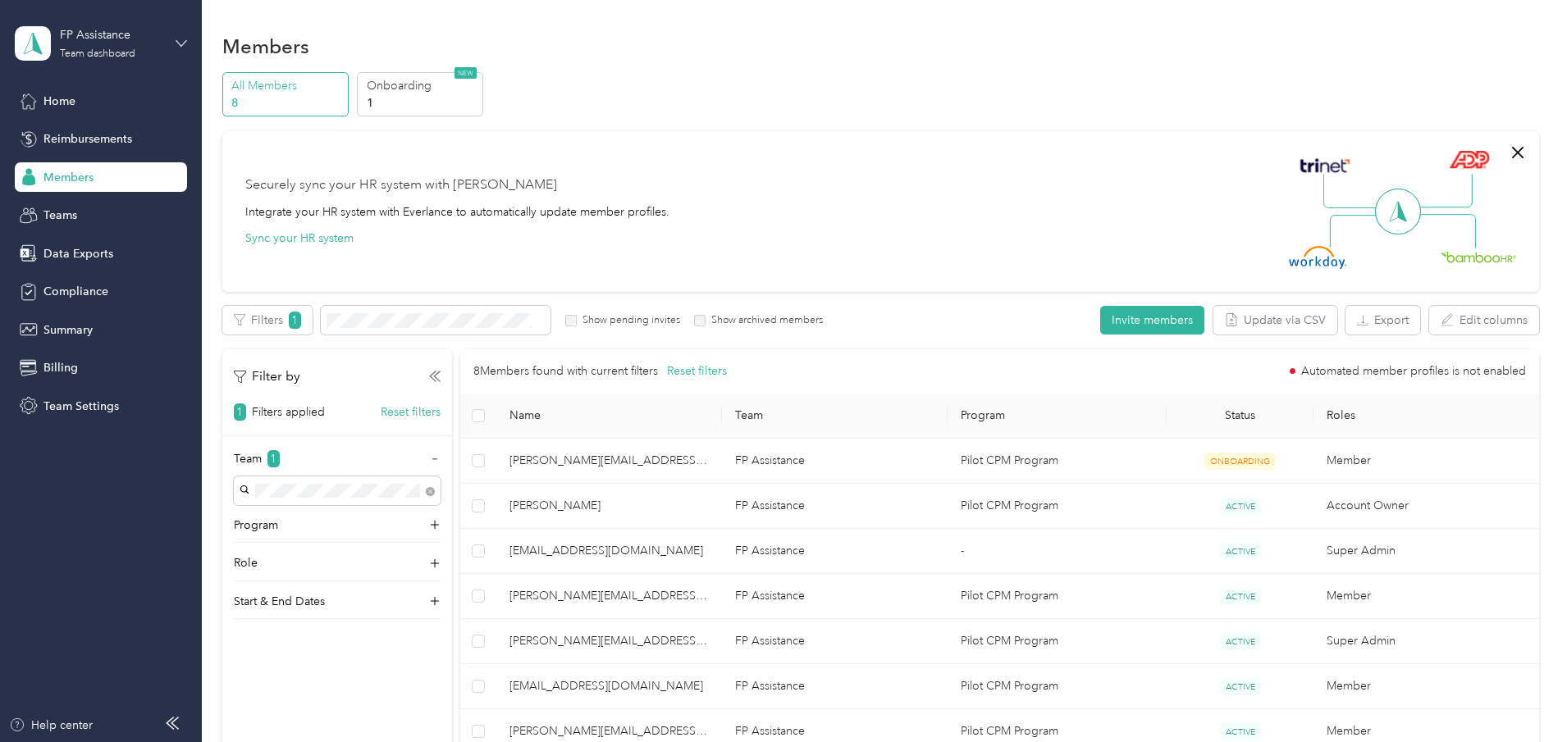
click at [181, 40] on icon at bounding box center [181, 43] width 11 height 11
click at [127, 133] on div "Team dashboard" at bounding box center [233, 126] width 415 height 29
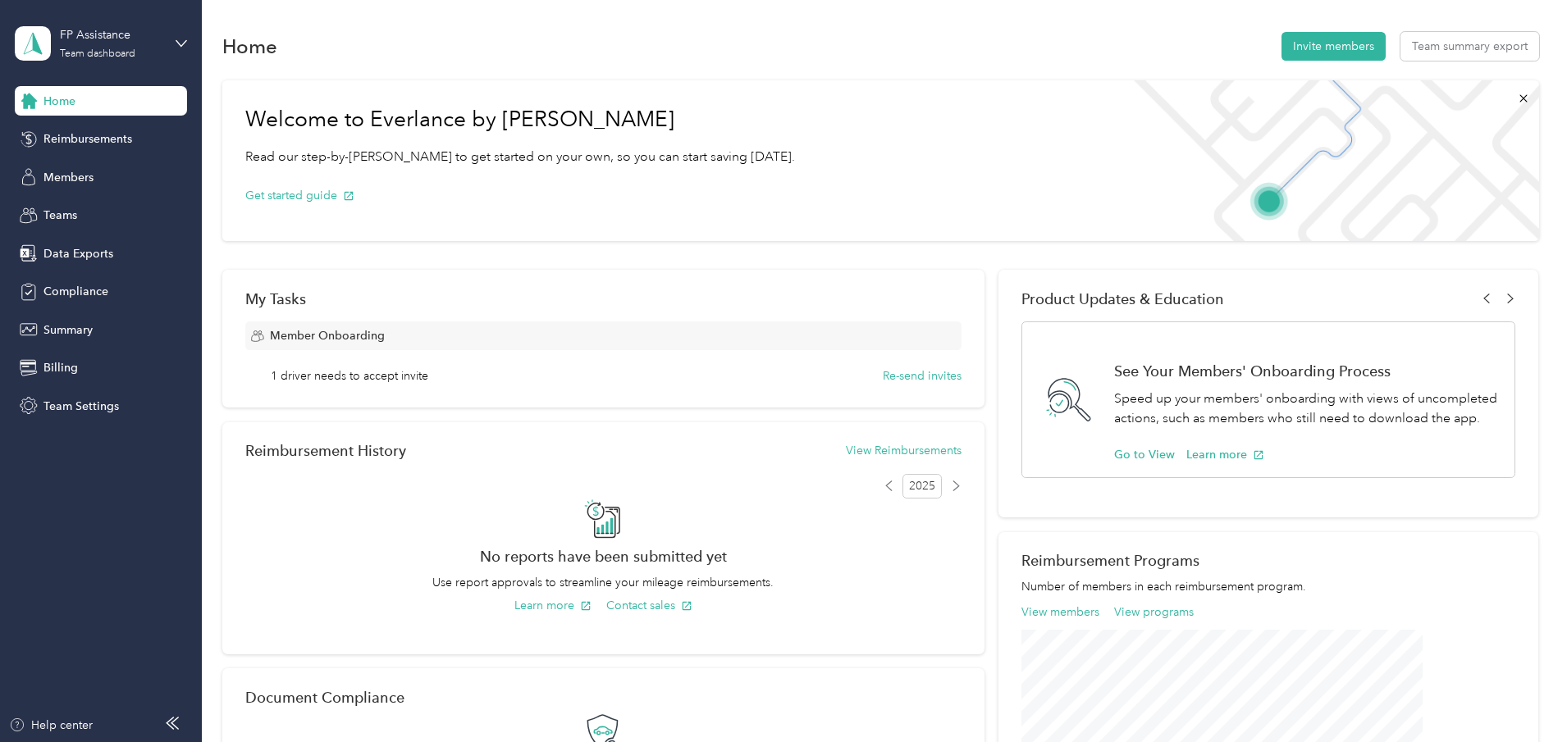
click at [173, 41] on div "FP Assistance Team dashboard" at bounding box center [101, 43] width 172 height 57
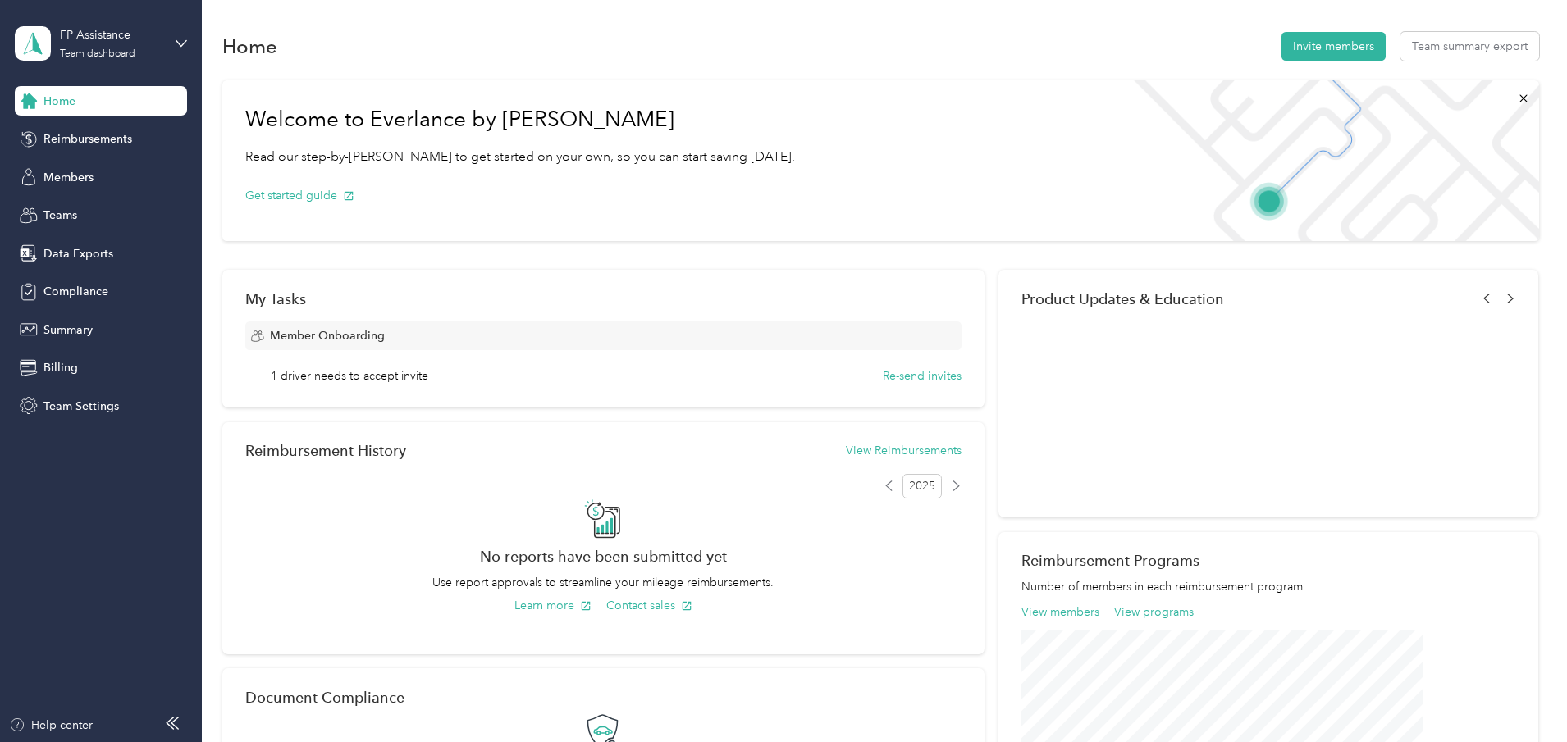
click at [157, 141] on div "Team dashboard Personal dashboard Log out" at bounding box center [233, 165] width 415 height 103
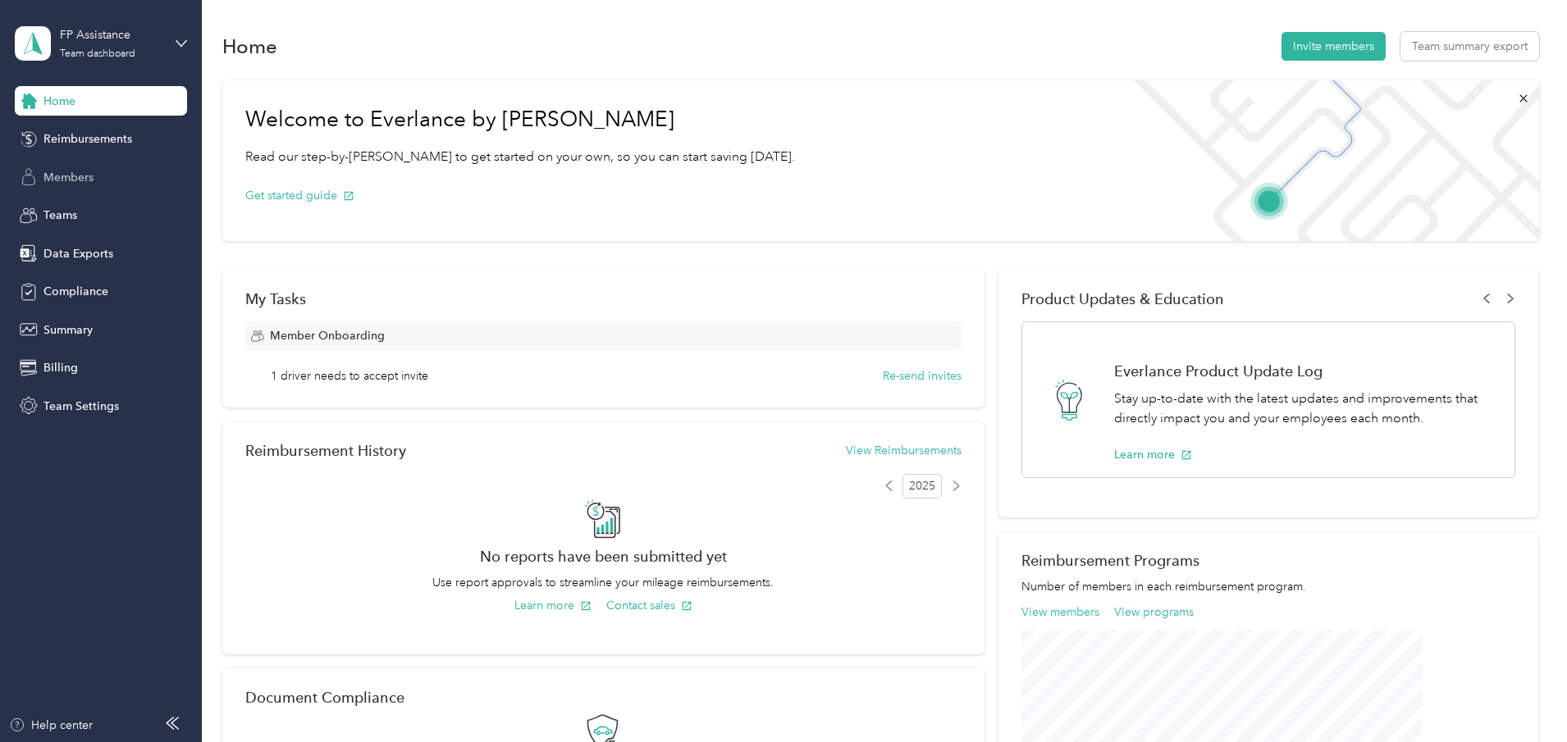
click at [93, 180] on span "Members" at bounding box center [68, 177] width 50 height 17
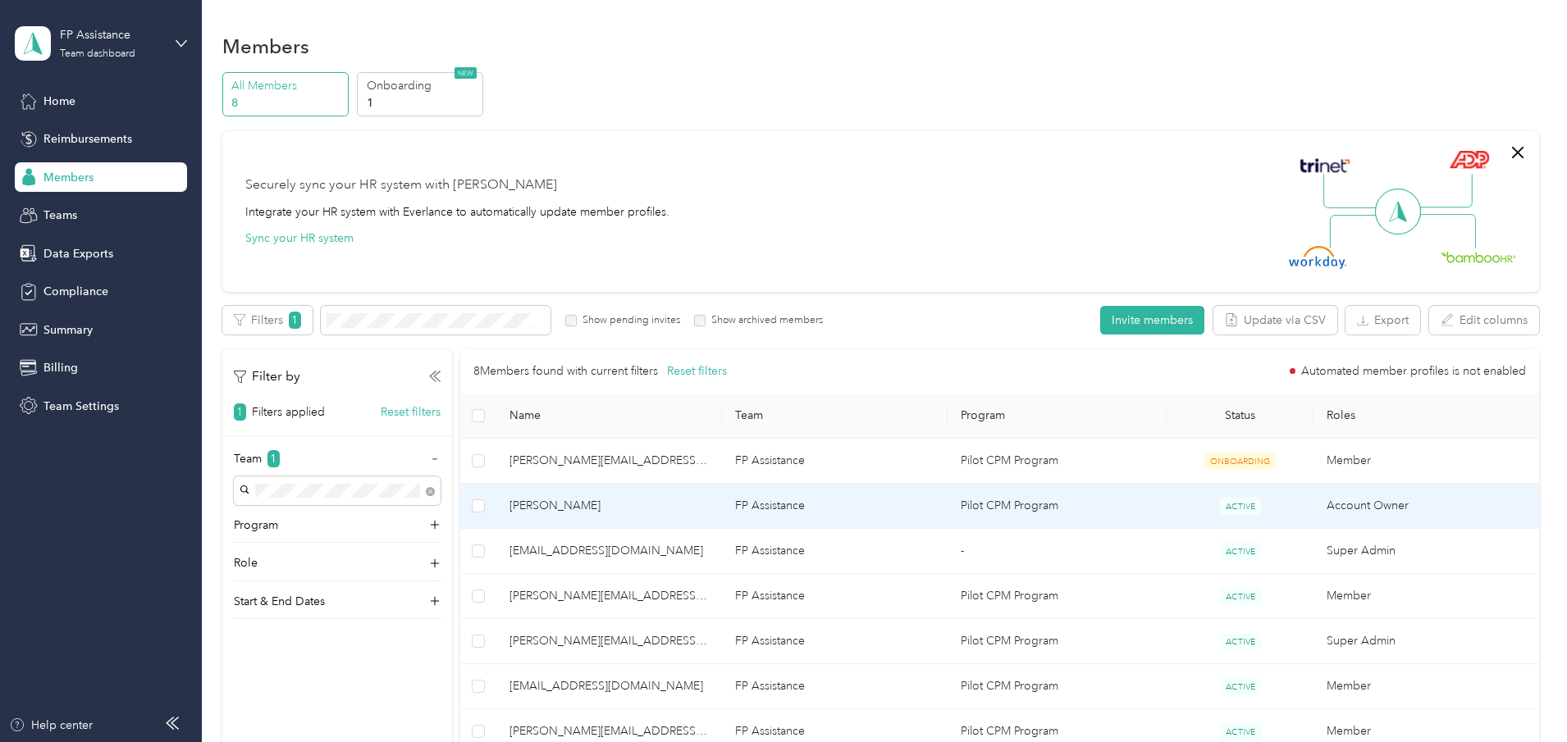
click at [633, 500] on span "[PERSON_NAME]" at bounding box center [608, 506] width 199 height 18
click at [633, 742] on div "Drag to resize Click to close Loading member data" at bounding box center [779, 742] width 1559 height 0
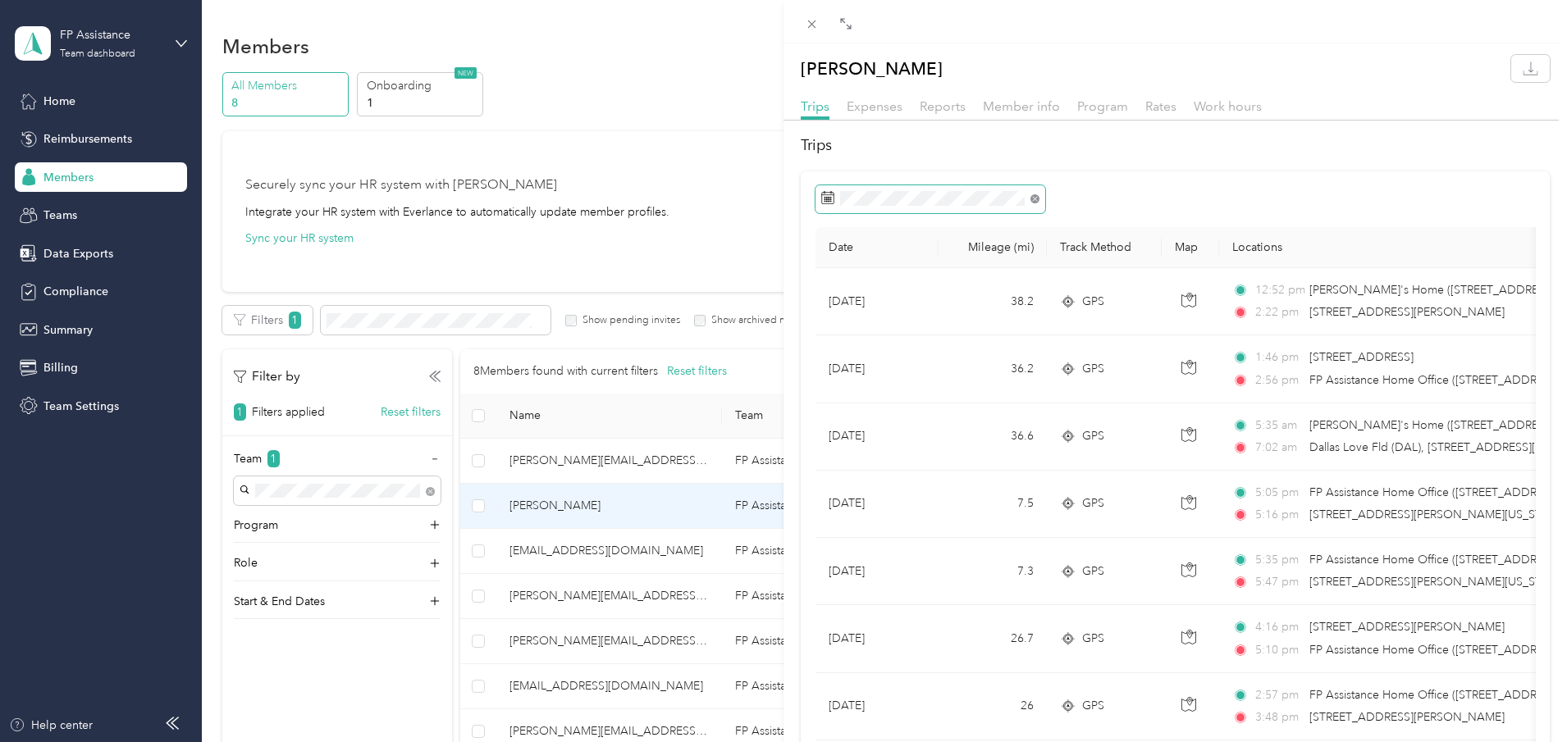
click at [1035, 195] on icon at bounding box center [1034, 198] width 9 height 9
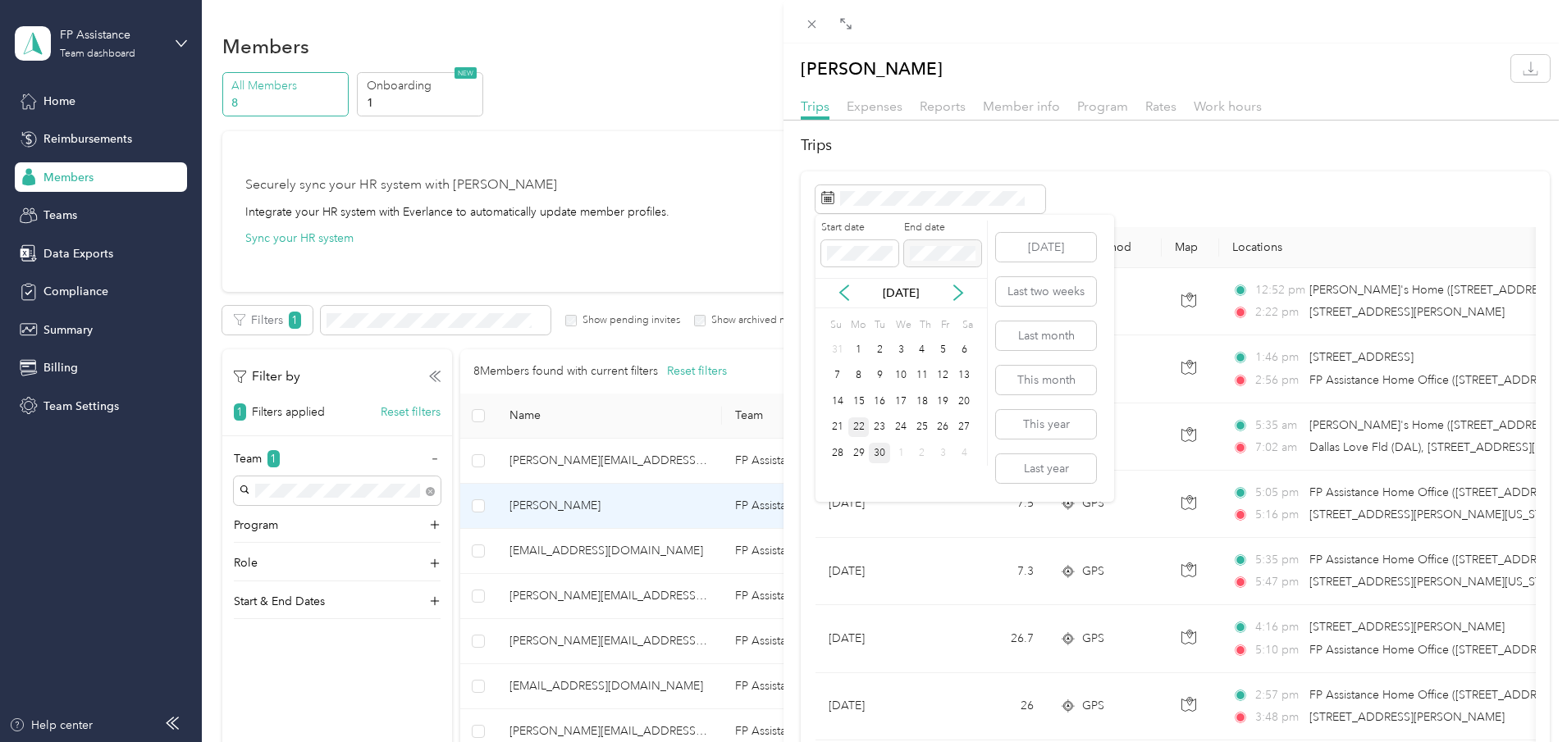
click at [857, 429] on div "22" at bounding box center [858, 428] width 21 height 21
click at [835, 455] on div "28" at bounding box center [837, 453] width 21 height 21
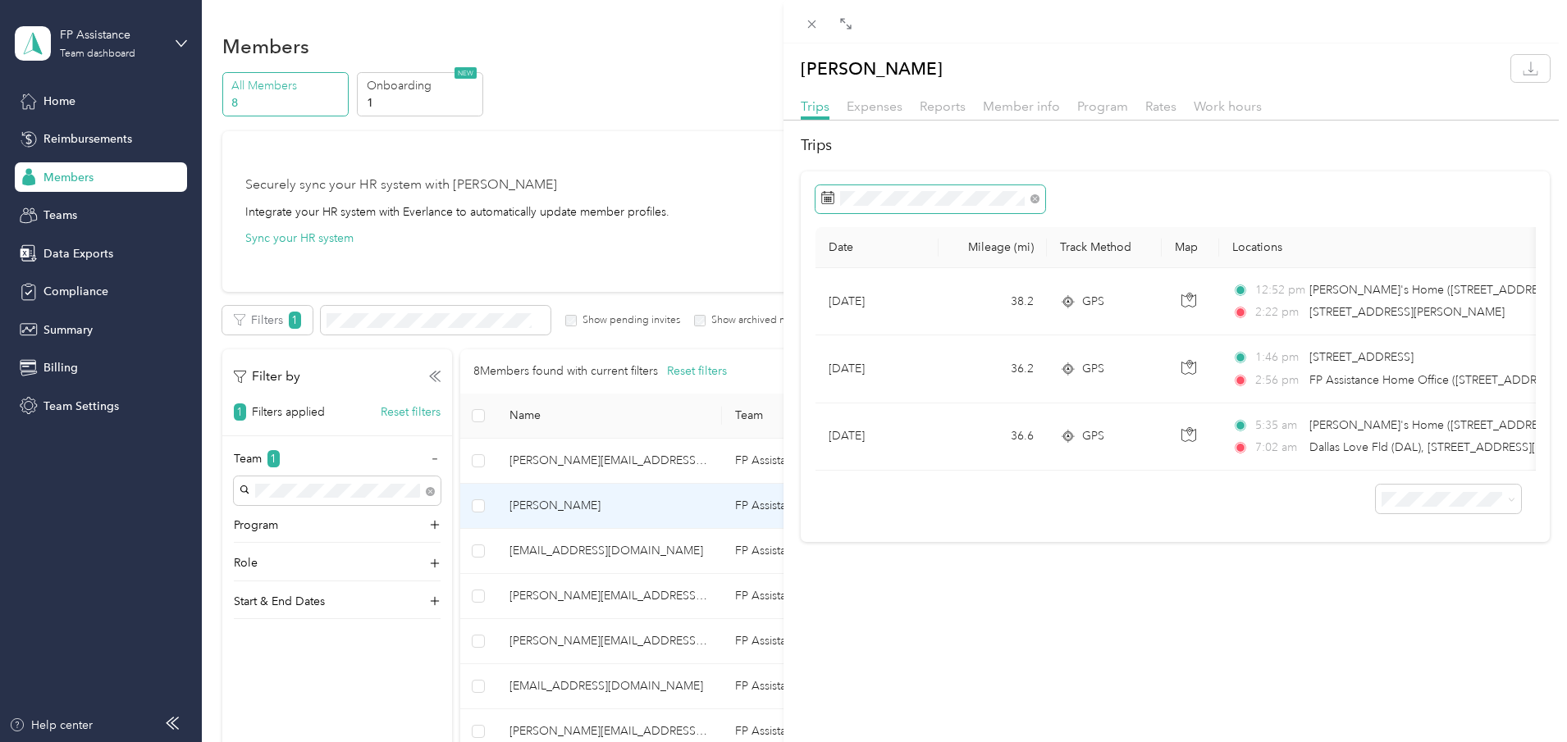
click at [1035, 193] on span at bounding box center [1034, 198] width 9 height 14
click at [1033, 198] on icon at bounding box center [1034, 199] width 5 height 5
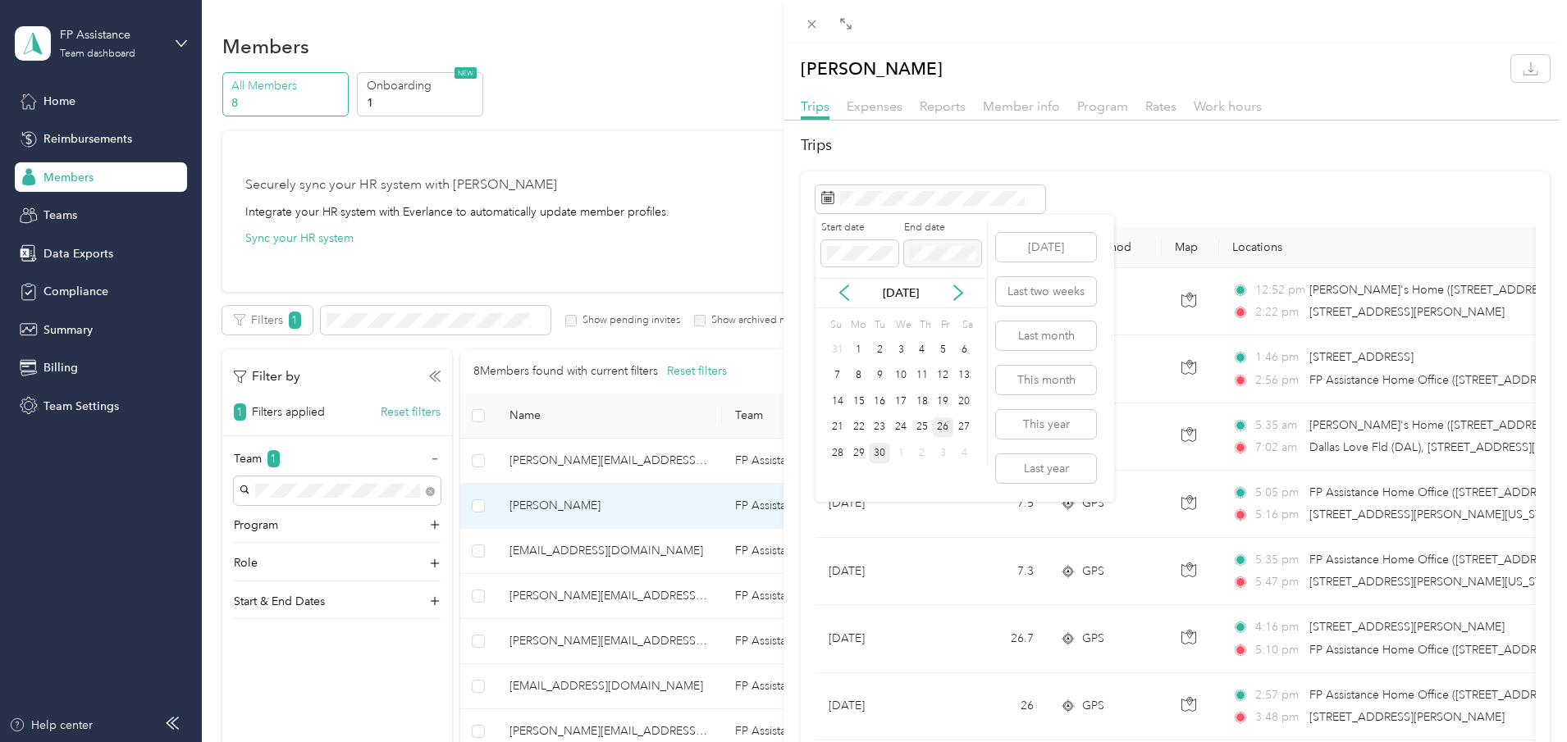
click at [943, 428] on div "26" at bounding box center [943, 428] width 21 height 21
click at [854, 244] on span at bounding box center [859, 253] width 77 height 26
click at [943, 426] on div "26" at bounding box center [943, 428] width 21 height 21
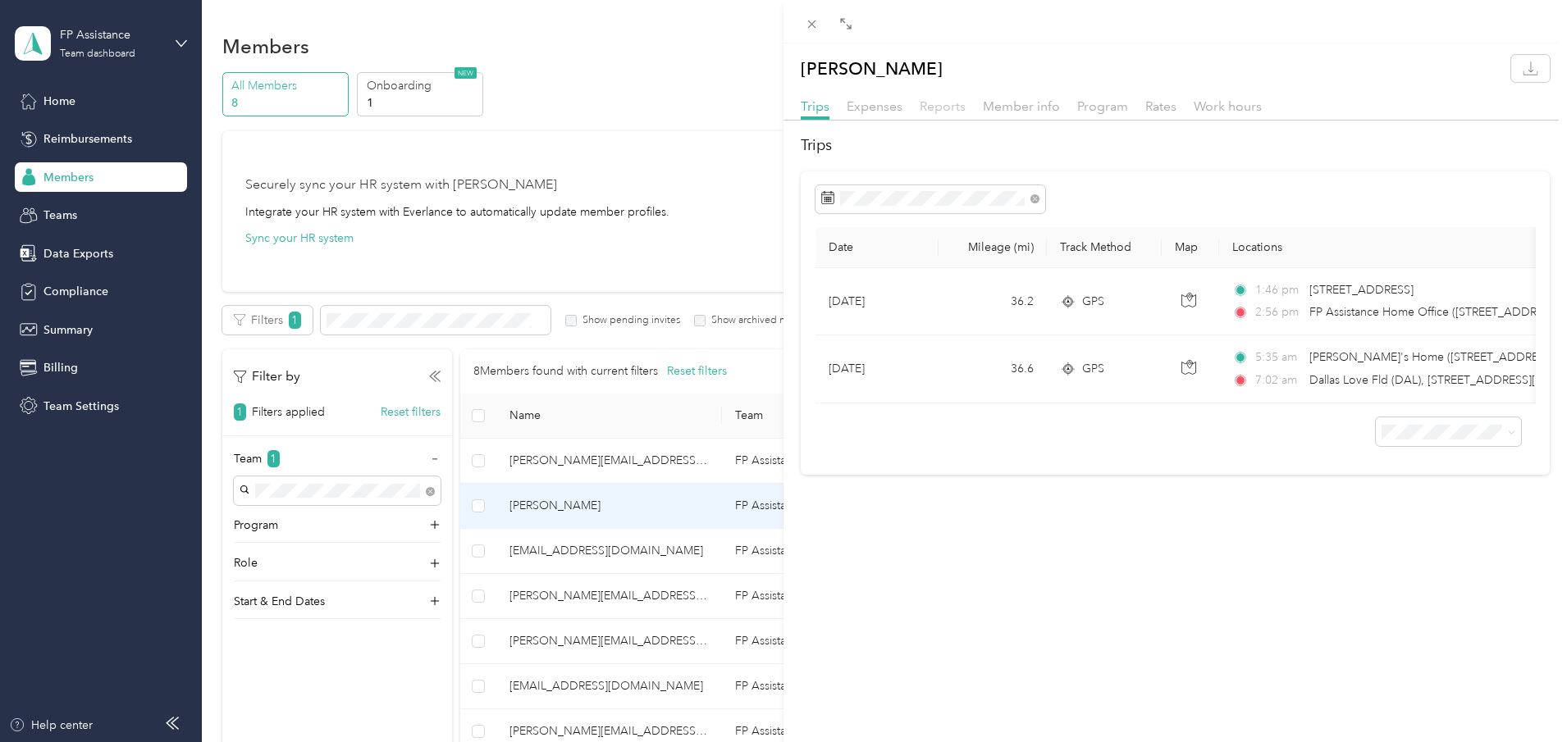
click at [943, 108] on span "Reports" at bounding box center [943, 106] width 46 height 16
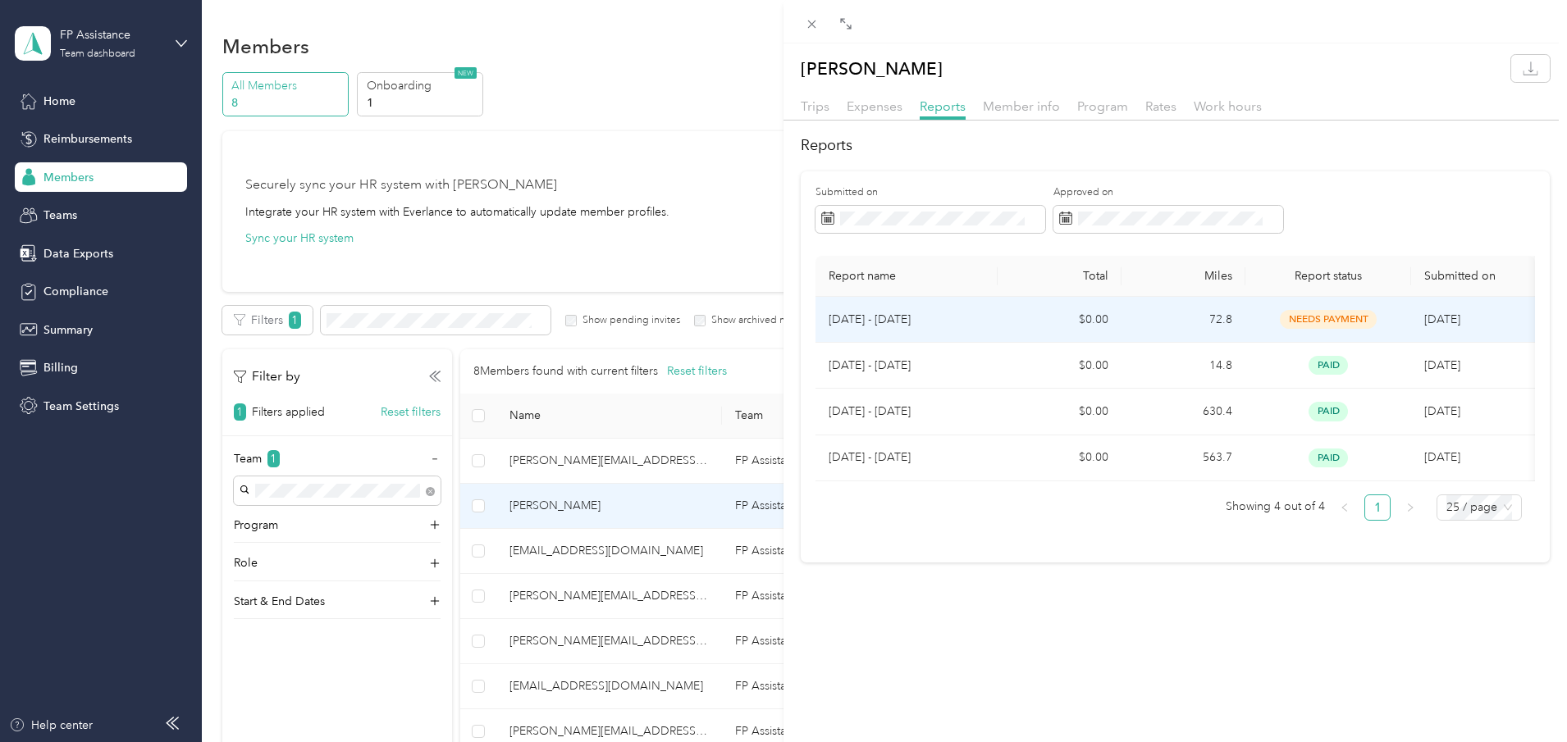
click at [1326, 317] on span "needs payment" at bounding box center [1328, 319] width 97 height 19
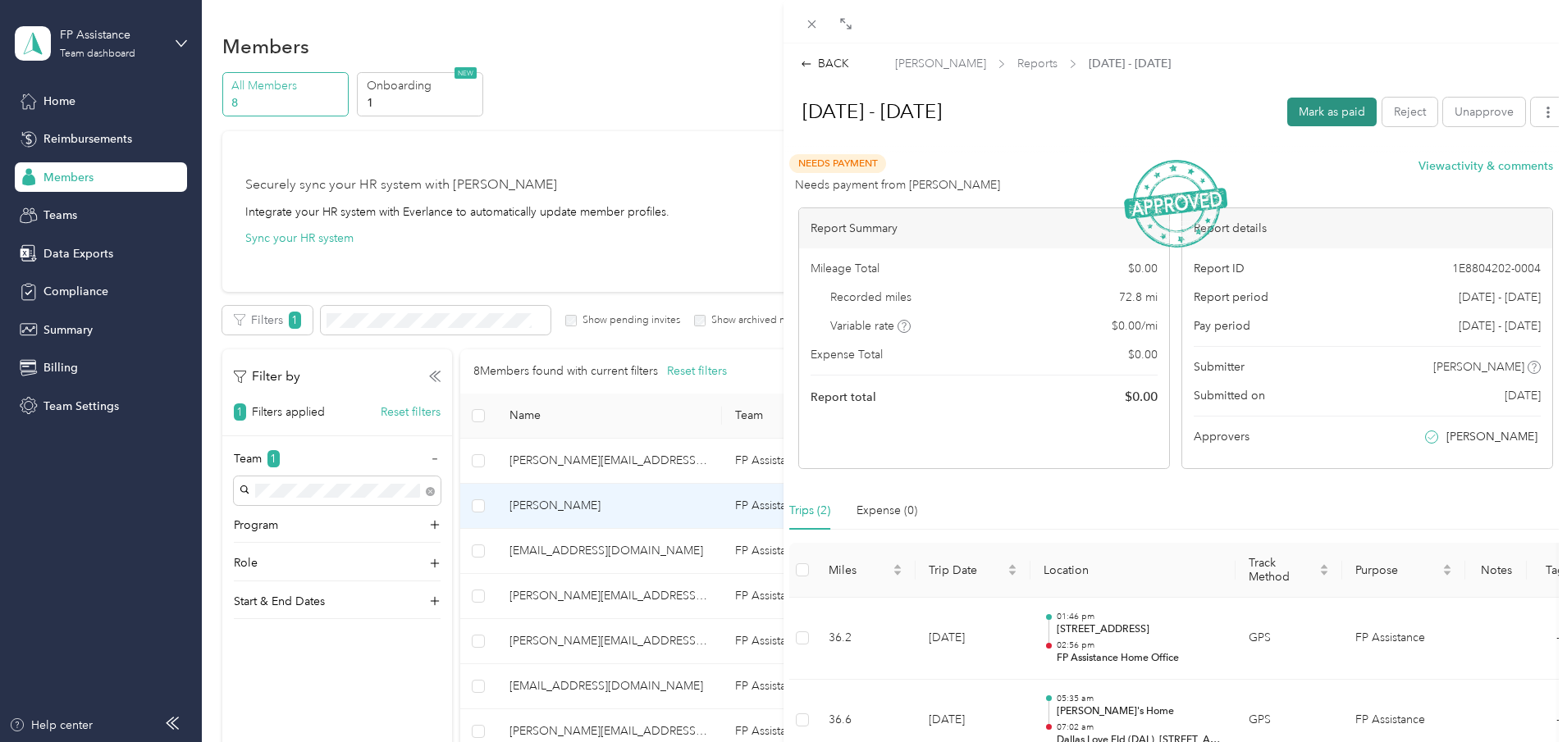
click at [1319, 107] on button "Mark as paid" at bounding box center [1331, 112] width 89 height 29
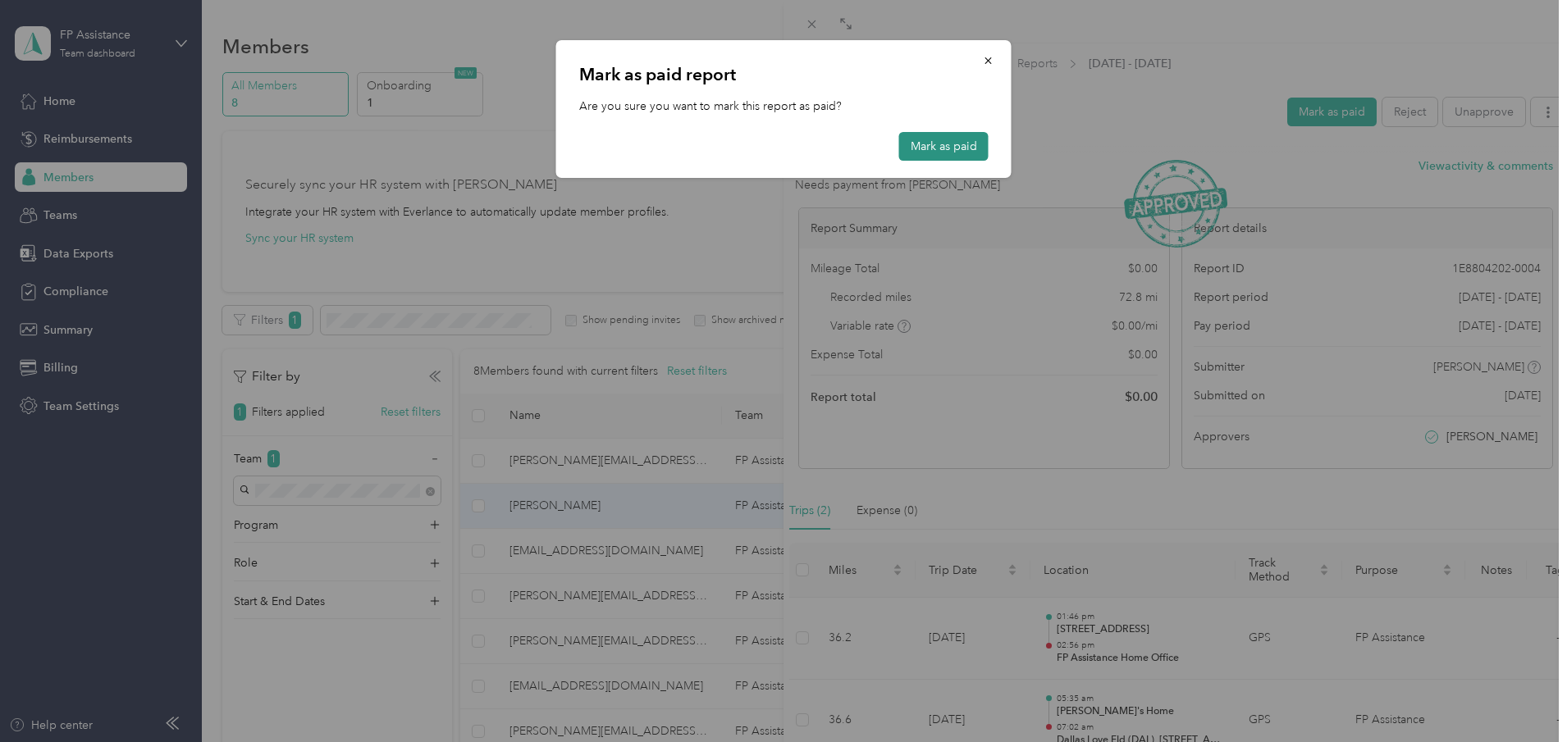
click at [938, 144] on button "Mark as paid" at bounding box center [943, 146] width 89 height 29
